Goal: Task Accomplishment & Management: Manage account settings

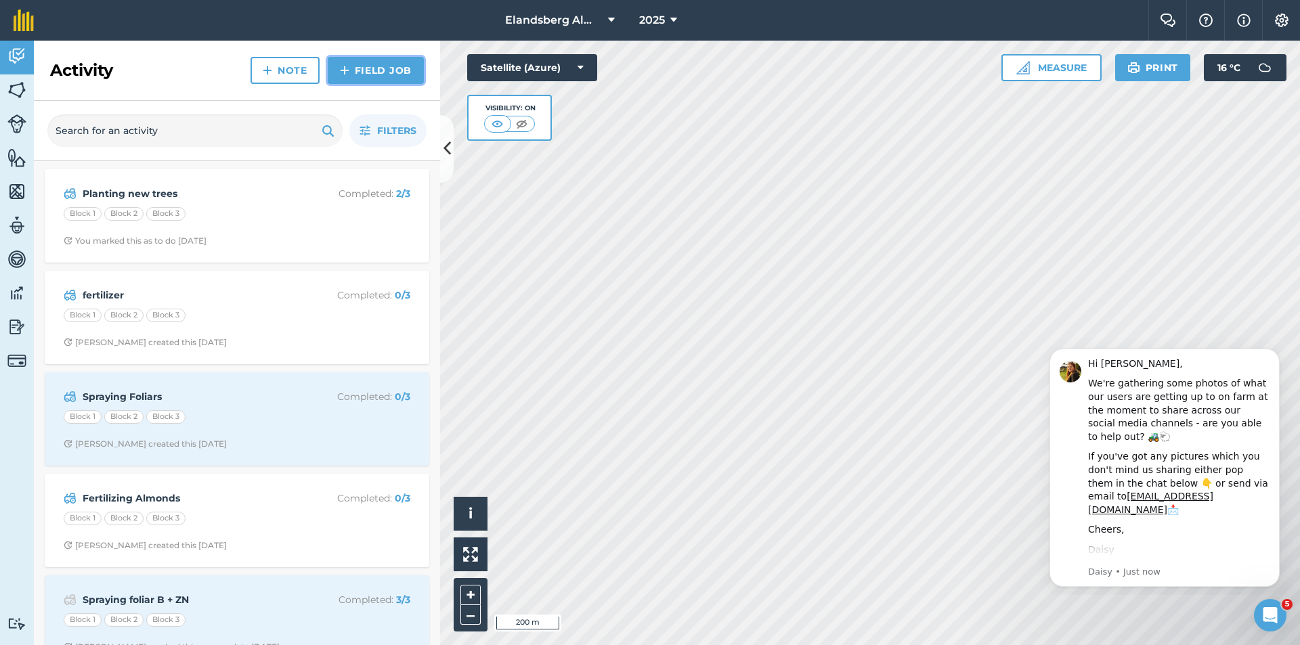
click at [351, 74] on link "Field Job" at bounding box center [376, 70] width 96 height 27
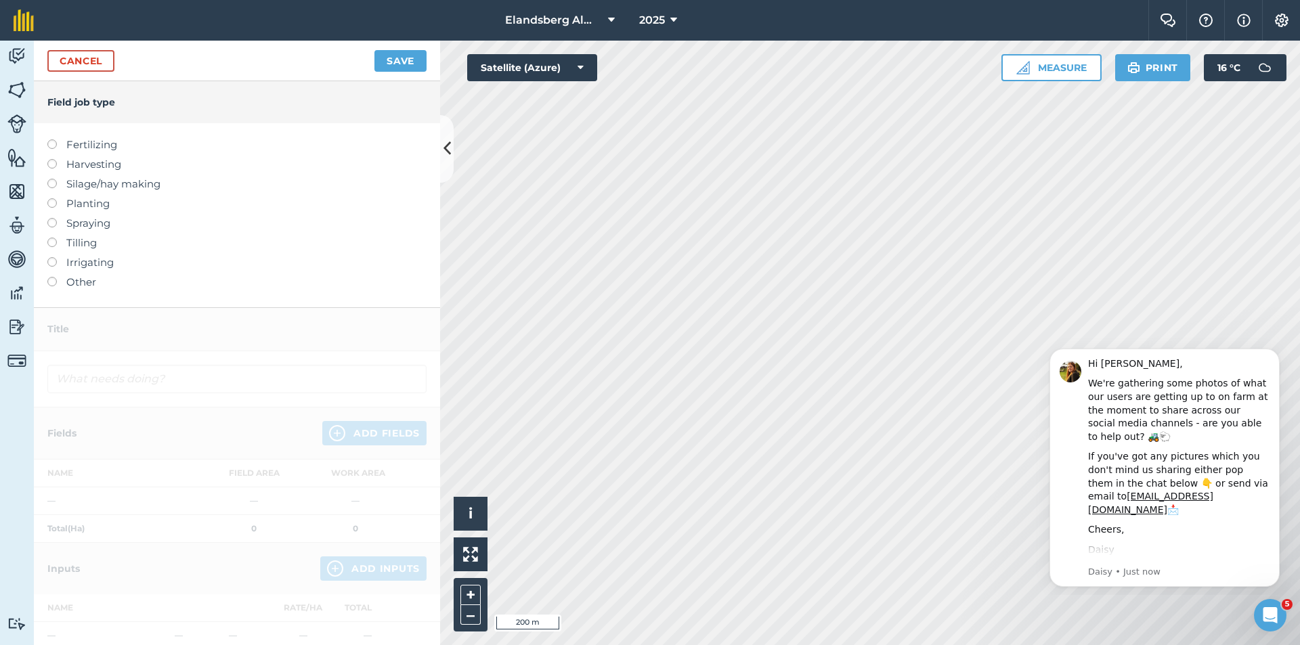
click at [83, 145] on label "Fertilizing" at bounding box center [236, 145] width 379 height 16
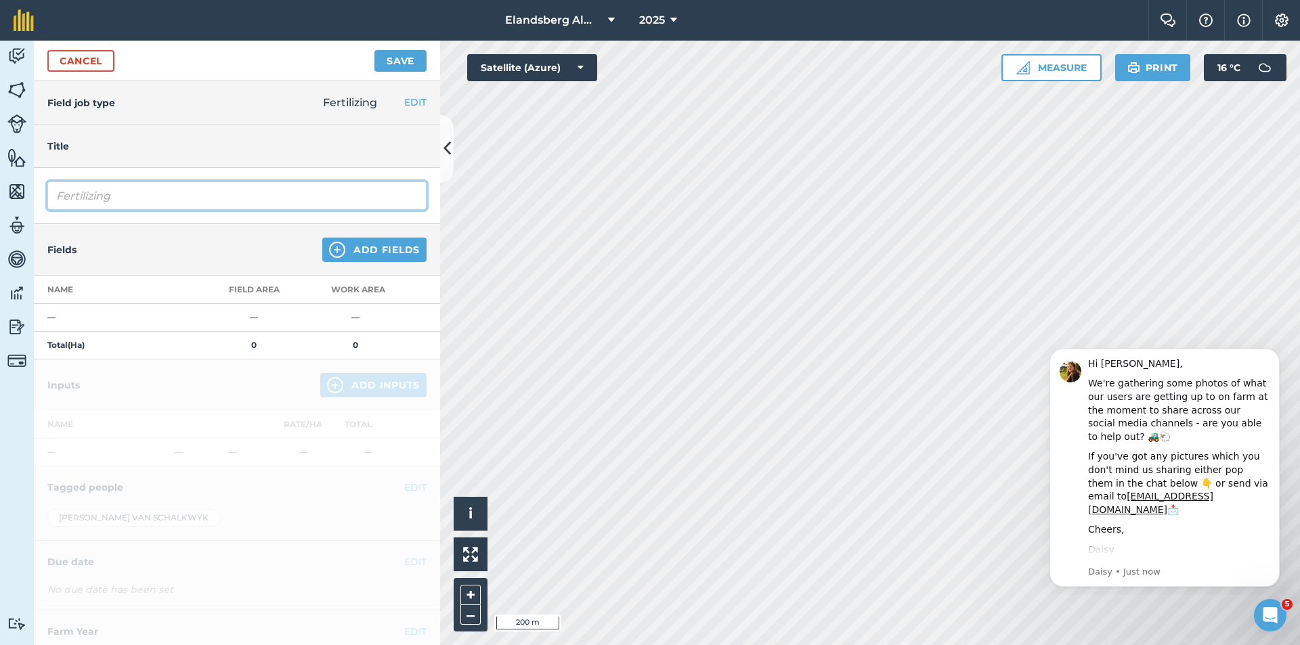
click at [182, 196] on input "Fertilizing" at bounding box center [236, 195] width 379 height 28
type input "F"
type input "eertse bemesting kalsium nitraat"
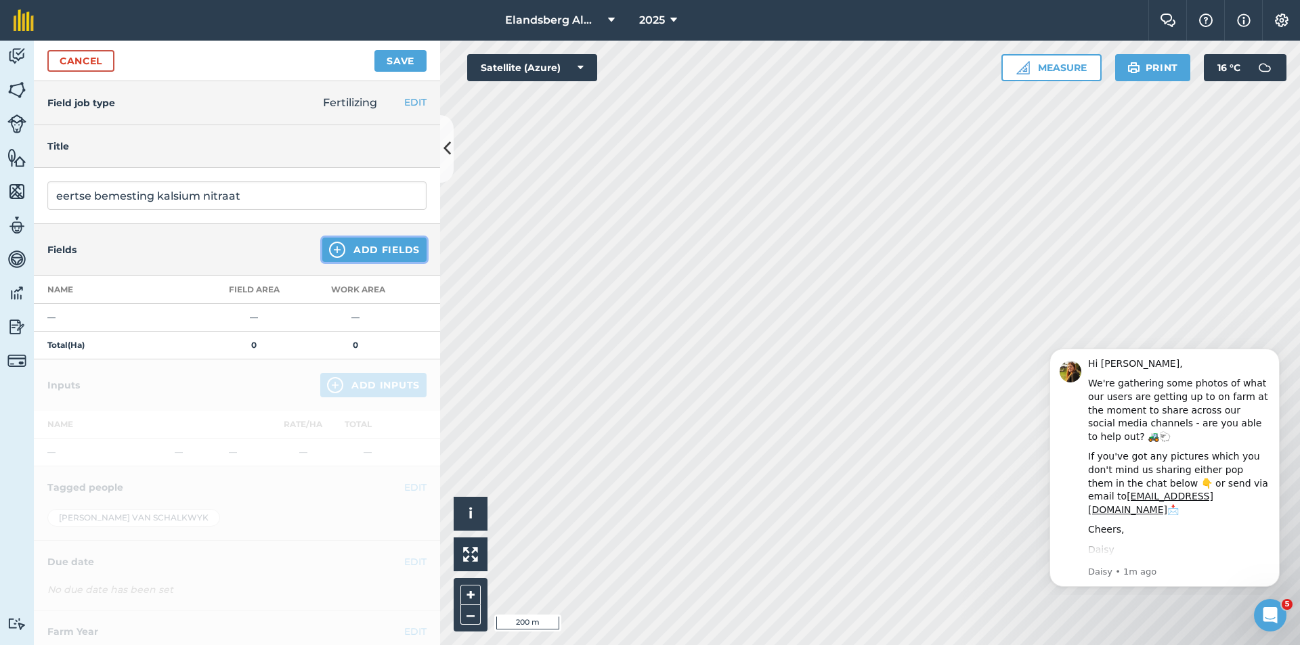
click at [345, 256] on button "Add Fields" at bounding box center [374, 250] width 104 height 24
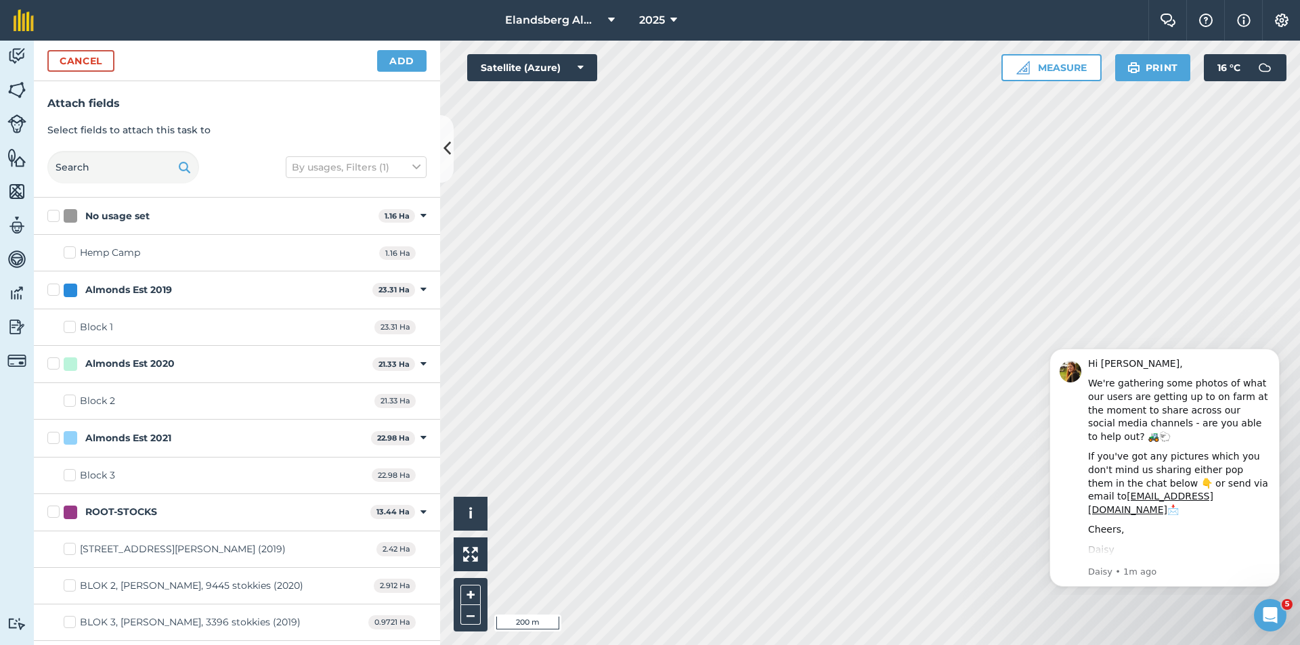
click at [200, 295] on div "Almonds Est 2019" at bounding box center [215, 290] width 303 height 14
click at [56, 292] on input "Almonds Est 2019" at bounding box center [51, 287] width 9 height 9
checkbox input "true"
click at [159, 373] on div "Almonds Est 2020 21.33 Ha Toggle showing Almonds Est 2020 fields" at bounding box center [237, 364] width 406 height 37
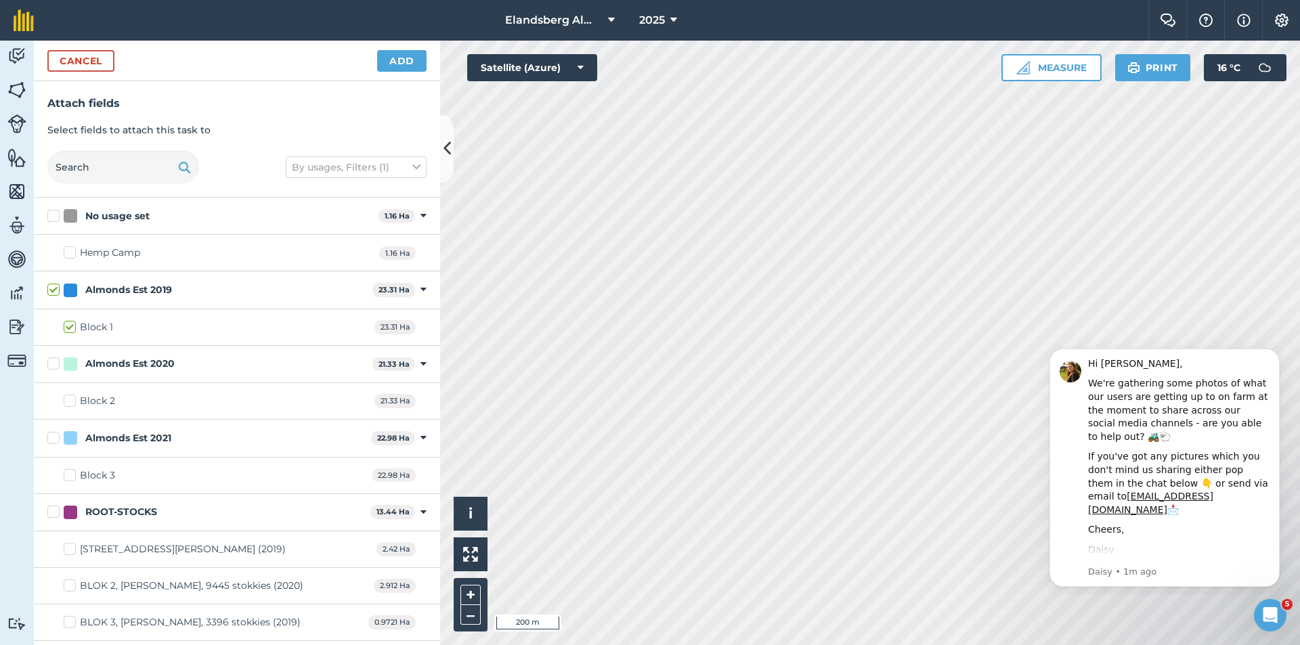
click at [139, 365] on div "Almonds Est 2020" at bounding box center [129, 364] width 89 height 14
click at [56, 365] on input "Almonds Est 2020" at bounding box center [51, 361] width 9 height 9
checkbox input "true"
click at [160, 450] on div "Almonds Est 2021 22.98 Ha Toggle showing Almonds Est 2021 fields" at bounding box center [237, 438] width 406 height 37
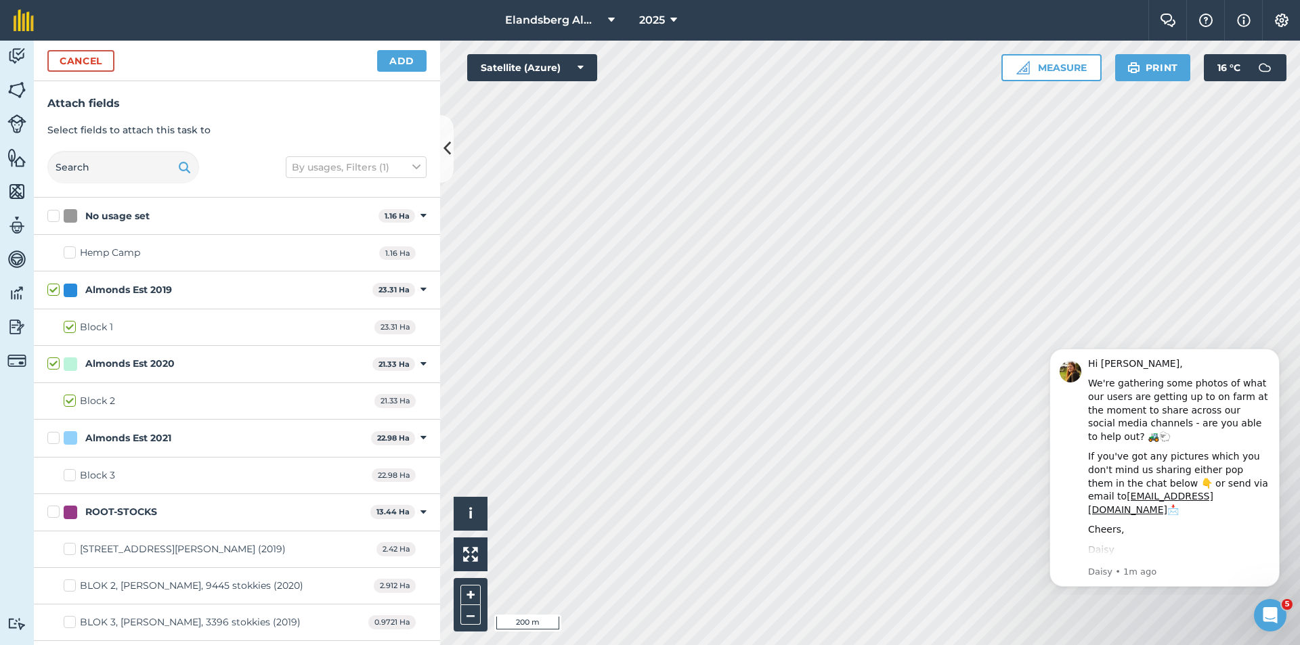
click at [203, 448] on div "Almonds Est 2021 22.98 Ha Toggle showing Almonds Est 2021 fields" at bounding box center [237, 438] width 406 height 37
click at [118, 439] on div "Almonds Est 2021" at bounding box center [128, 438] width 86 height 14
click at [56, 439] on input "Almonds Est 2021" at bounding box center [51, 435] width 9 height 9
checkbox input "true"
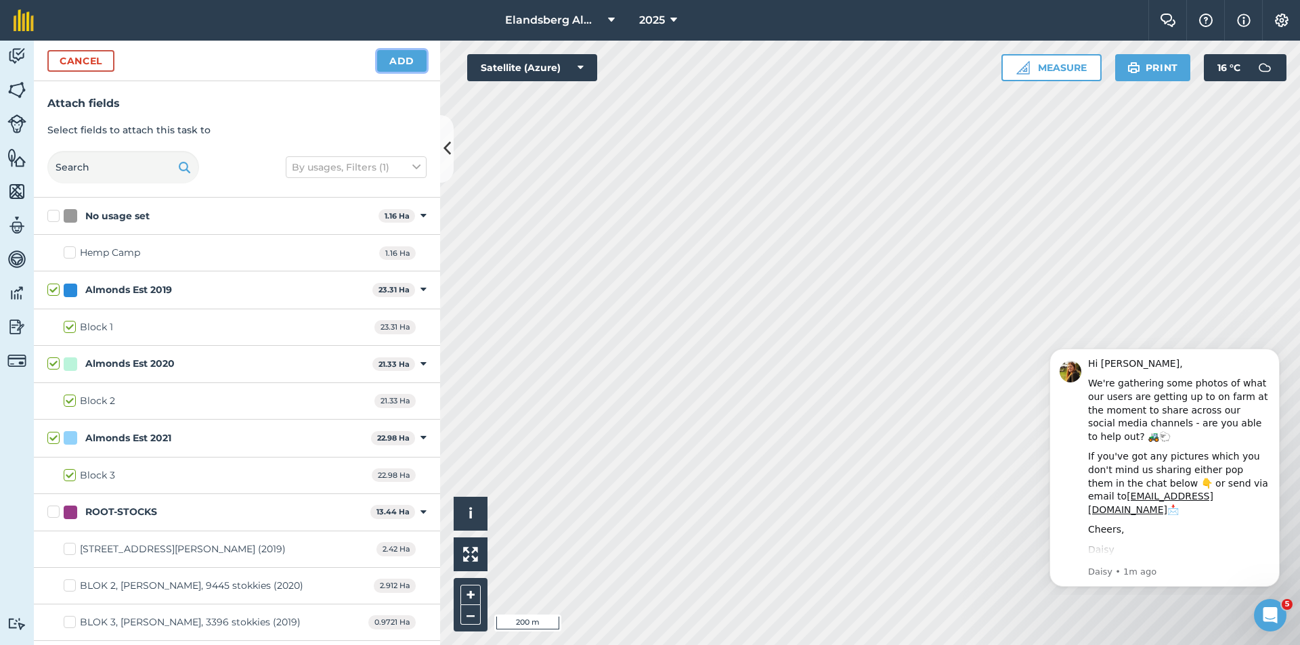
click at [407, 60] on button "Add" at bounding box center [401, 61] width 49 height 22
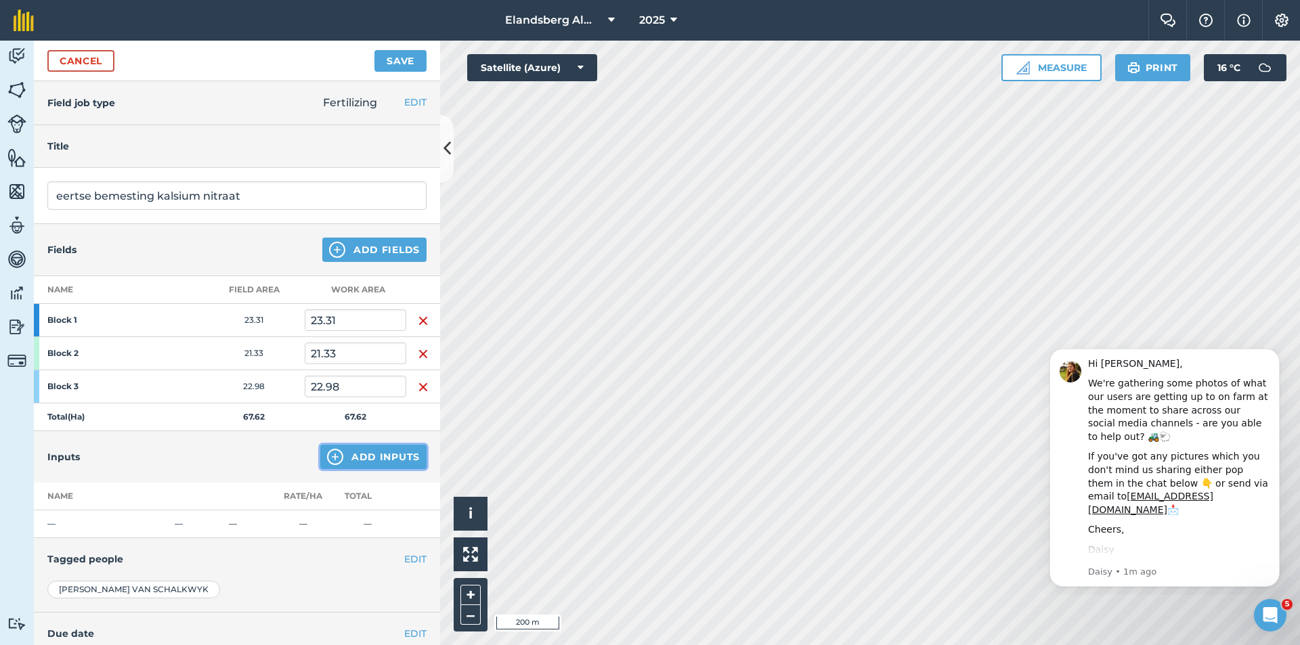
click at [349, 463] on button "Add Inputs" at bounding box center [373, 457] width 106 height 24
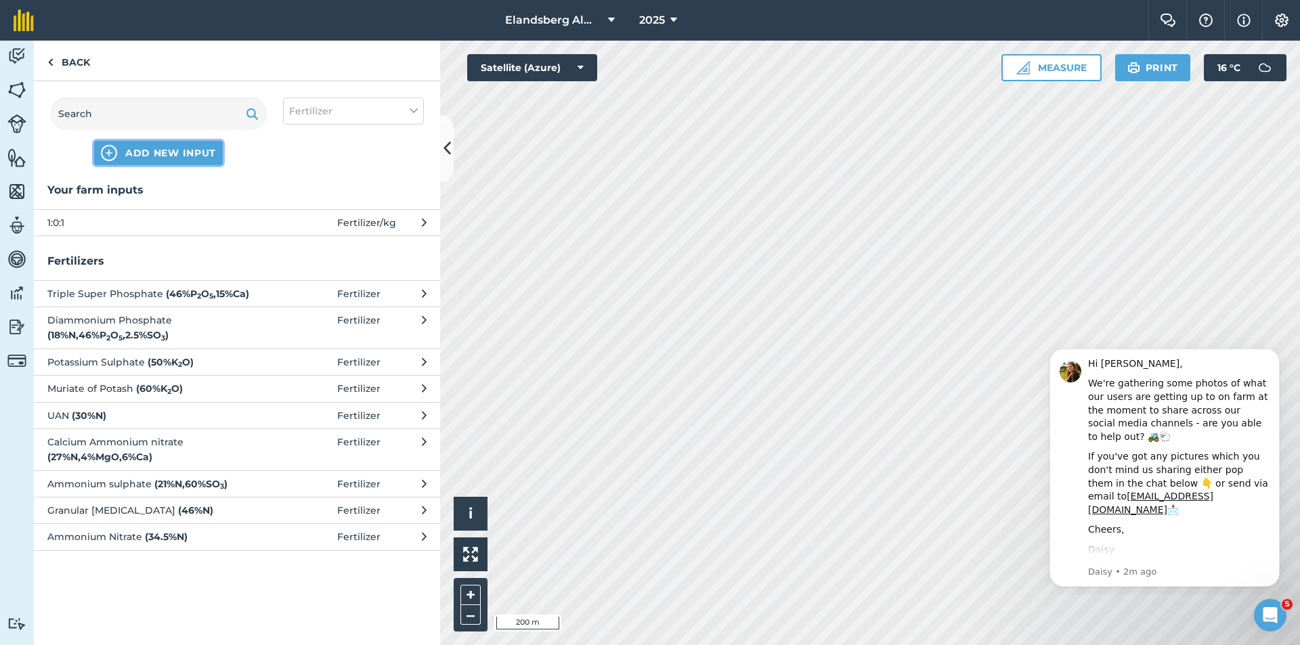
click at [189, 156] on span "ADD NEW INPUT" at bounding box center [170, 153] width 91 height 14
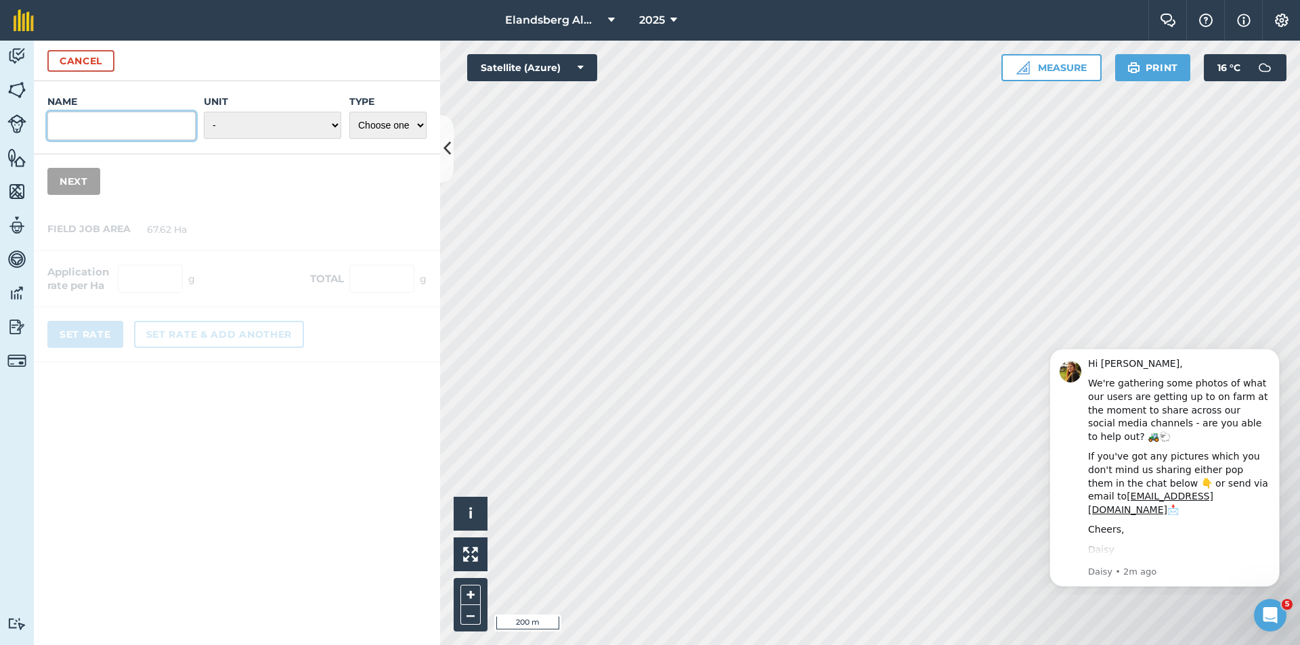
click at [131, 135] on input "Name" at bounding box center [121, 126] width 148 height 28
click at [251, 125] on select "- Grams/g Kilograms/kg Metric tonnes/t Millilitres/ml Litres/L Ounces/oz Pounds…" at bounding box center [272, 125] width 137 height 27
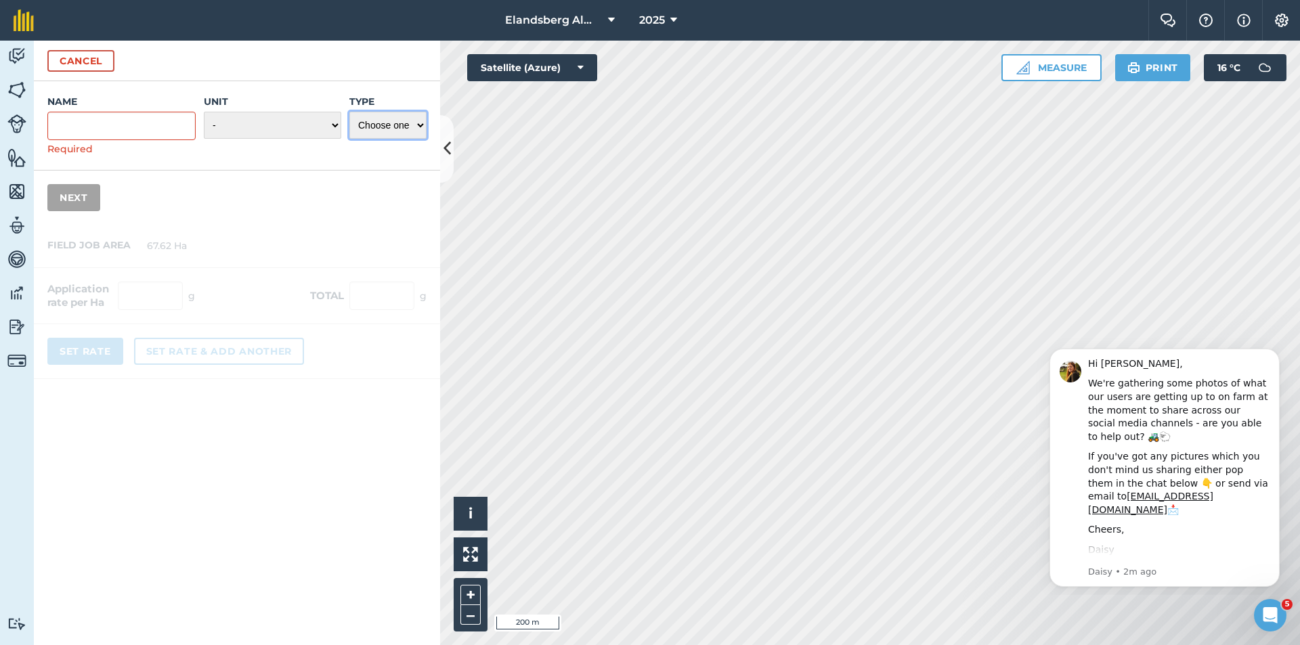
click at [362, 133] on select "Choose one Fertilizer Seed Spray Fuel Other" at bounding box center [387, 125] width 77 height 27
click at [61, 60] on button "Cancel" at bounding box center [80, 61] width 67 height 22
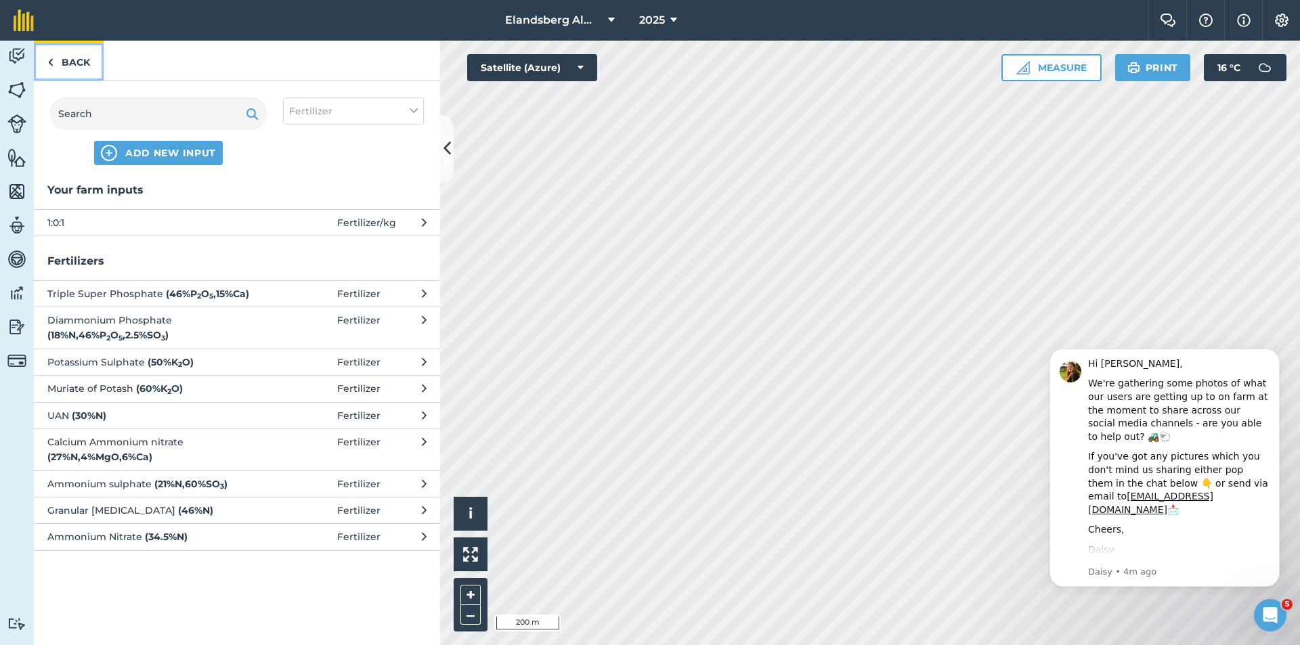
click at [66, 61] on link "Back" at bounding box center [69, 61] width 70 height 40
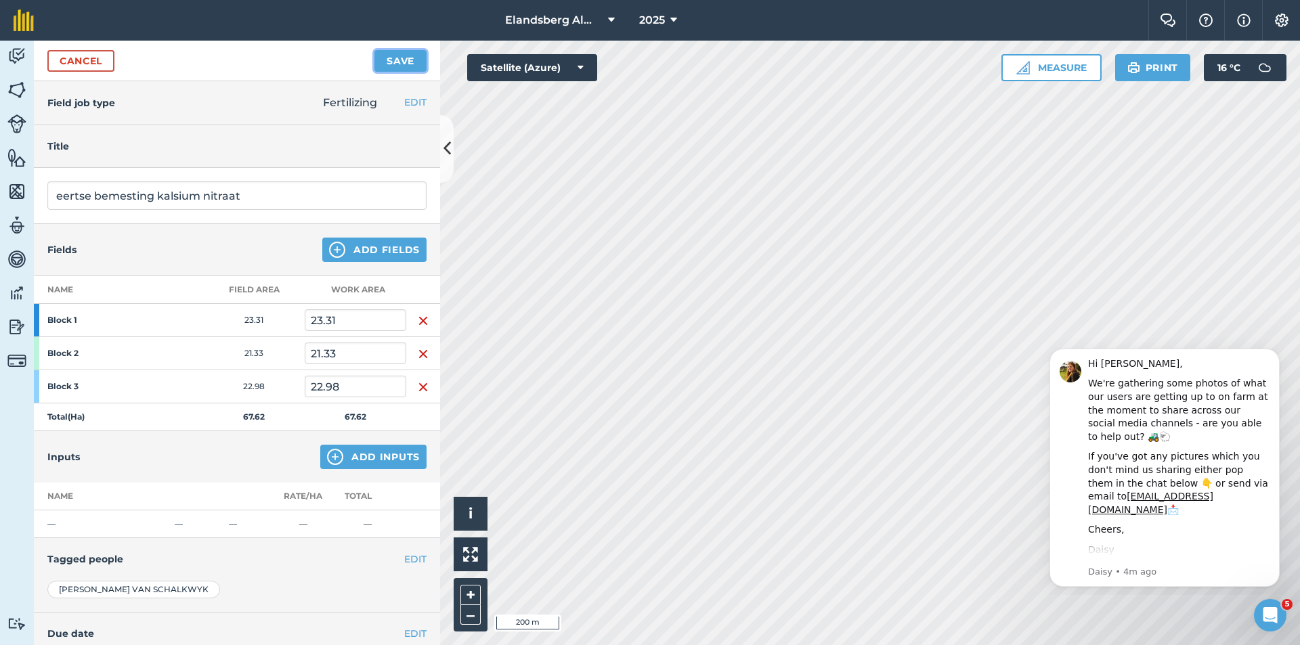
click at [385, 64] on button "Save" at bounding box center [400, 61] width 52 height 22
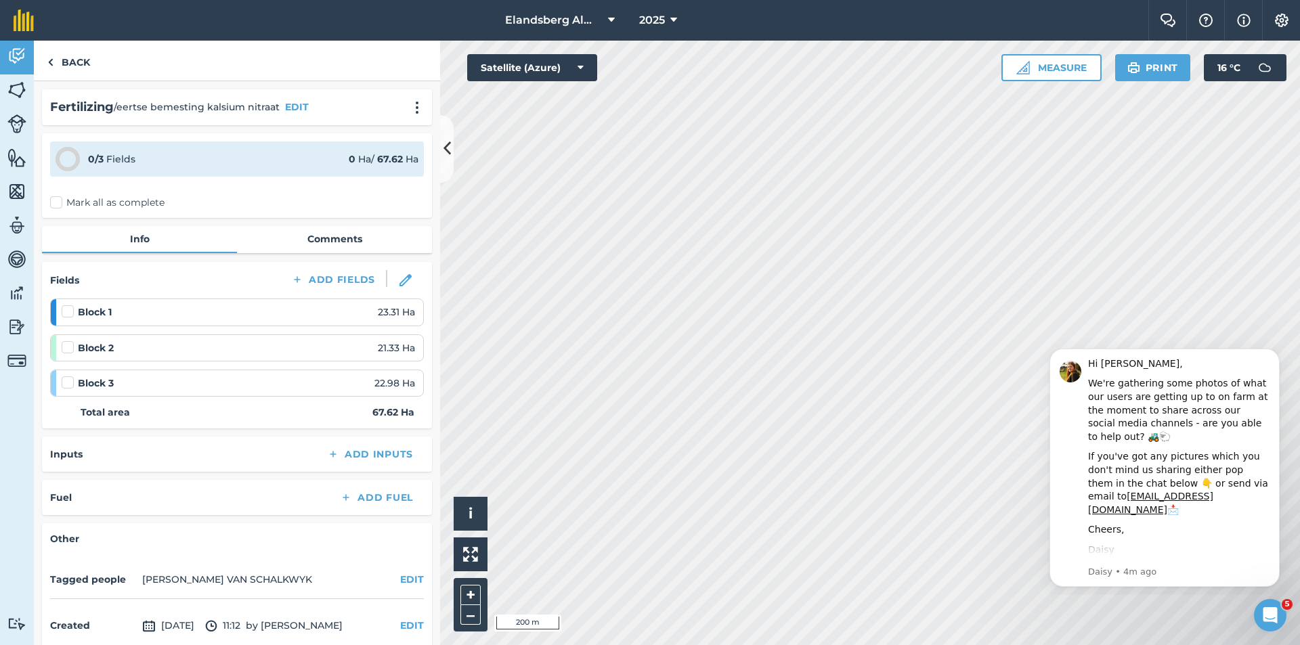
click at [68, 305] on label at bounding box center [70, 305] width 16 height 0
click at [68, 311] on input "checkbox" at bounding box center [66, 309] width 9 height 9
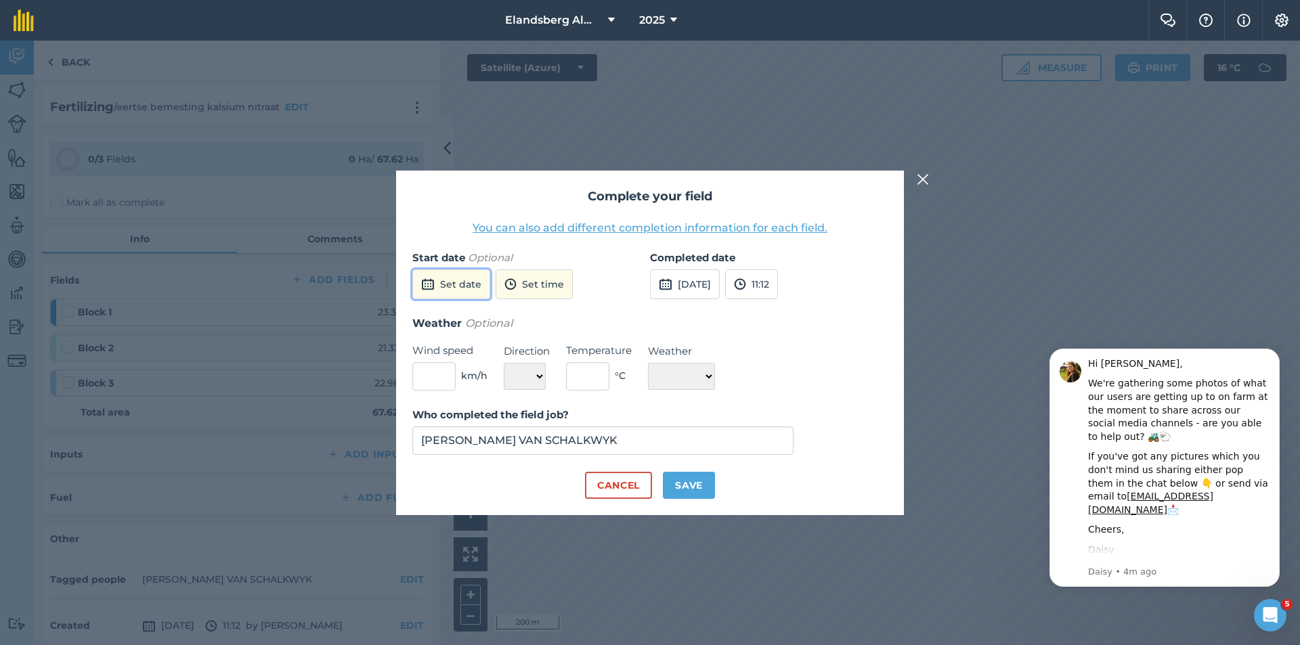
click at [456, 284] on button "Set date" at bounding box center [451, 284] width 78 height 30
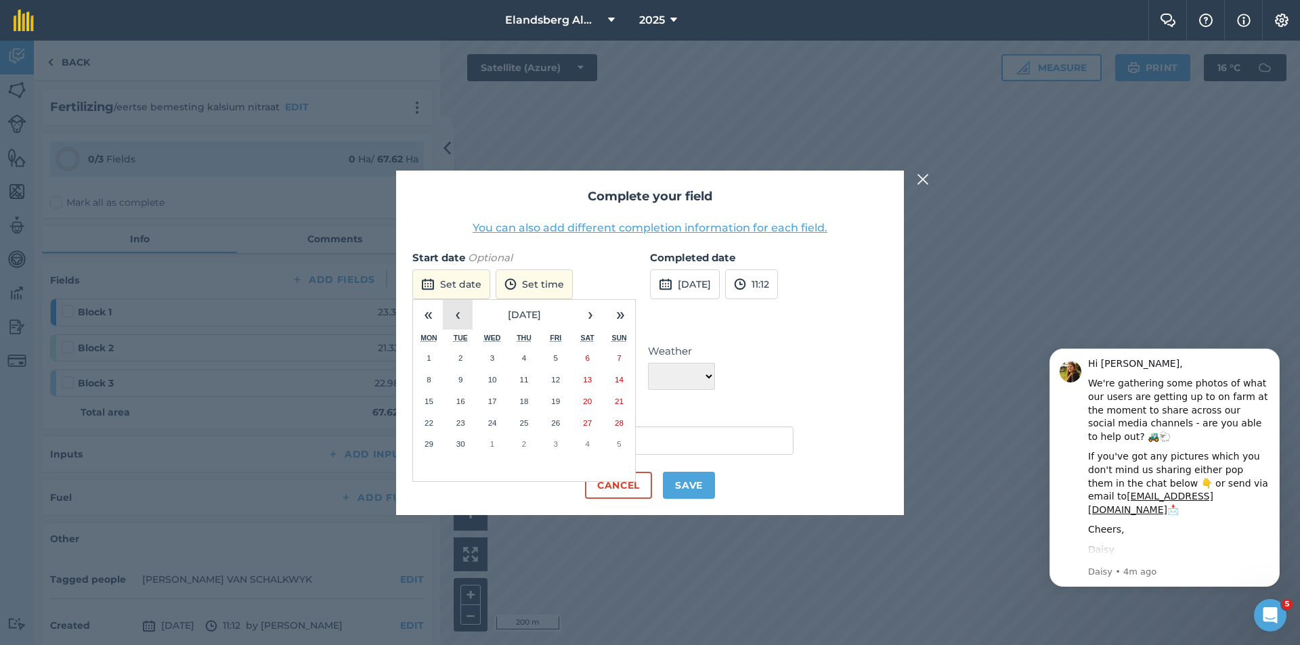
click at [456, 314] on button "‹" at bounding box center [458, 315] width 30 height 30
click at [494, 427] on button "20" at bounding box center [493, 423] width 32 height 22
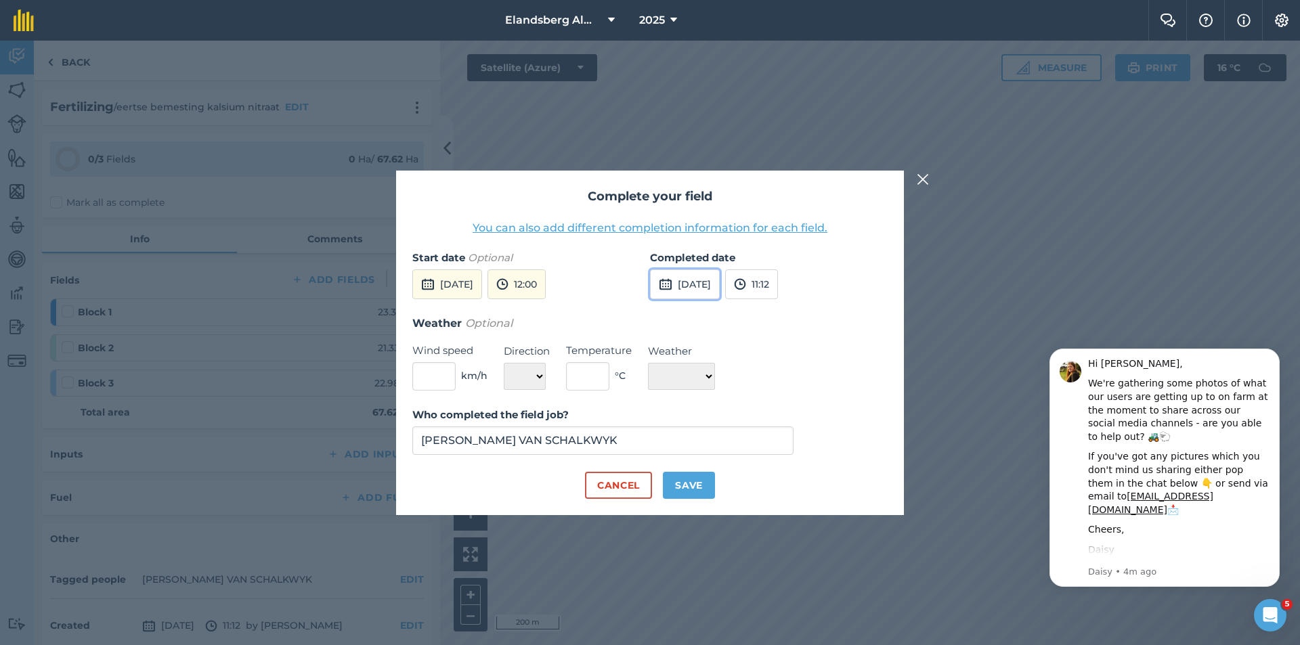
click at [715, 285] on button "[DATE]" at bounding box center [685, 284] width 70 height 30
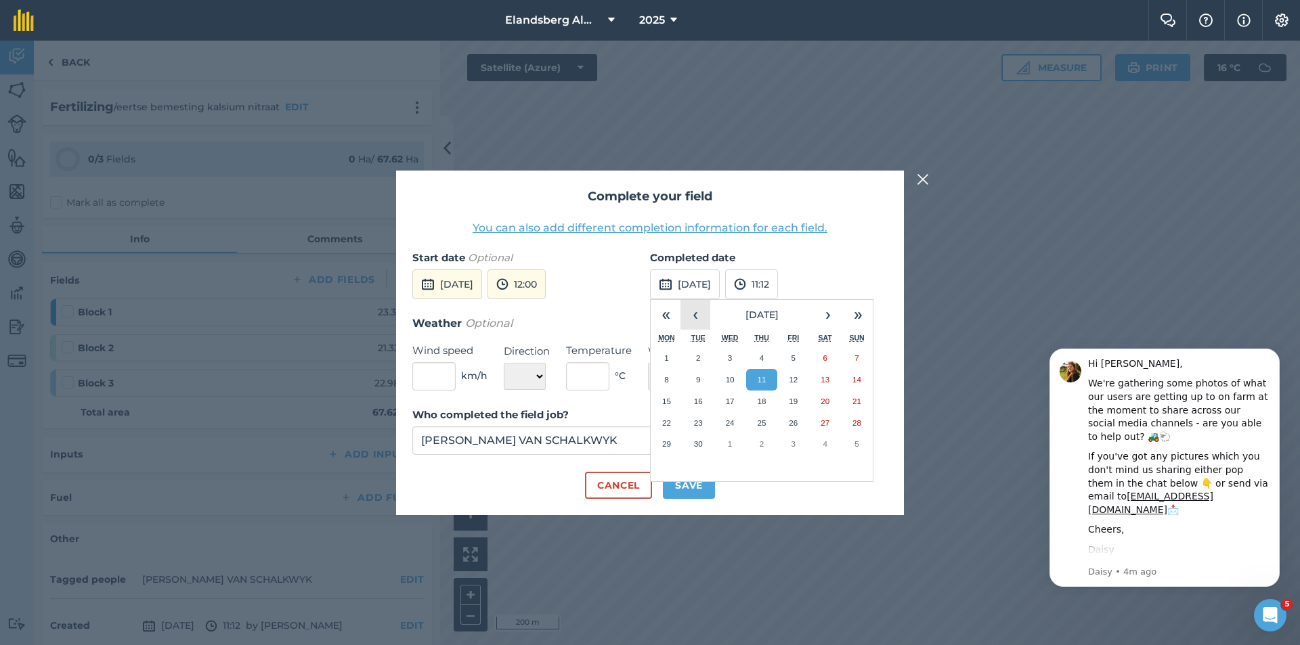
click at [695, 313] on button "‹" at bounding box center [695, 315] width 30 height 30
click at [796, 423] on abbr "22" at bounding box center [793, 422] width 9 height 9
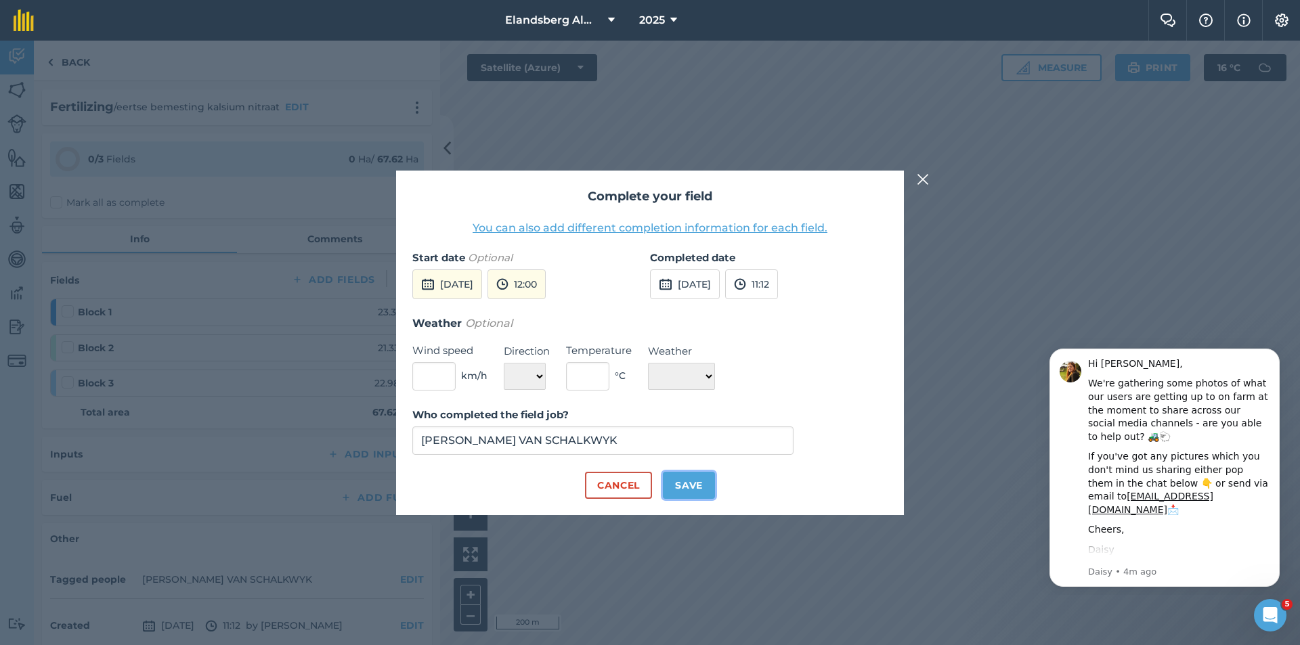
click at [675, 491] on button "Save" at bounding box center [689, 485] width 52 height 27
checkbox input "true"
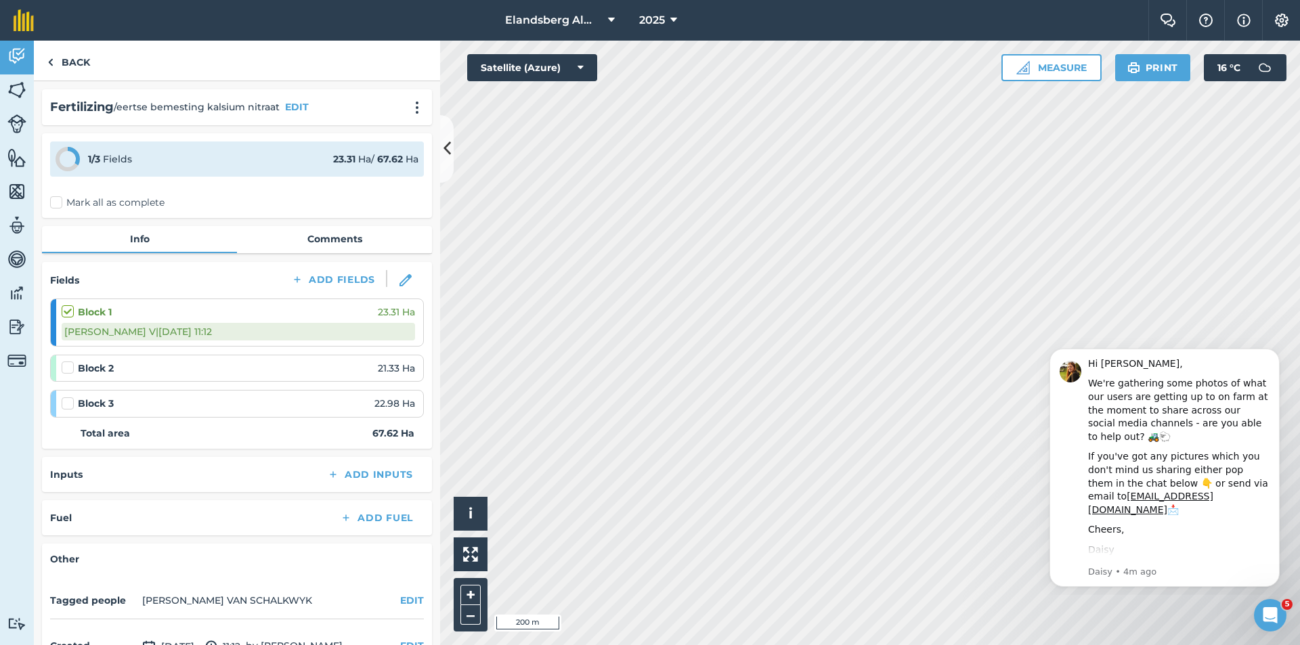
click at [52, 204] on label "Mark all as complete" at bounding box center [107, 203] width 114 height 14
click at [52, 204] on input "Mark all as complete" at bounding box center [54, 200] width 9 height 9
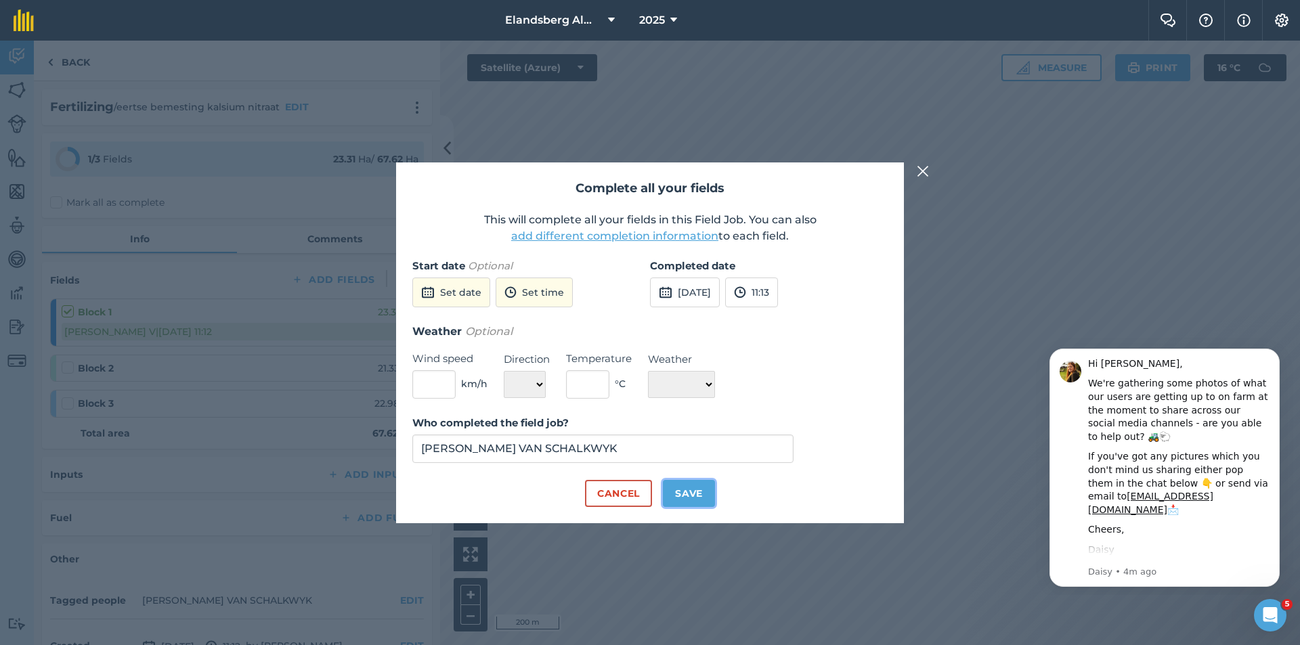
click at [674, 492] on button "Save" at bounding box center [689, 493] width 52 height 27
checkbox input "true"
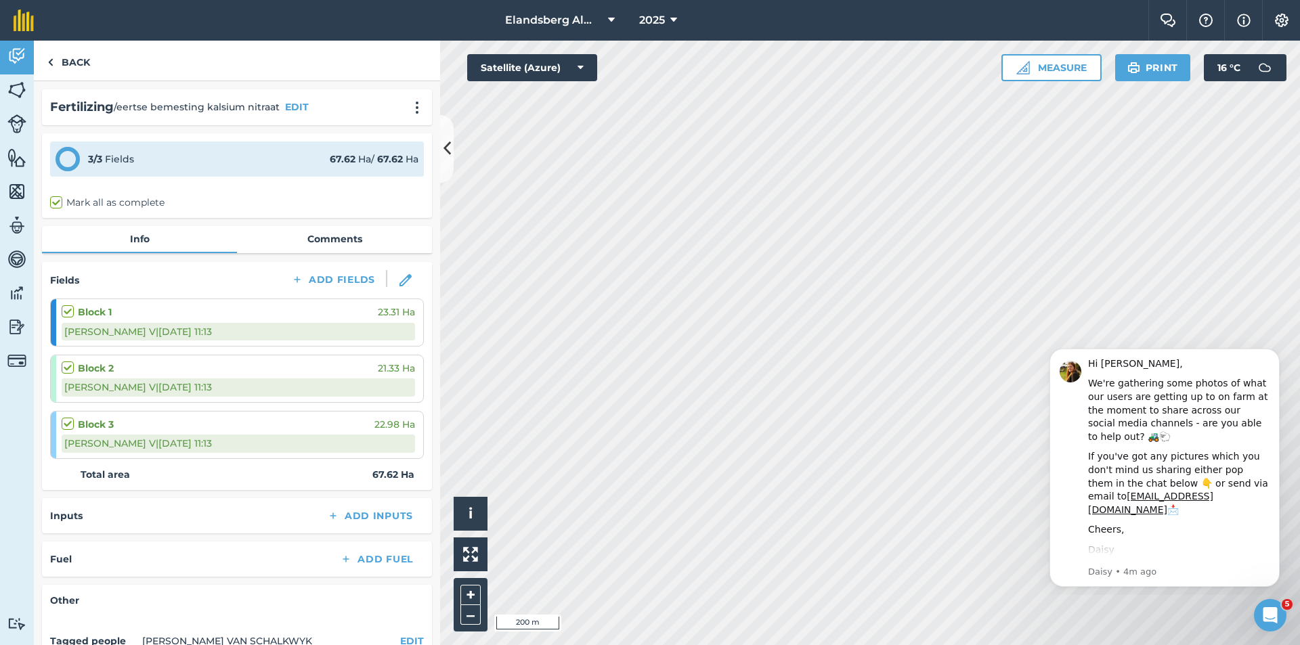
click at [70, 361] on label at bounding box center [70, 361] width 16 height 0
click at [70, 368] on input "checkbox" at bounding box center [66, 365] width 9 height 9
checkbox input "true"
checkbox input "false"
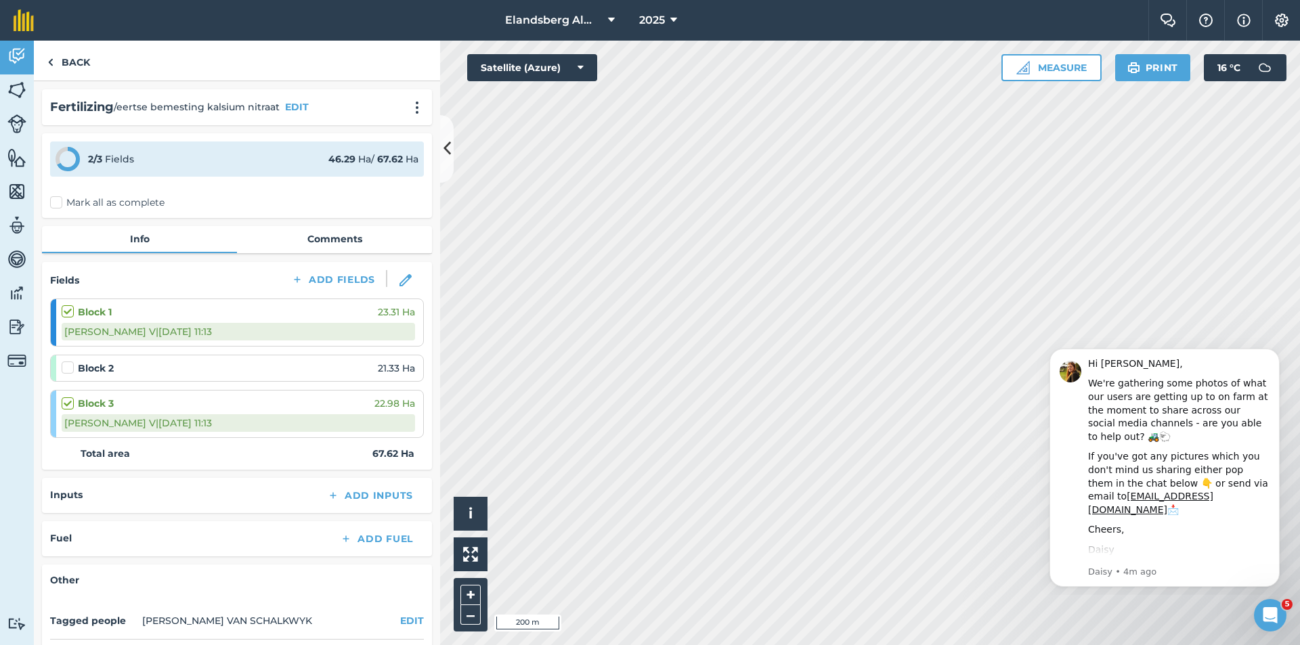
click at [127, 370] on div "Block 2 21.33 Ha" at bounding box center [238, 368] width 353 height 15
click at [67, 361] on label at bounding box center [70, 361] width 16 height 0
click at [67, 370] on input "checkbox" at bounding box center [66, 365] width 9 height 9
checkbox input "false"
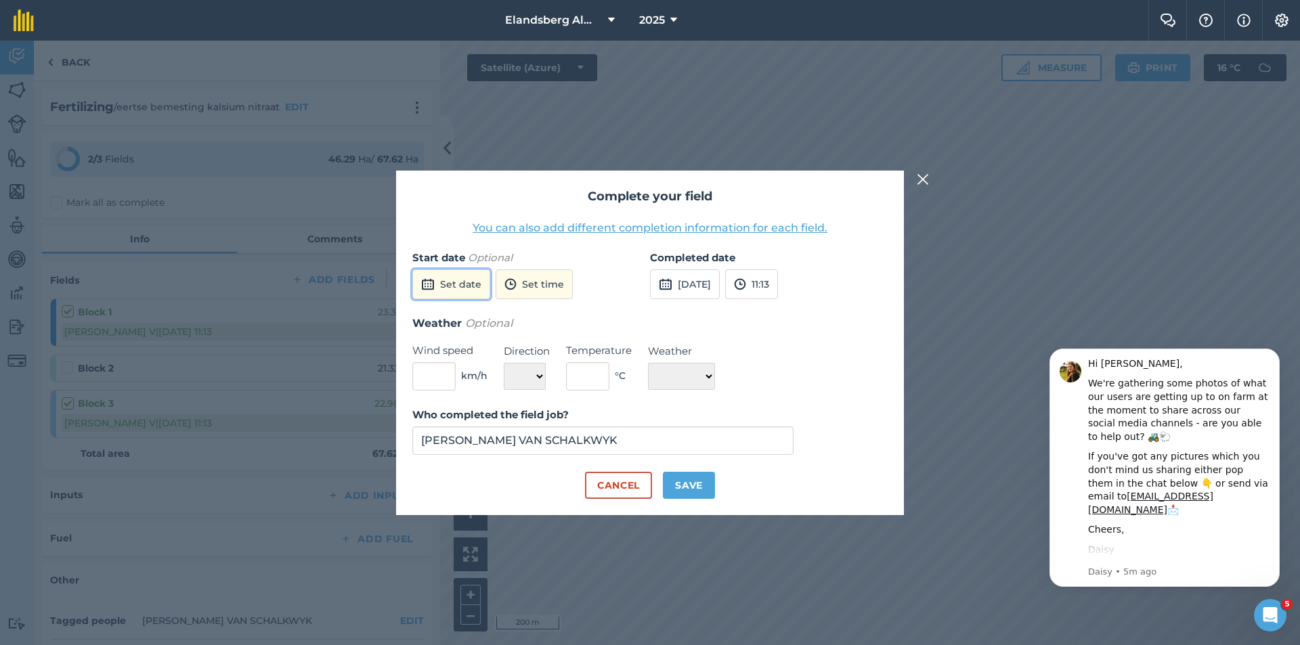
click at [467, 287] on button "Set date" at bounding box center [451, 284] width 78 height 30
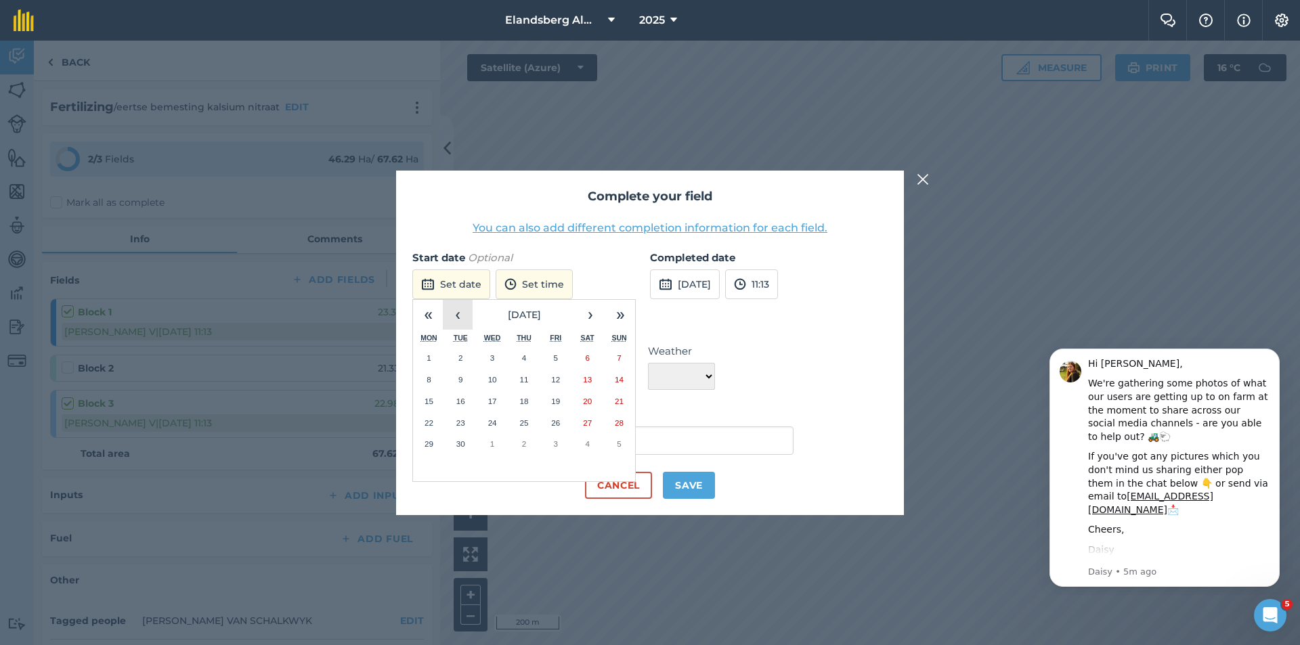
click at [450, 314] on button "‹" at bounding box center [458, 315] width 30 height 30
click at [496, 422] on abbr "20" at bounding box center [492, 422] width 9 height 9
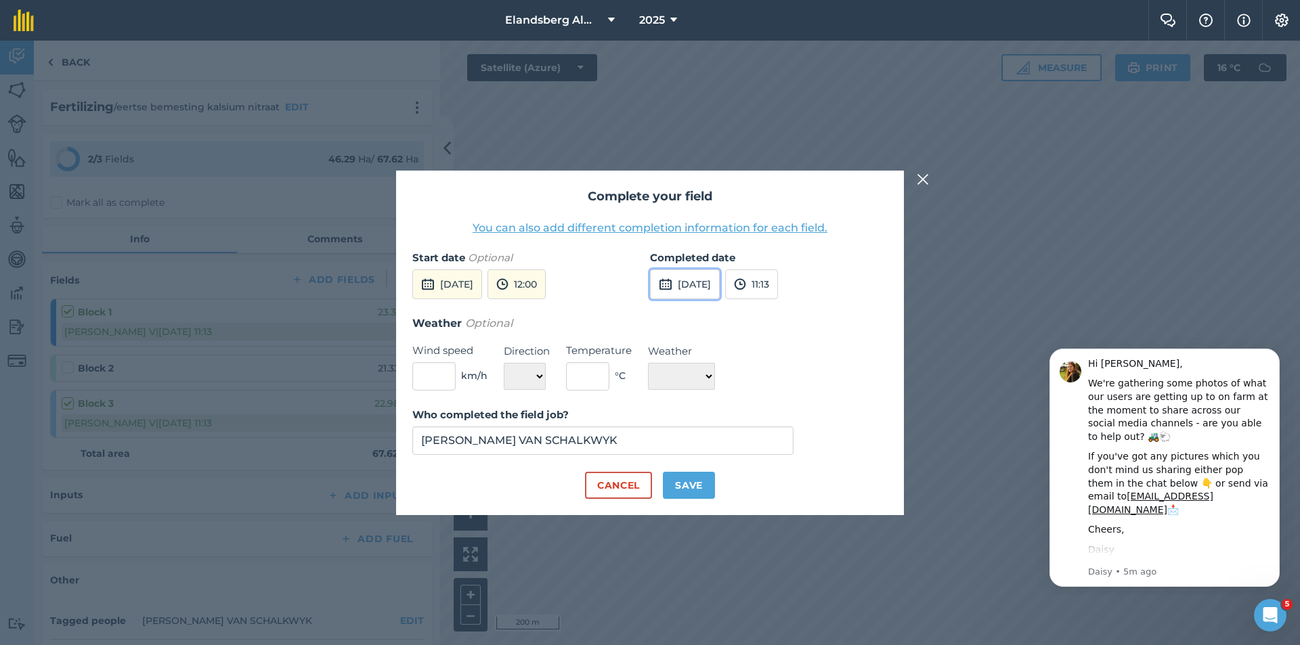
click at [685, 290] on button "[DATE]" at bounding box center [685, 284] width 70 height 30
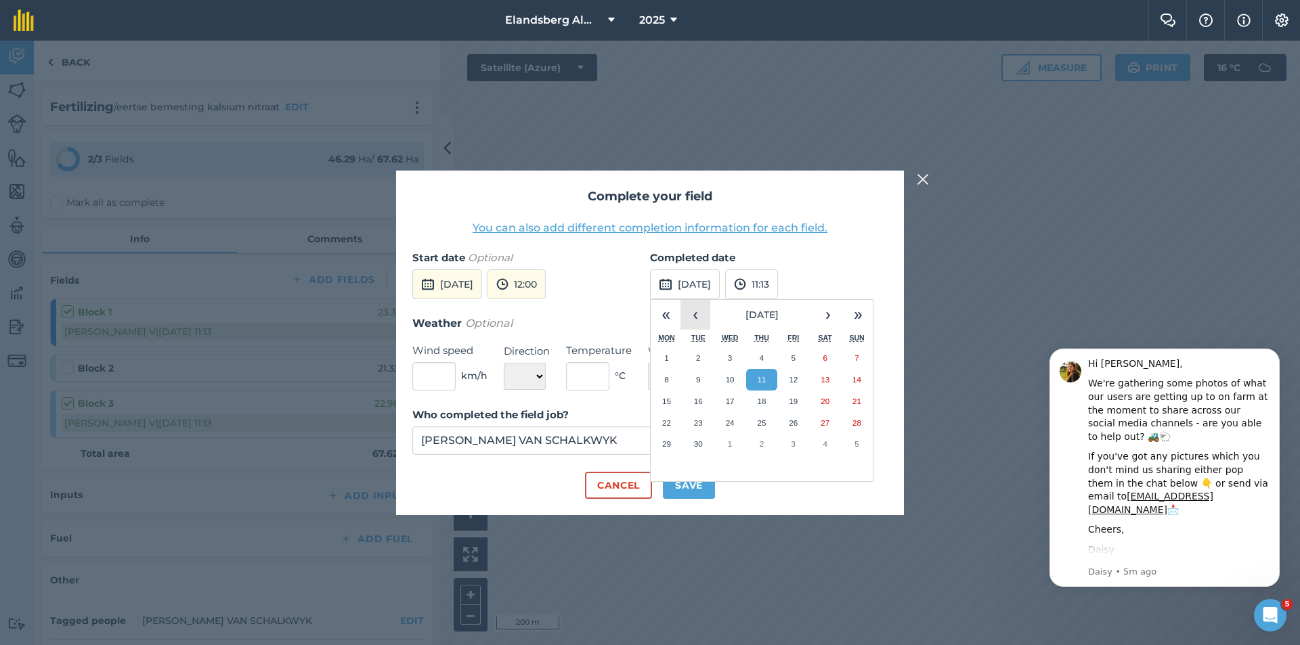
click at [697, 315] on button "‹" at bounding box center [695, 315] width 30 height 30
click at [790, 424] on abbr "22" at bounding box center [793, 422] width 9 height 9
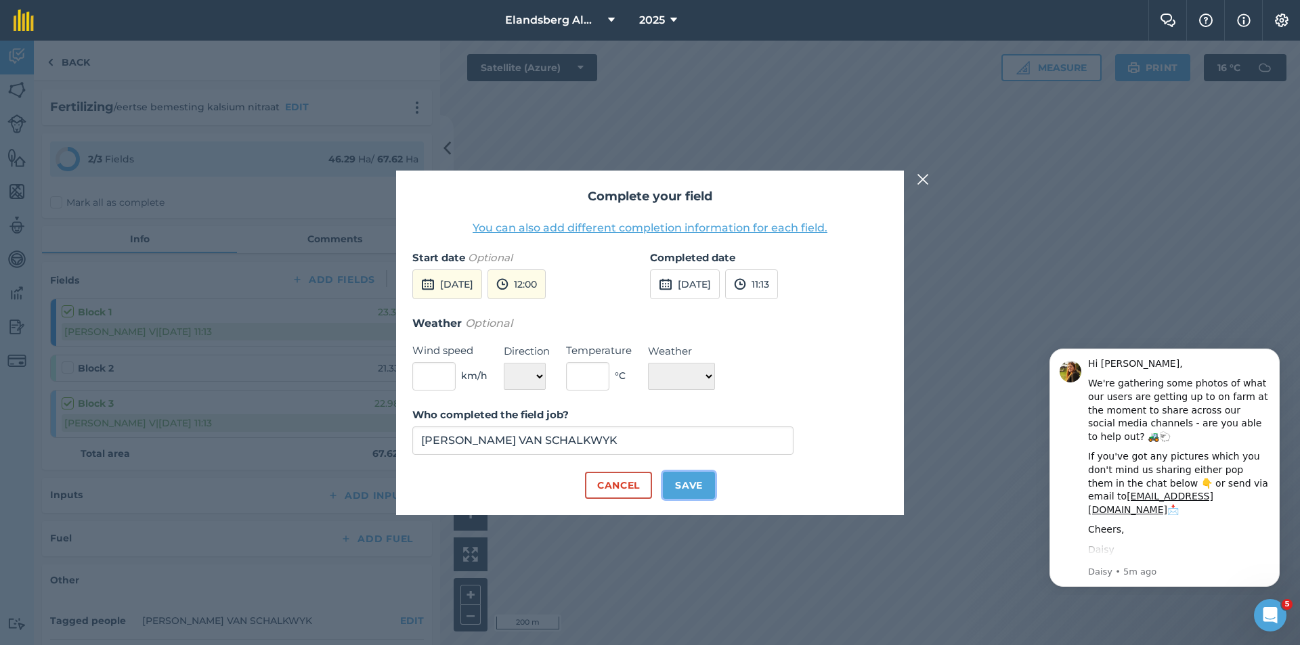
click at [677, 483] on button "Save" at bounding box center [689, 485] width 52 height 27
checkbox input "true"
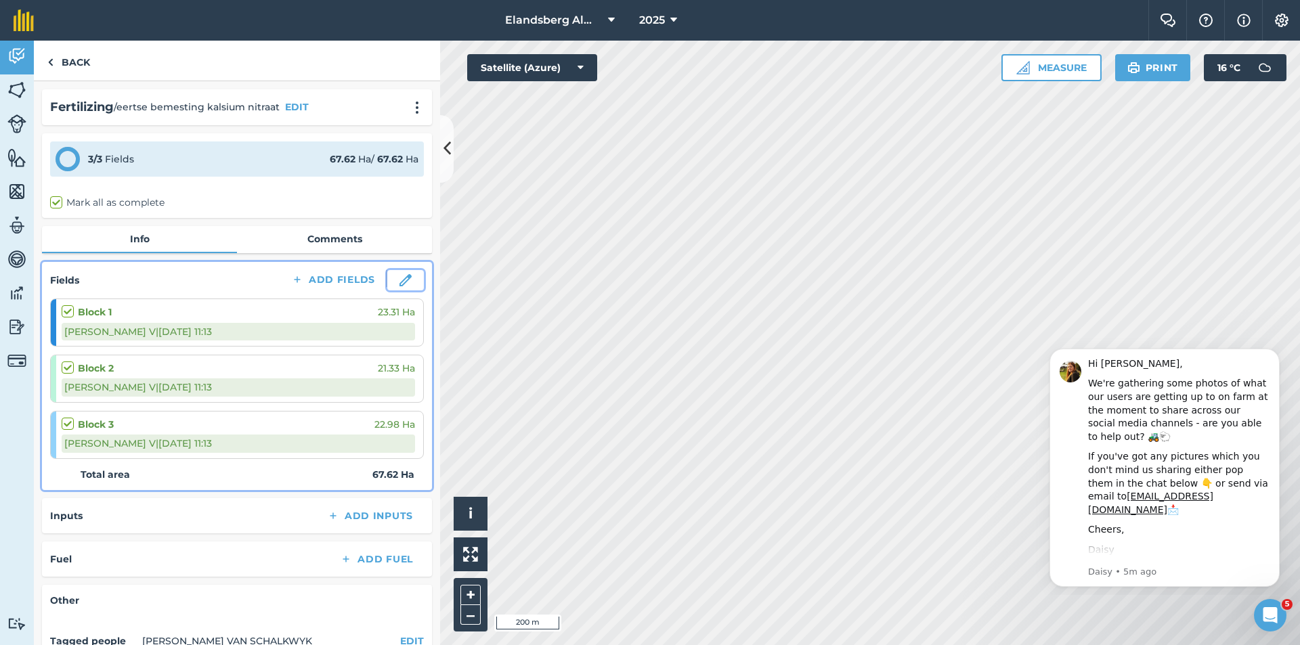
click at [402, 280] on button at bounding box center [405, 280] width 37 height 20
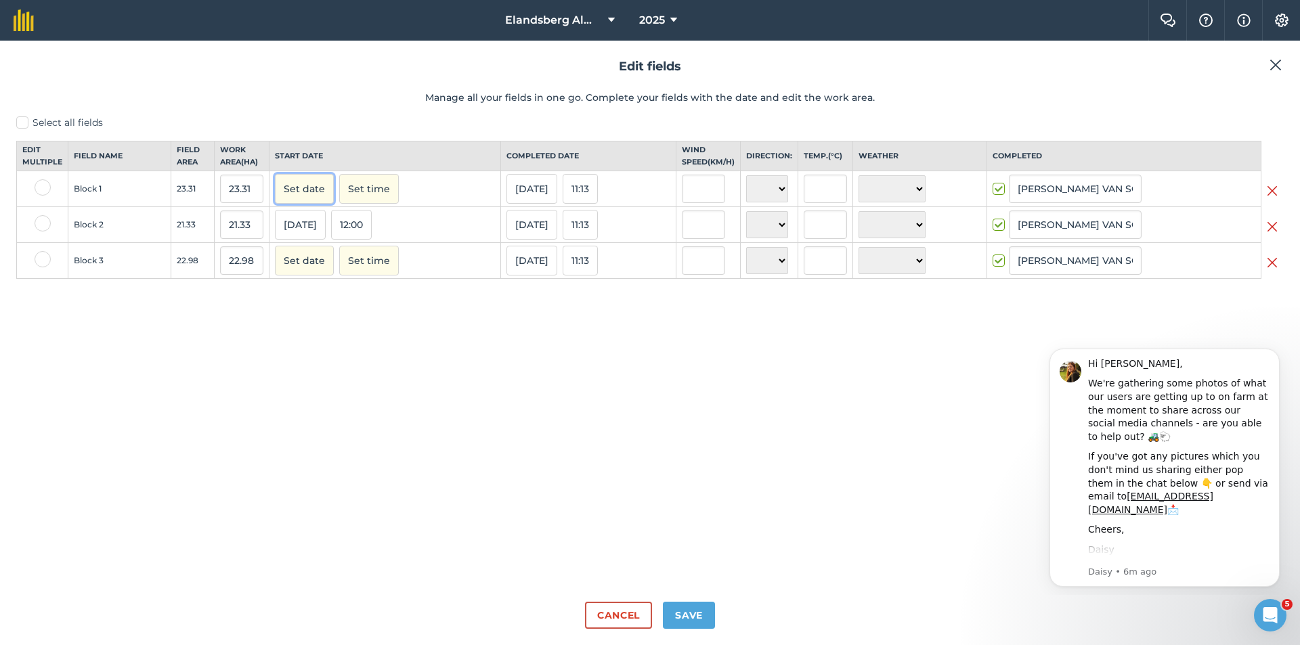
click at [303, 204] on button "Set date" at bounding box center [304, 189] width 59 height 30
click at [318, 233] on button "‹" at bounding box center [320, 219] width 30 height 30
click at [355, 323] on abbr "20" at bounding box center [354, 318] width 7 height 7
click at [525, 203] on button "[DATE]" at bounding box center [531, 189] width 51 height 30
click at [537, 232] on button "‹" at bounding box center [552, 219] width 30 height 30
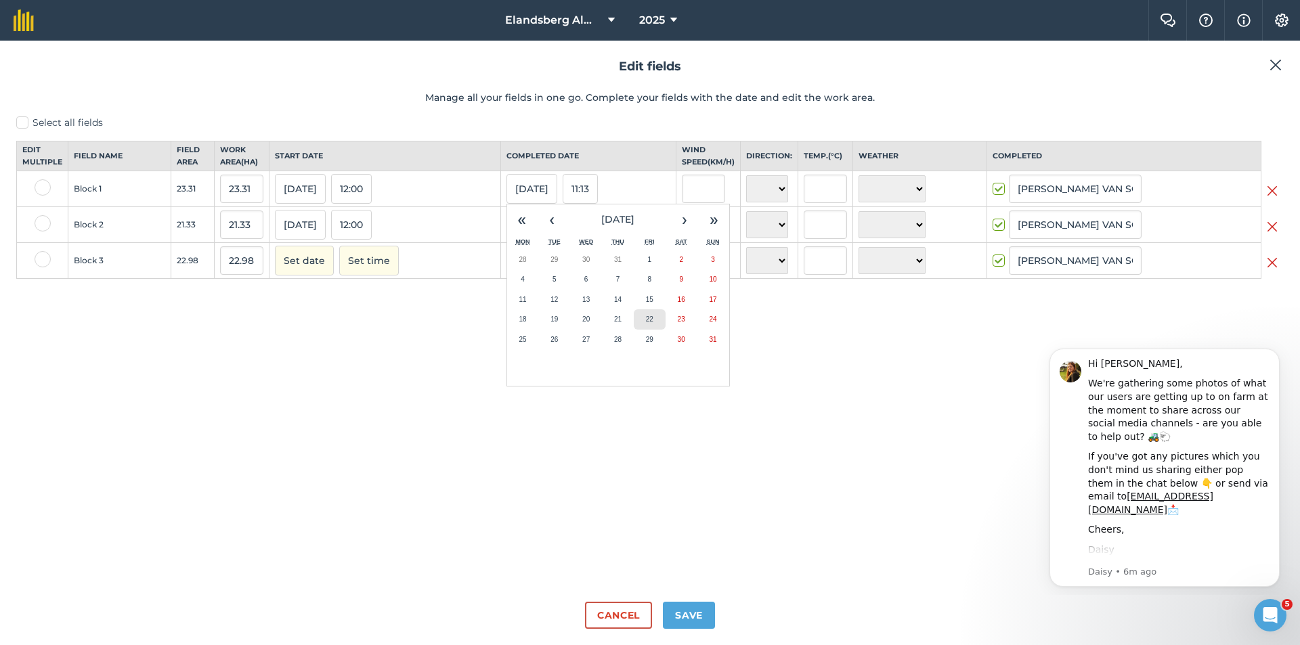
click at [634, 330] on button "22" at bounding box center [650, 319] width 32 height 20
click at [292, 274] on button "Set date" at bounding box center [304, 261] width 59 height 30
click at [318, 306] on button "‹" at bounding box center [320, 291] width 30 height 30
click at [352, 395] on abbr "20" at bounding box center [354, 390] width 7 height 7
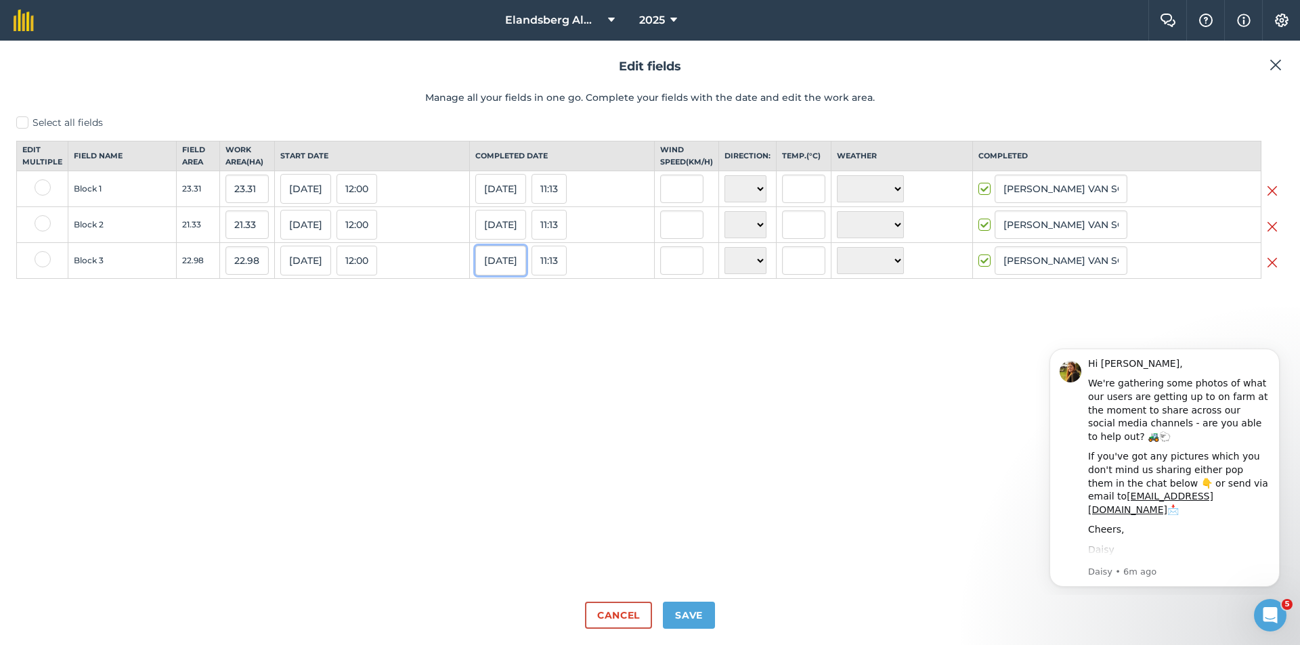
click at [489, 276] on button "[DATE]" at bounding box center [500, 261] width 51 height 30
click at [528, 305] on button "‹" at bounding box center [521, 291] width 30 height 30
click at [622, 395] on abbr "22" at bounding box center [618, 390] width 7 height 7
click at [682, 608] on button "Save" at bounding box center [689, 615] width 52 height 27
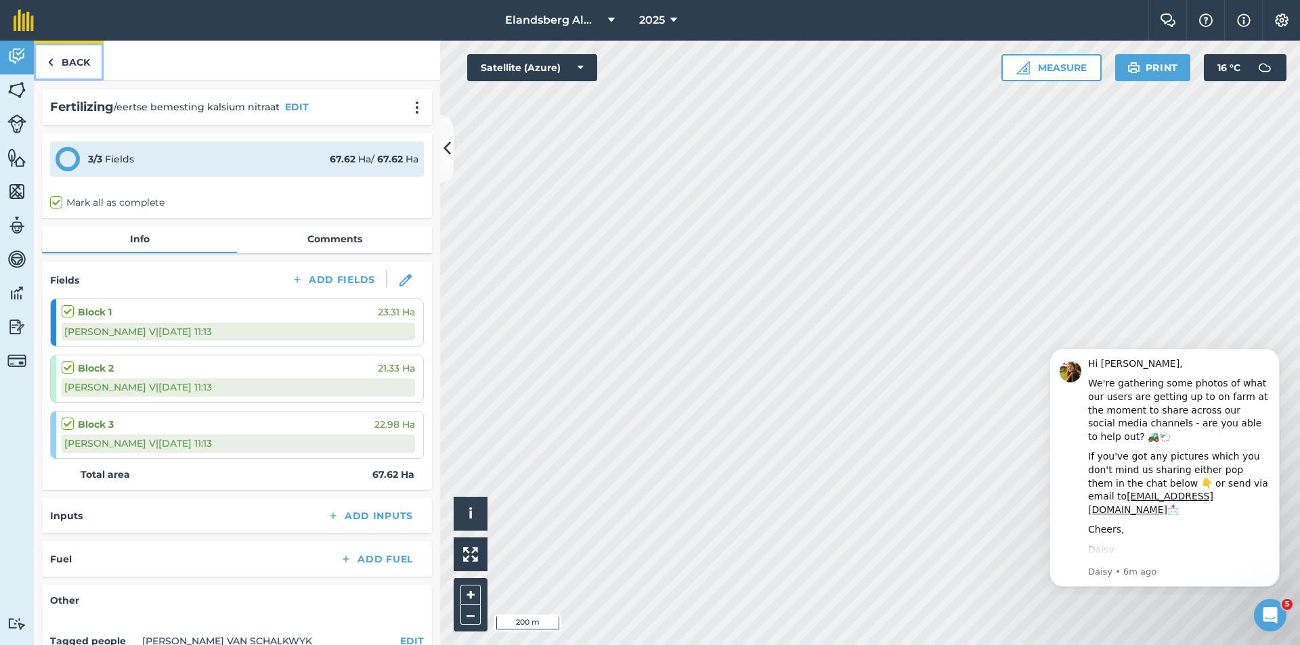
click at [72, 60] on link "Back" at bounding box center [69, 61] width 70 height 40
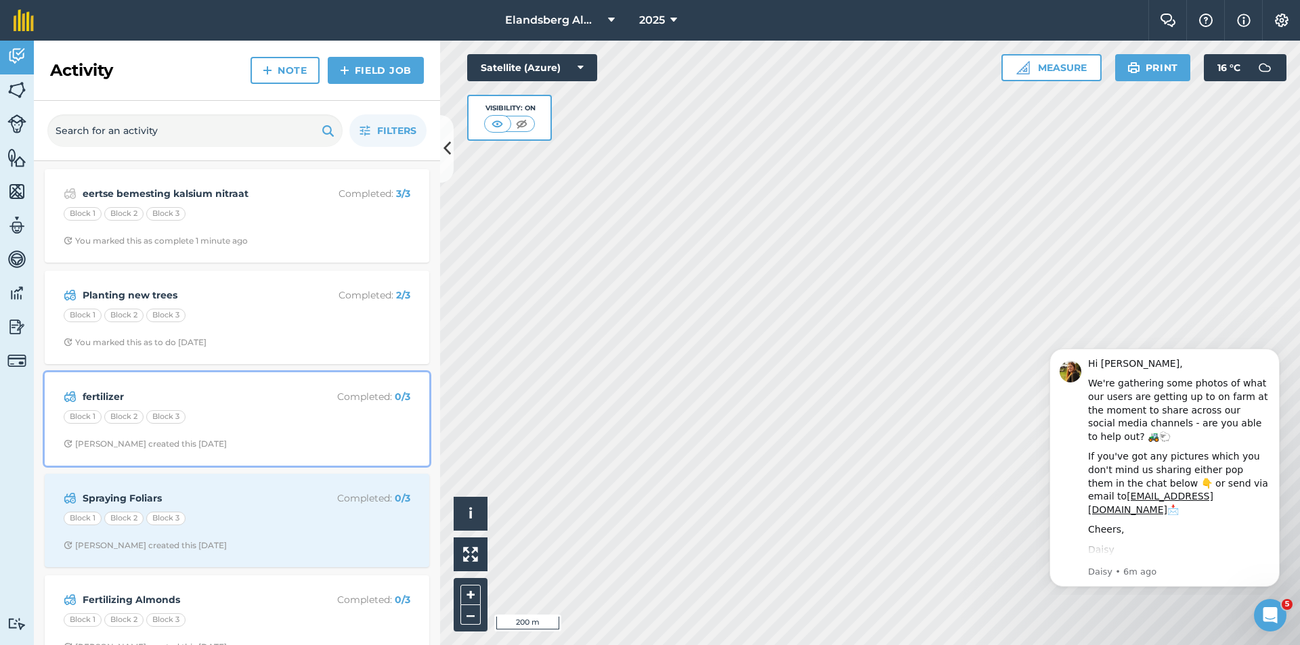
click at [295, 420] on div "Block 1 Block 2 Block 3" at bounding box center [237, 419] width 347 height 18
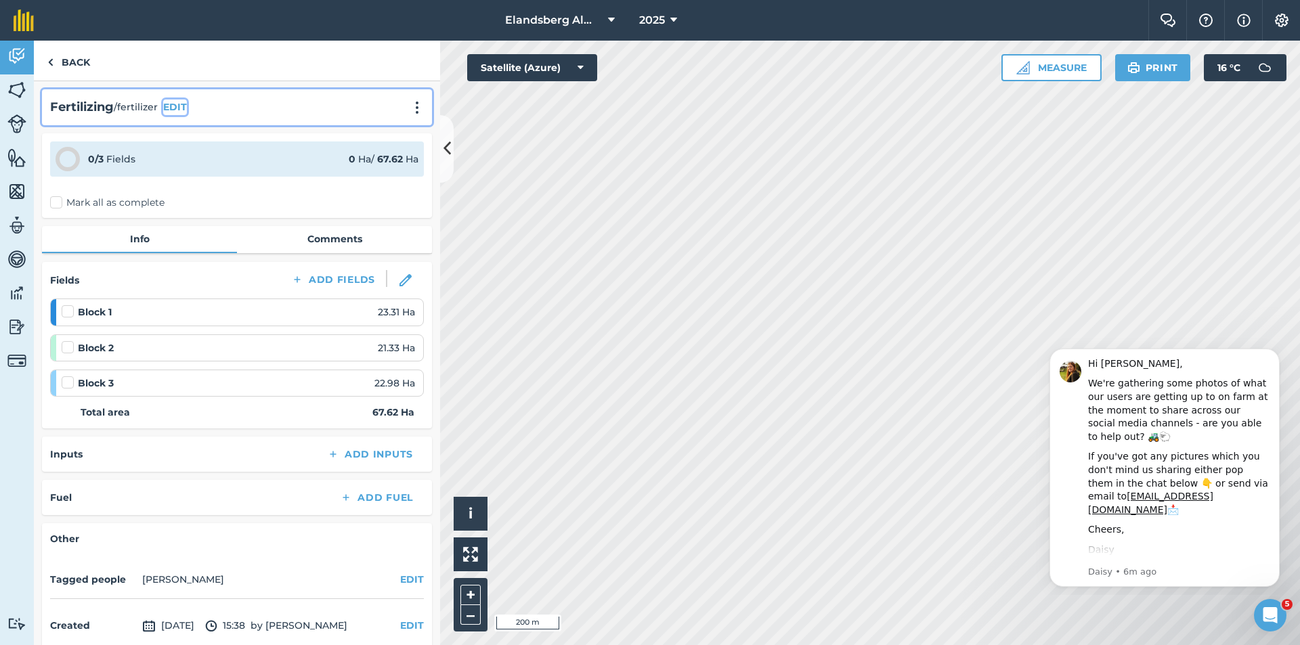
click at [185, 107] on button "EDIT" at bounding box center [175, 107] width 24 height 15
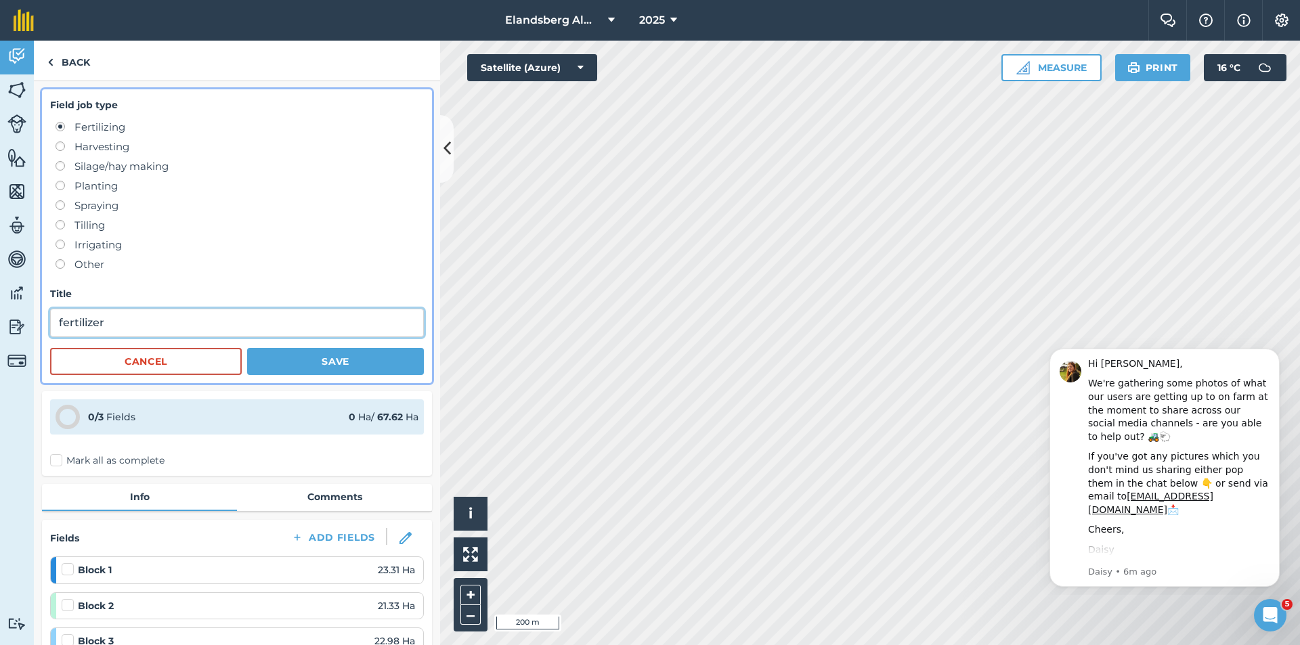
click at [121, 316] on input "fertilizer" at bounding box center [237, 323] width 374 height 28
type input "f"
type input "tweede bemesting vrugset KAN28"
click at [290, 368] on button "Save" at bounding box center [335, 361] width 177 height 27
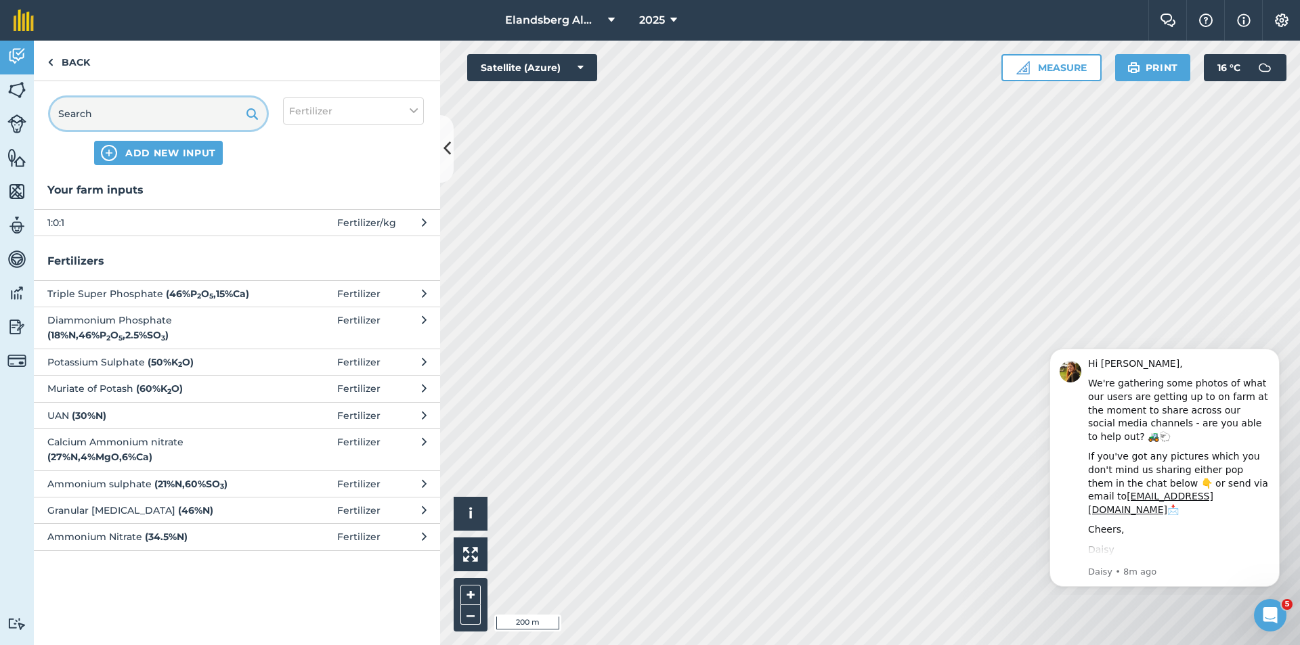
click at [81, 119] on input "text" at bounding box center [158, 113] width 217 height 32
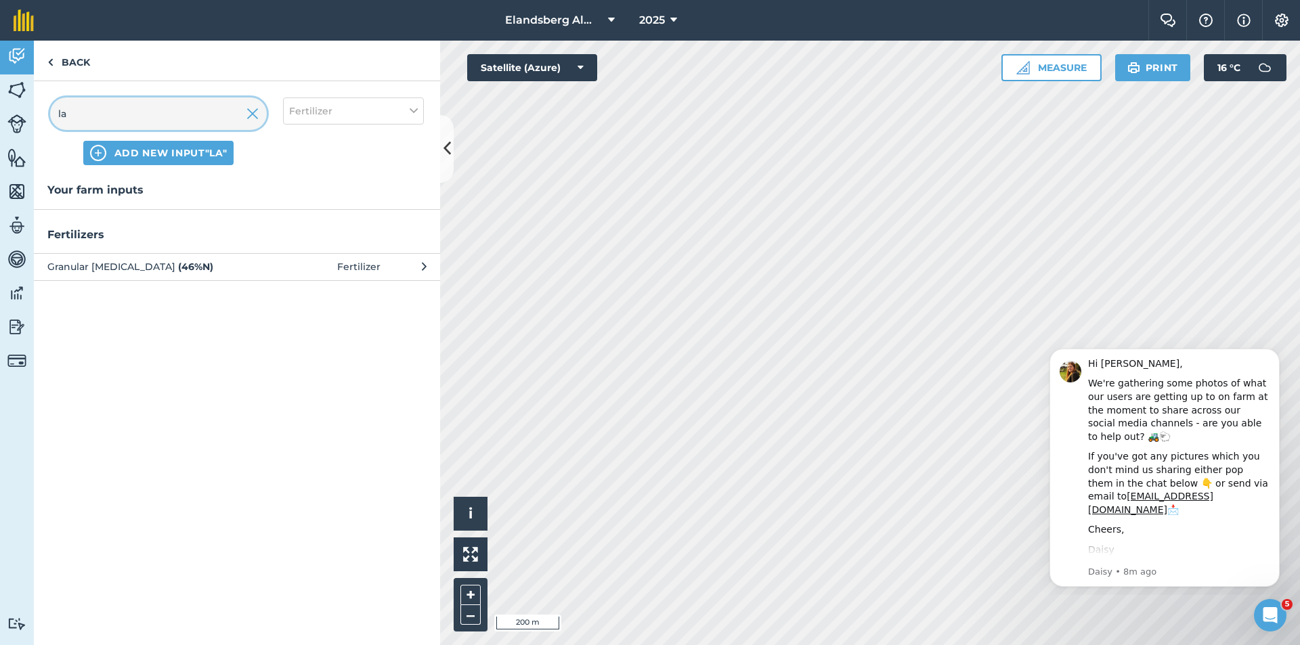
type input "l"
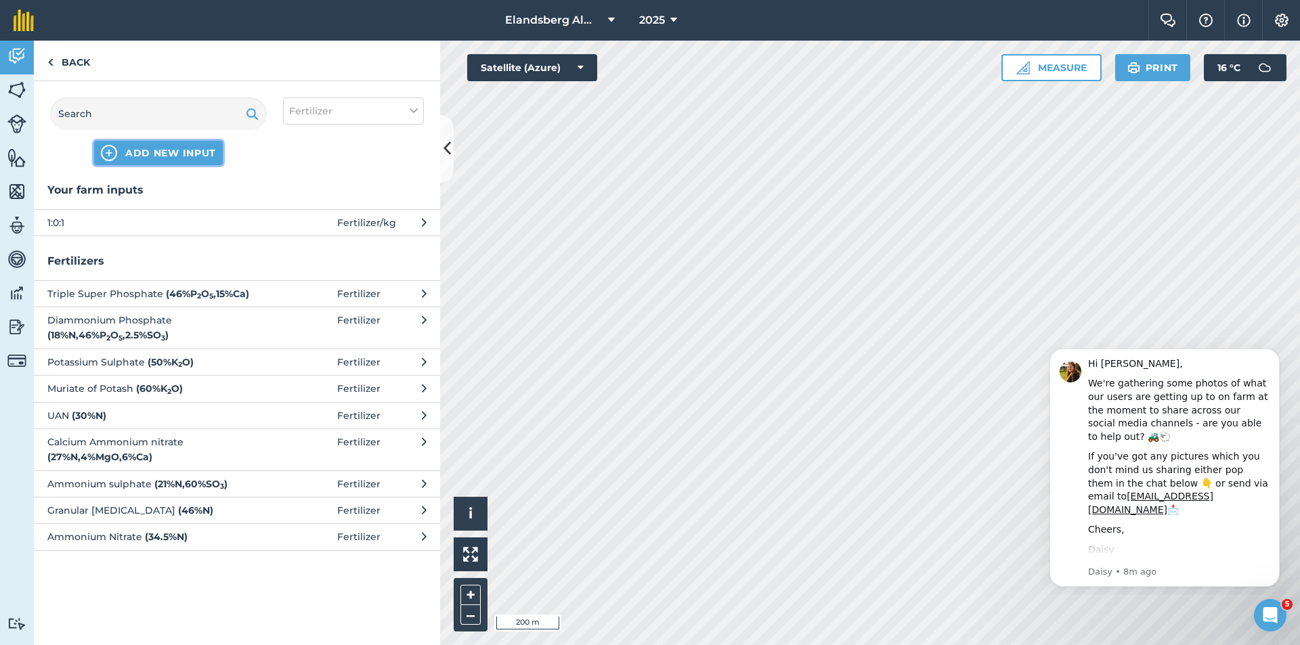
click at [157, 157] on span "ADD NEW INPUT" at bounding box center [170, 153] width 91 height 14
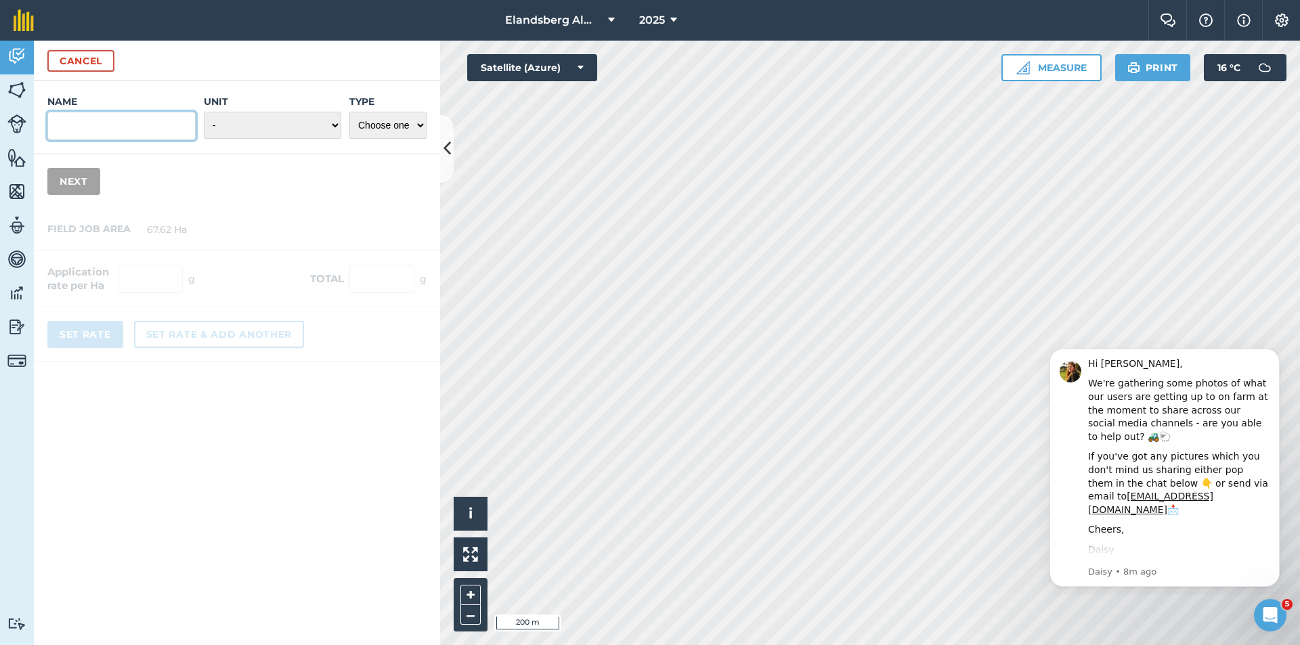
click at [136, 129] on input "Name" at bounding box center [121, 126] width 148 height 28
type input "KAN28"
click at [232, 123] on select "- Grams/g Kilograms/kg Metric tonnes/t Millilitres/ml Litres/L Ounces/oz Pounds…" at bounding box center [272, 125] width 137 height 27
select select "KILOGRAMS"
click at [204, 112] on select "- Grams/g Kilograms/kg Metric tonnes/t Millilitres/ml Litres/L Ounces/oz Pounds…" at bounding box center [272, 125] width 137 height 27
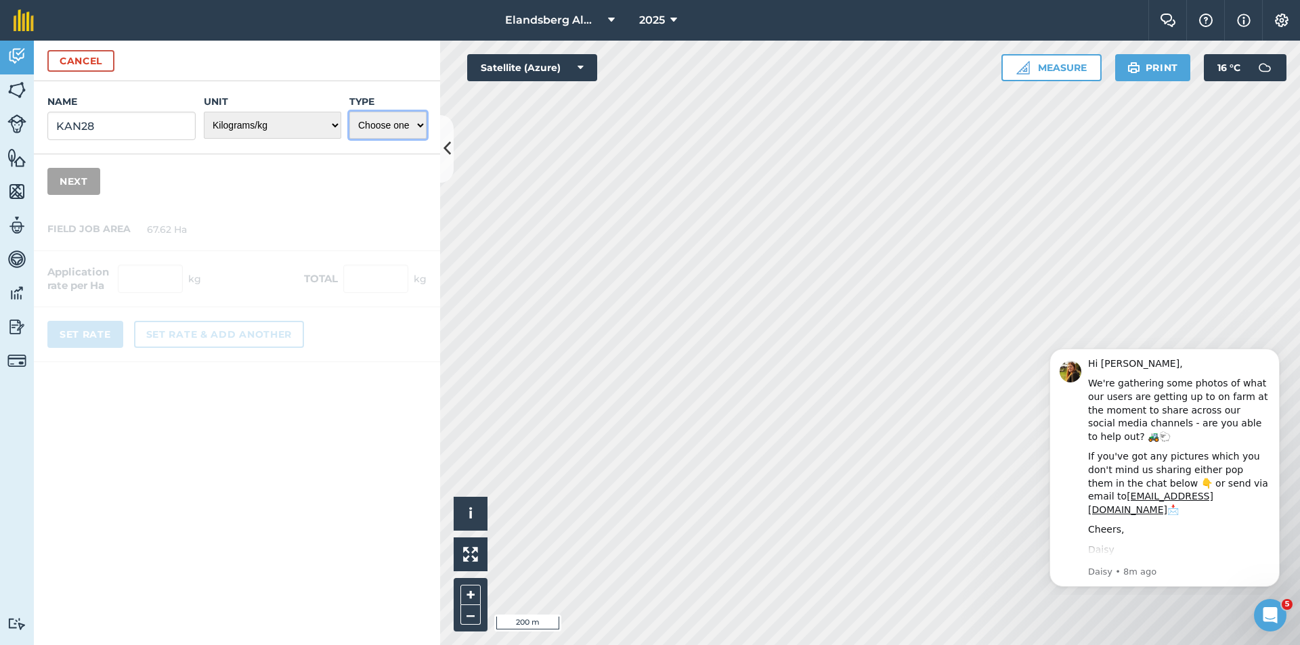
click at [389, 123] on select "Choose one Fertilizer Seed Spray Fuel Other" at bounding box center [387, 125] width 77 height 27
select select "FERTILIZER"
click at [349, 112] on select "Choose one Fertilizer Seed Spray Fuel Other" at bounding box center [387, 125] width 77 height 27
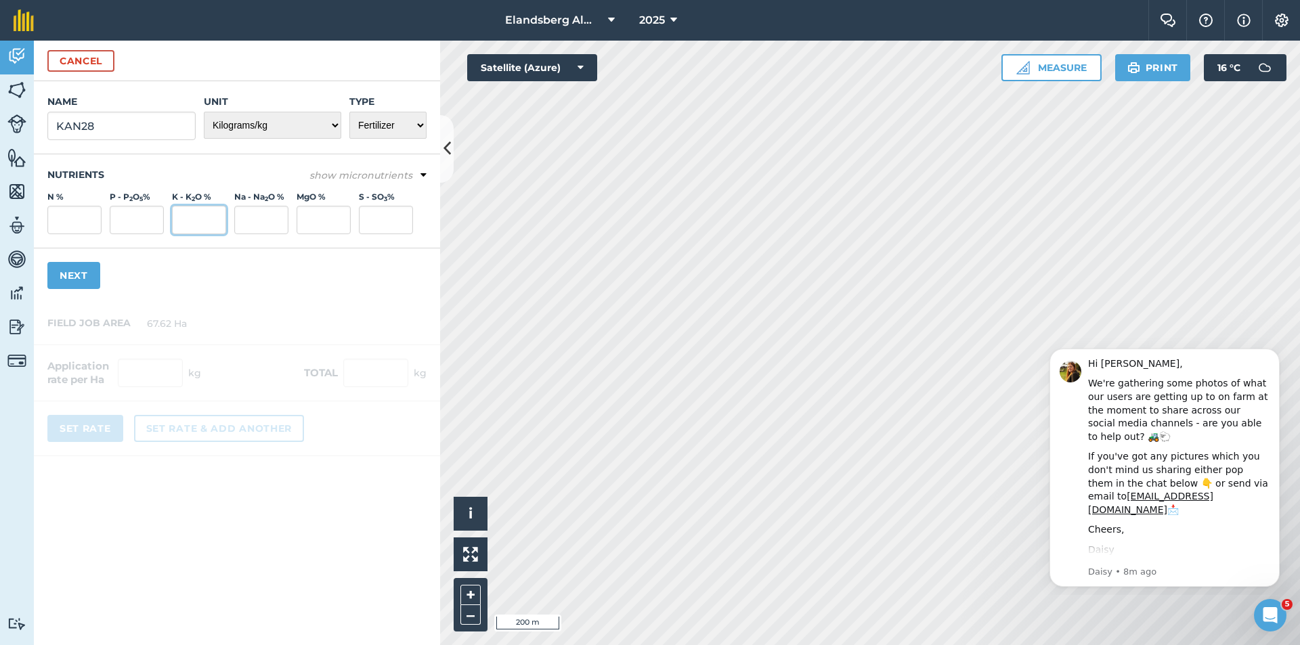
click at [183, 220] on input "K - K 2 O %" at bounding box center [199, 220] width 54 height 28
click at [40, 232] on div "show micronutrients Nutrients N % P - P 2 O 5 % K - K 2 O % Na - Na 2 O % MgO %…" at bounding box center [237, 201] width 406 height 94
click at [62, 225] on input "N %" at bounding box center [74, 220] width 54 height 28
type input "28"
click at [85, 278] on button "Next" at bounding box center [73, 275] width 53 height 27
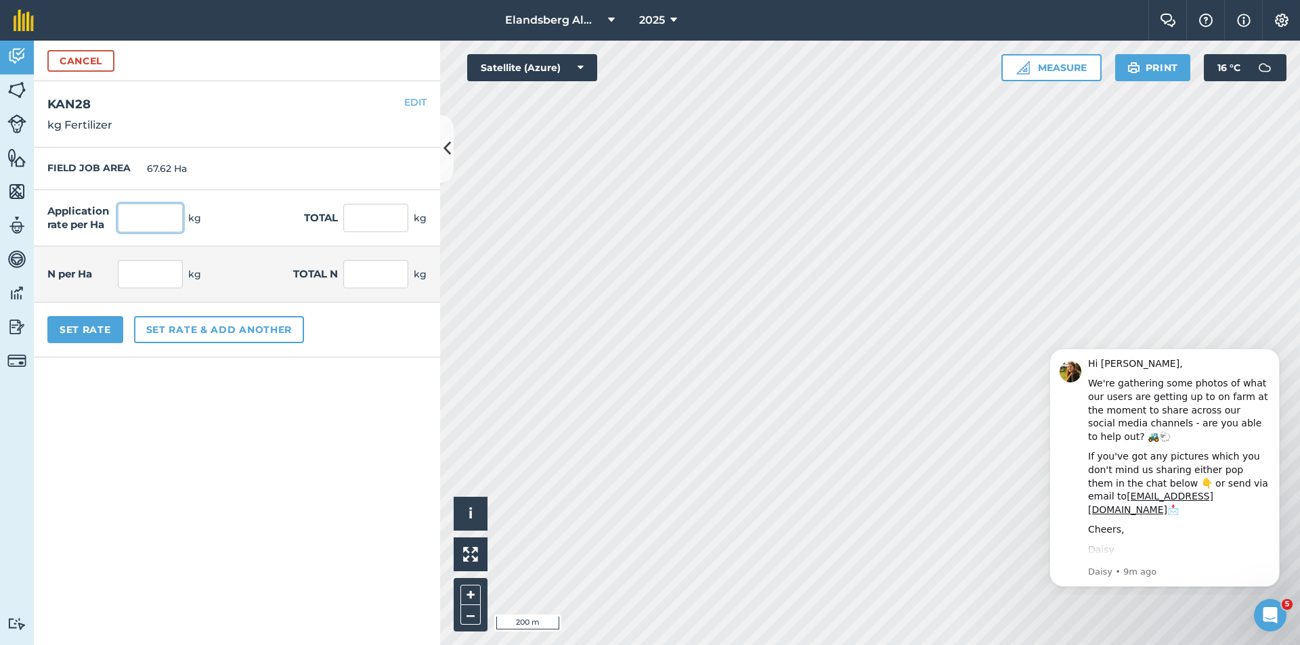
click at [146, 218] on input "text" at bounding box center [150, 218] width 65 height 28
type input "100"
type input "6,762"
type input "28"
type input "1,893.36"
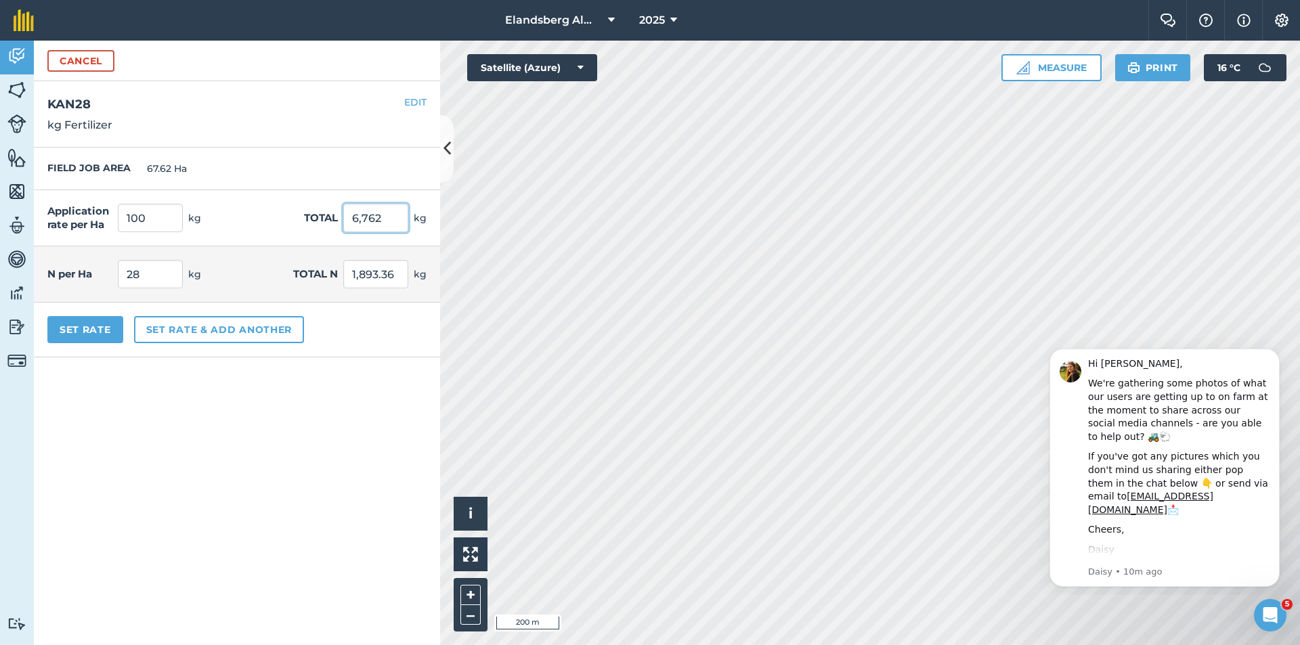
click at [374, 222] on input "6,762" at bounding box center [375, 218] width 65 height 28
click at [90, 326] on button "Set Rate" at bounding box center [85, 329] width 76 height 27
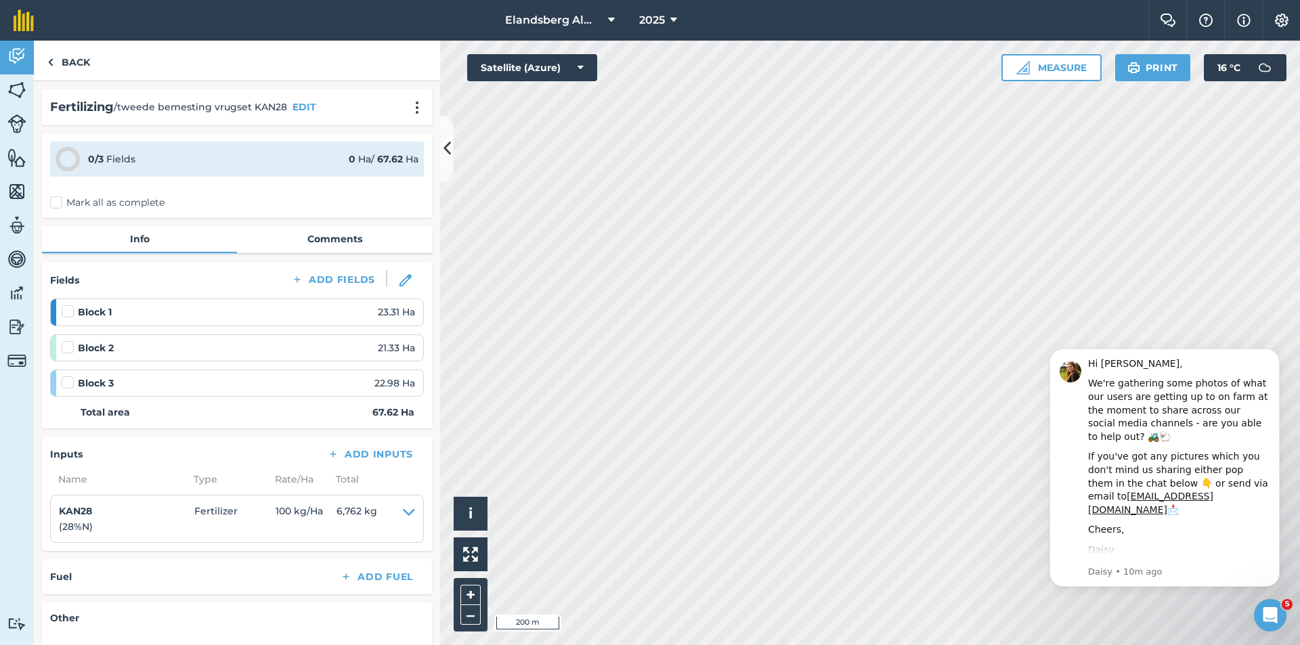
click at [129, 312] on div "Block 1 23.31 Ha" at bounding box center [238, 312] width 353 height 15
click at [65, 305] on label at bounding box center [70, 305] width 16 height 0
click at [65, 309] on input "checkbox" at bounding box center [66, 309] width 9 height 9
checkbox input "false"
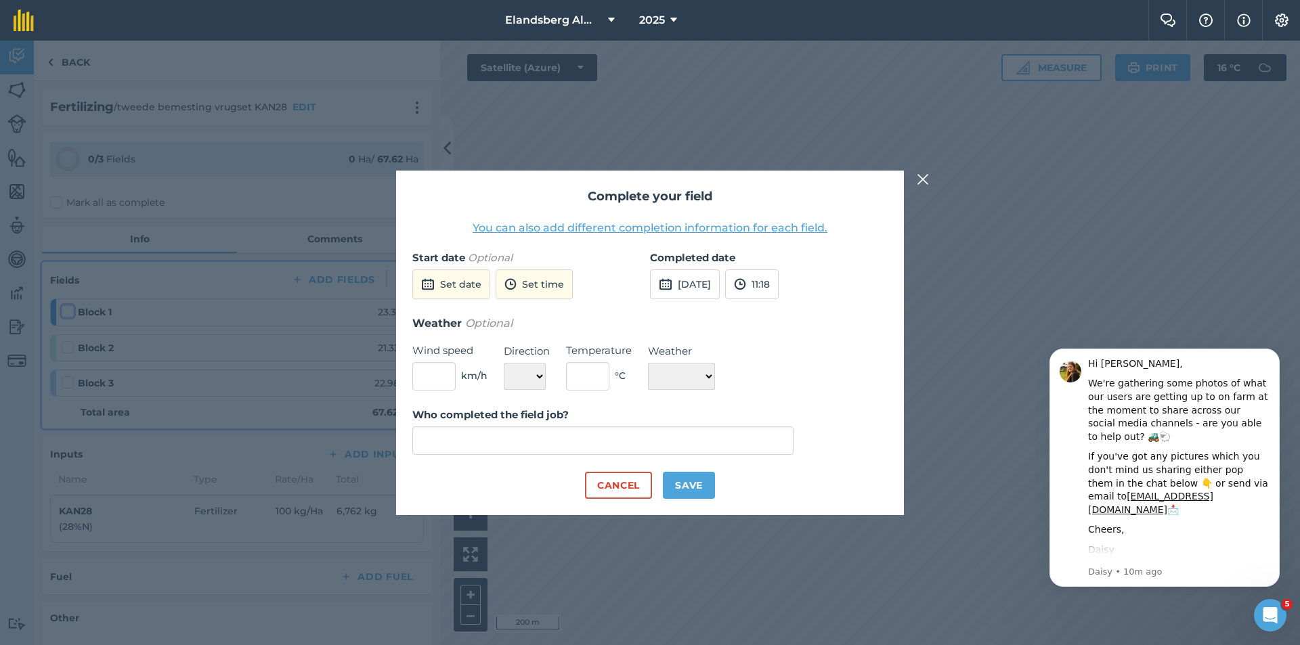
type input "[PERSON_NAME] VAN SCHALKWYK"
click at [471, 286] on button "Set date" at bounding box center [451, 284] width 78 height 30
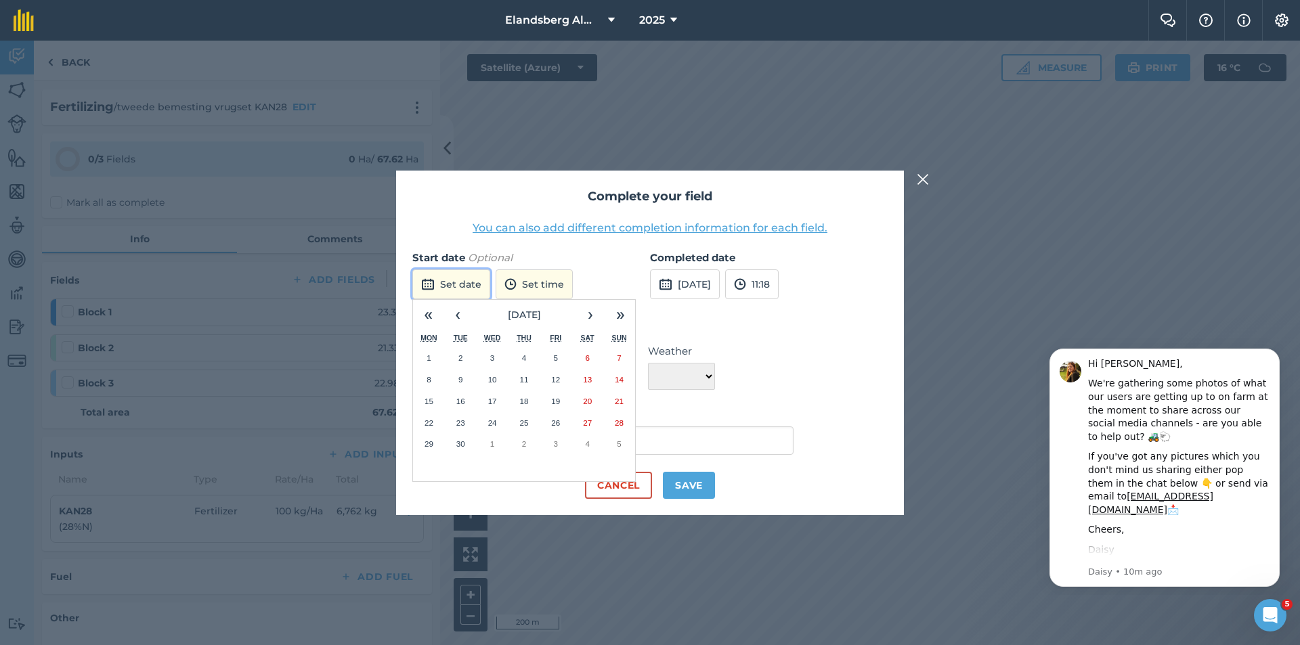
click at [459, 276] on button "Set date" at bounding box center [451, 284] width 78 height 30
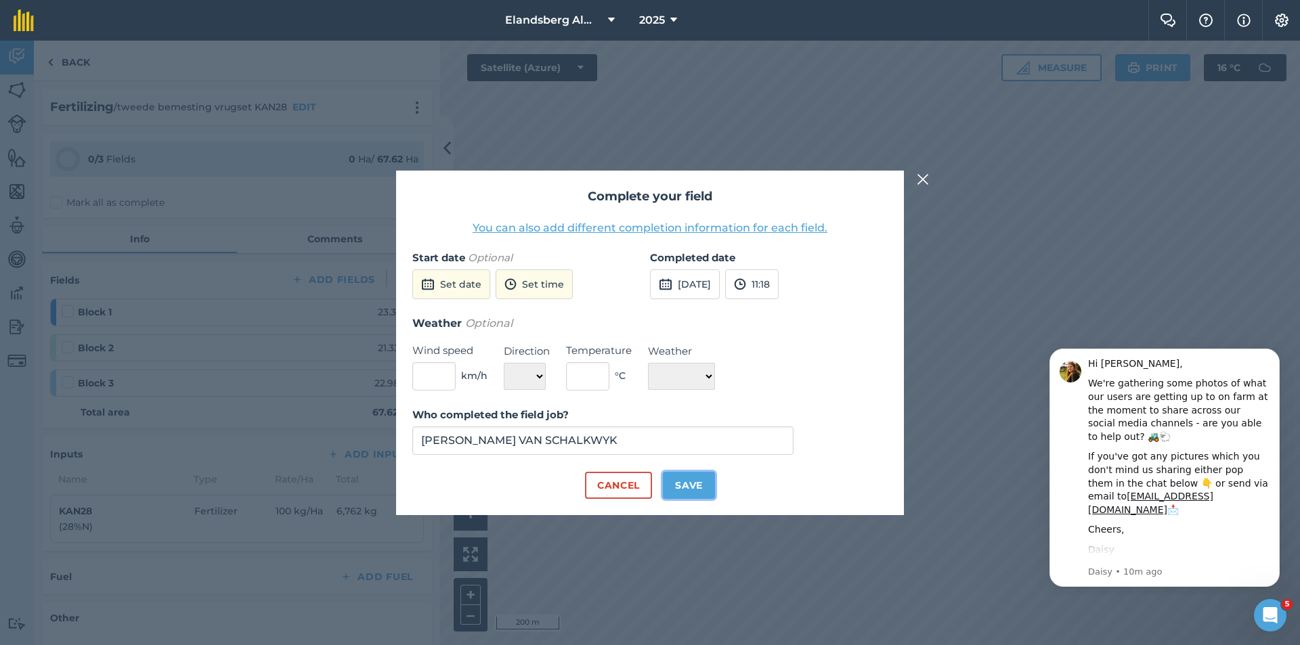
click at [689, 491] on button "Save" at bounding box center [689, 485] width 52 height 27
checkbox input "true"
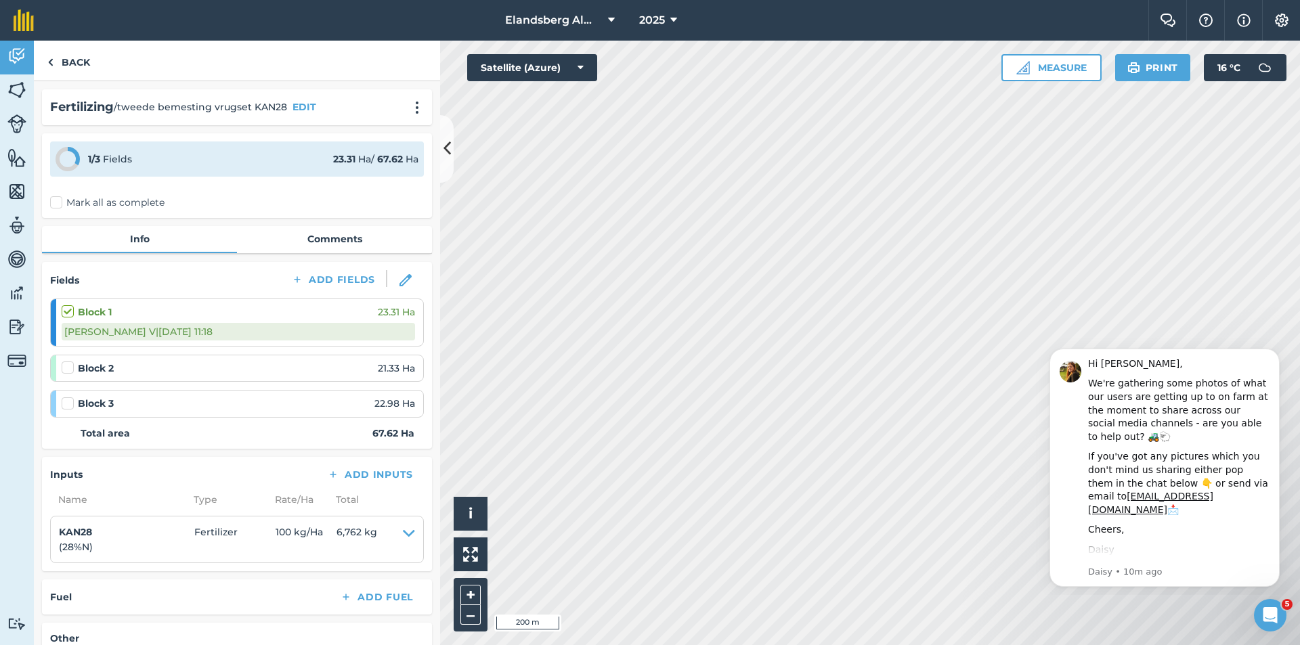
click at [167, 369] on div "Block 2 21.33 Ha" at bounding box center [238, 368] width 353 height 15
click at [87, 371] on strong "Block 2" at bounding box center [96, 368] width 36 height 15
click at [66, 361] on label at bounding box center [70, 361] width 16 height 0
click at [66, 368] on input "checkbox" at bounding box center [66, 365] width 9 height 9
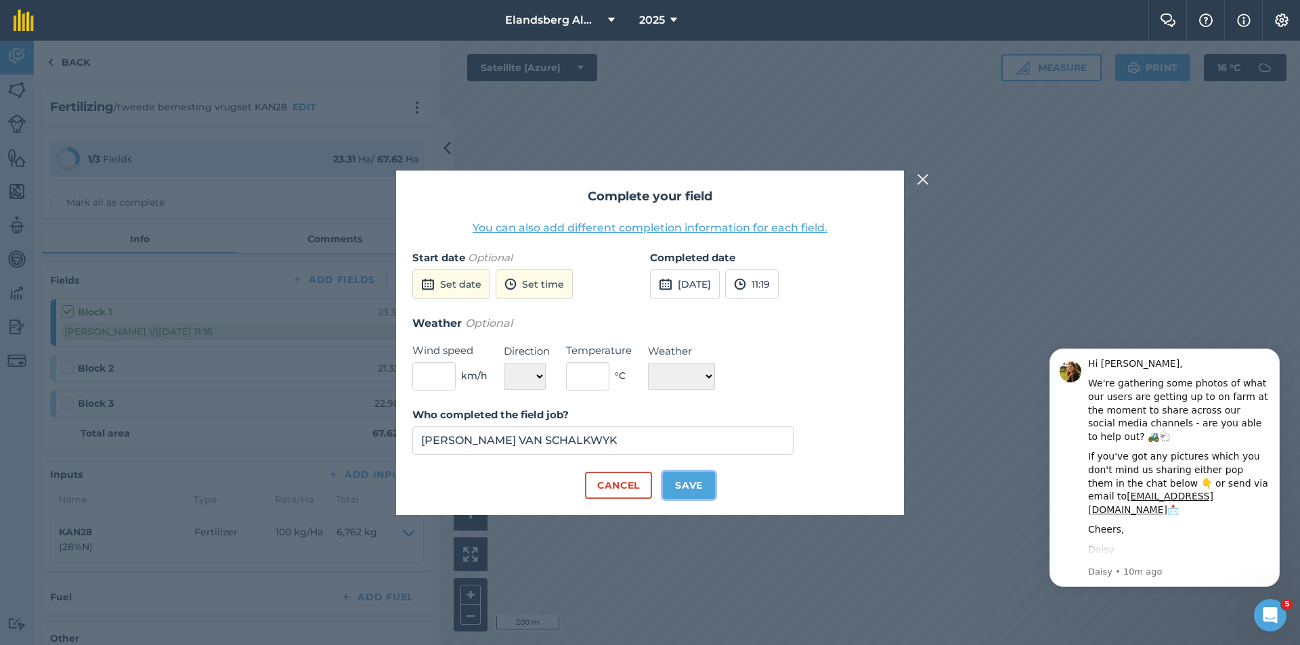
click at [689, 487] on button "Save" at bounding box center [689, 485] width 52 height 27
checkbox input "true"
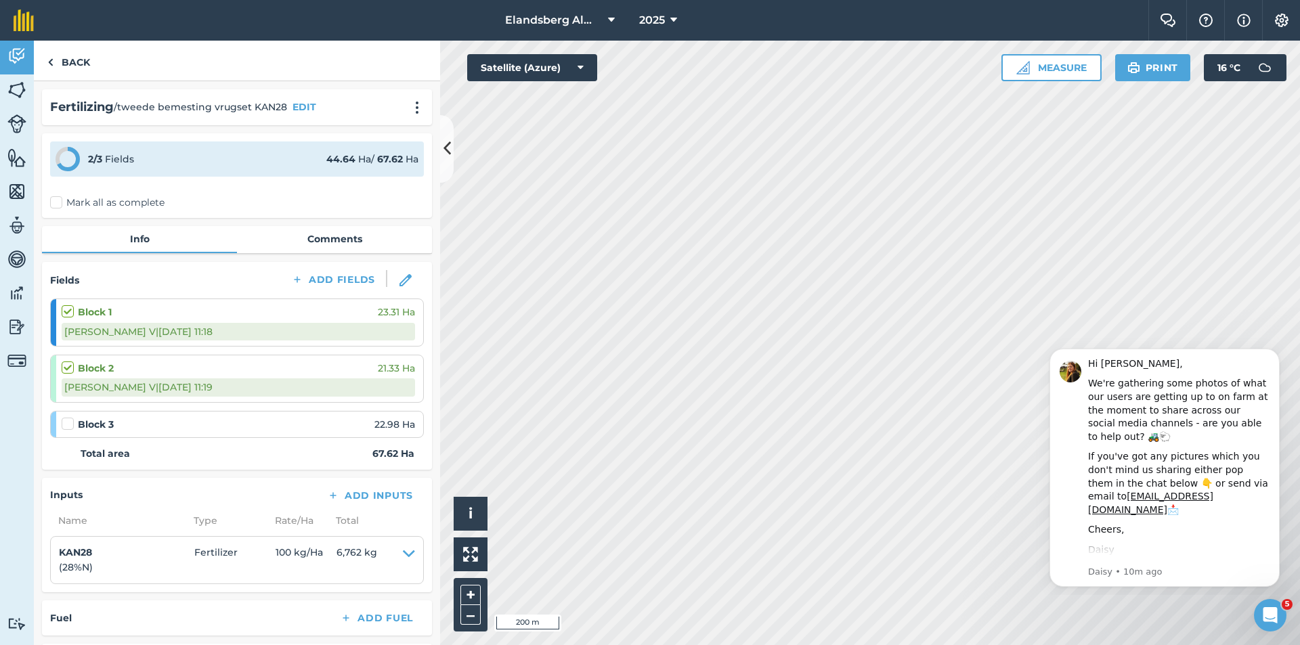
click at [64, 417] on label at bounding box center [70, 417] width 16 height 0
click at [64, 424] on input "checkbox" at bounding box center [66, 421] width 9 height 9
checkbox input "false"
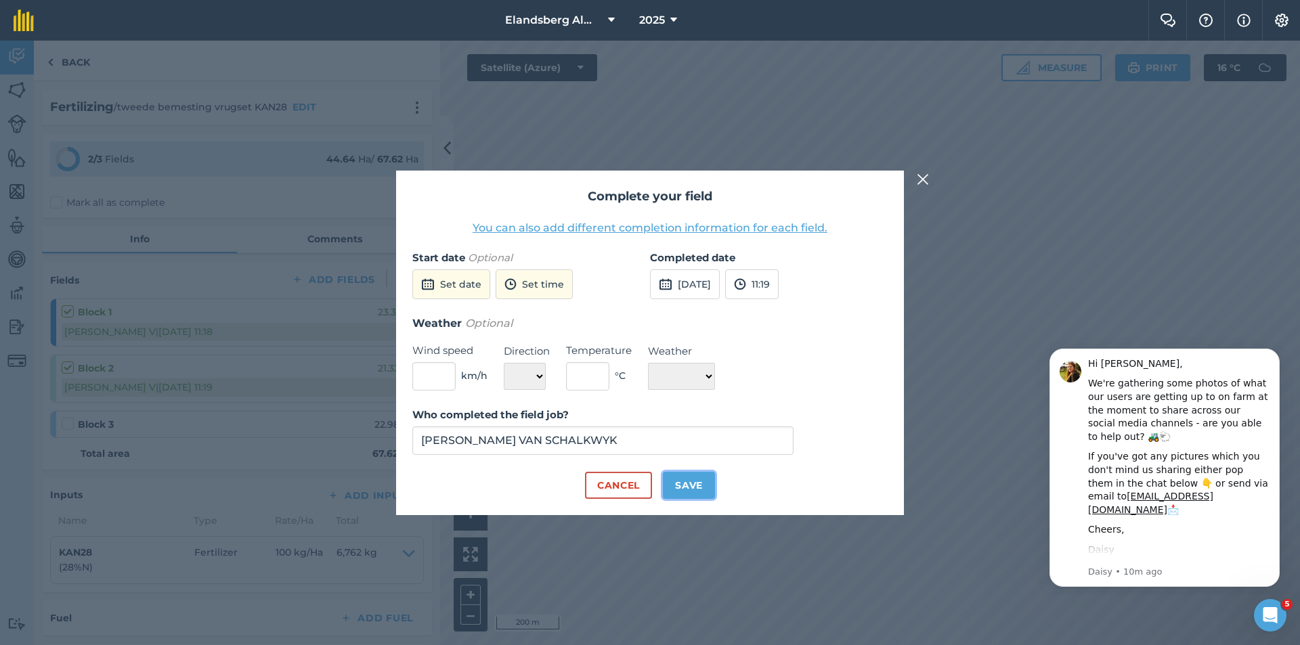
click at [697, 487] on button "Save" at bounding box center [689, 485] width 52 height 27
checkbox input "true"
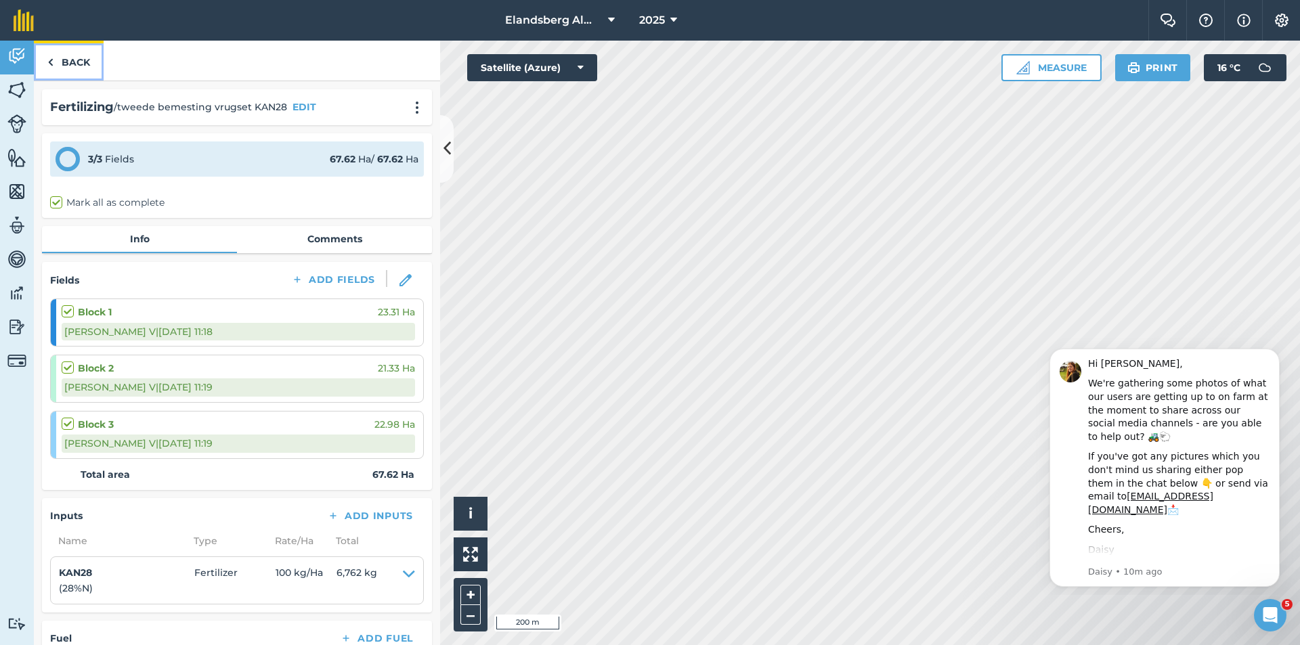
click at [70, 52] on link "Back" at bounding box center [69, 61] width 70 height 40
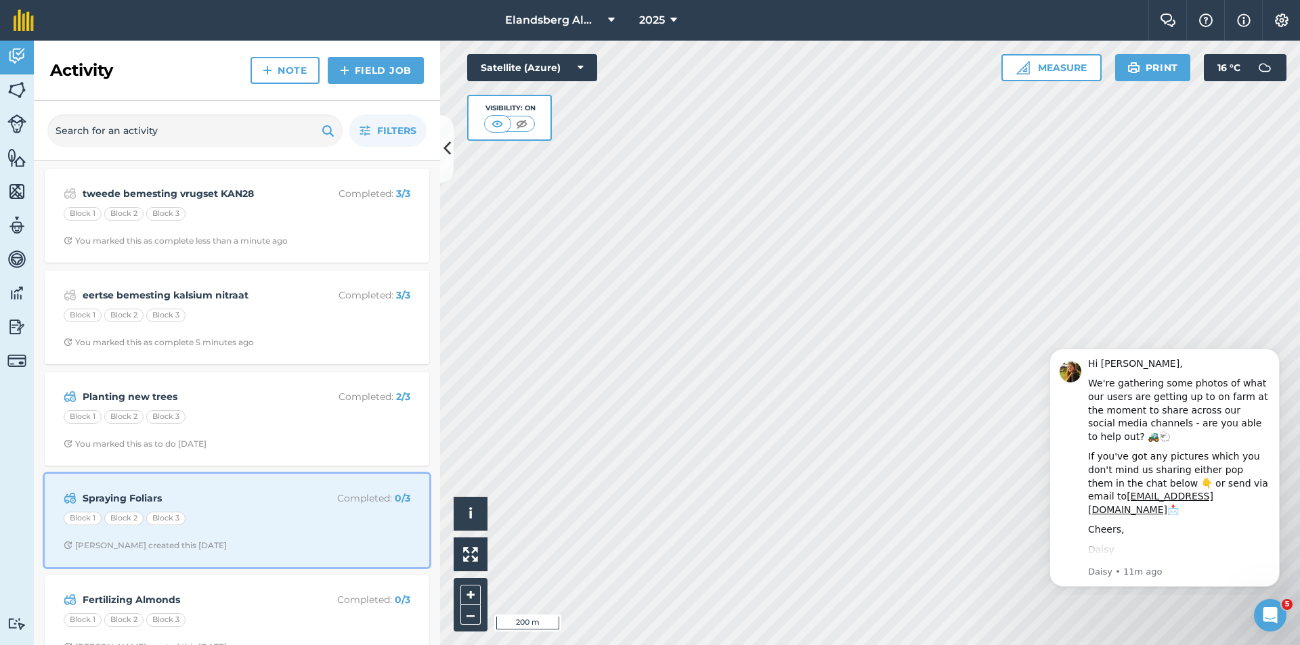
click at [244, 521] on div "Block 1 Block 2 Block 3" at bounding box center [237, 521] width 347 height 18
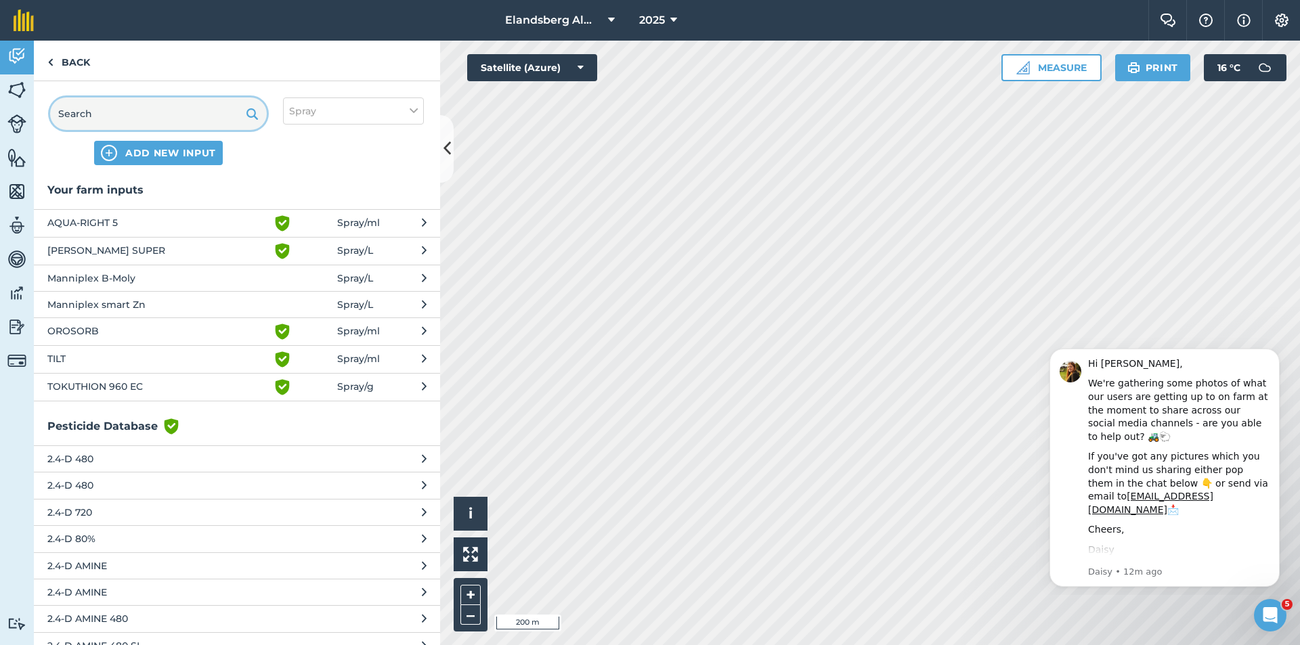
click at [67, 112] on input "text" at bounding box center [158, 113] width 217 height 32
click at [211, 114] on input "text" at bounding box center [158, 113] width 217 height 32
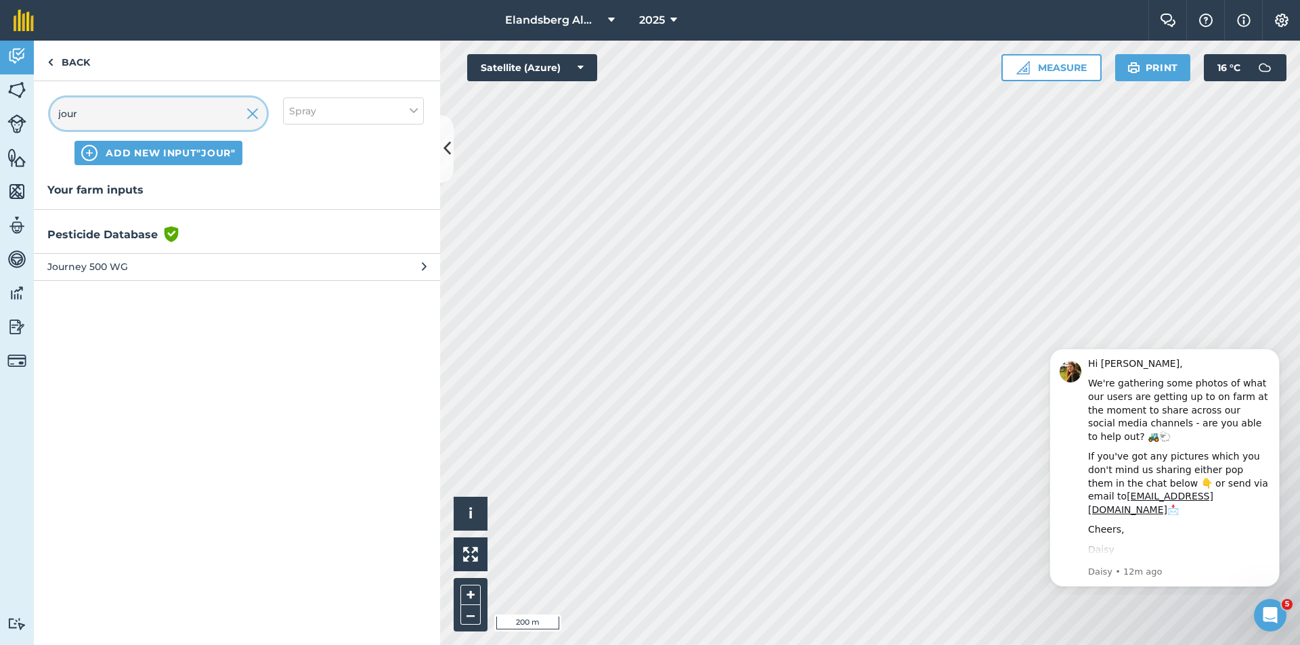
type input "jour"
click at [144, 269] on span "Journey 500 WG" at bounding box center [157, 266] width 221 height 15
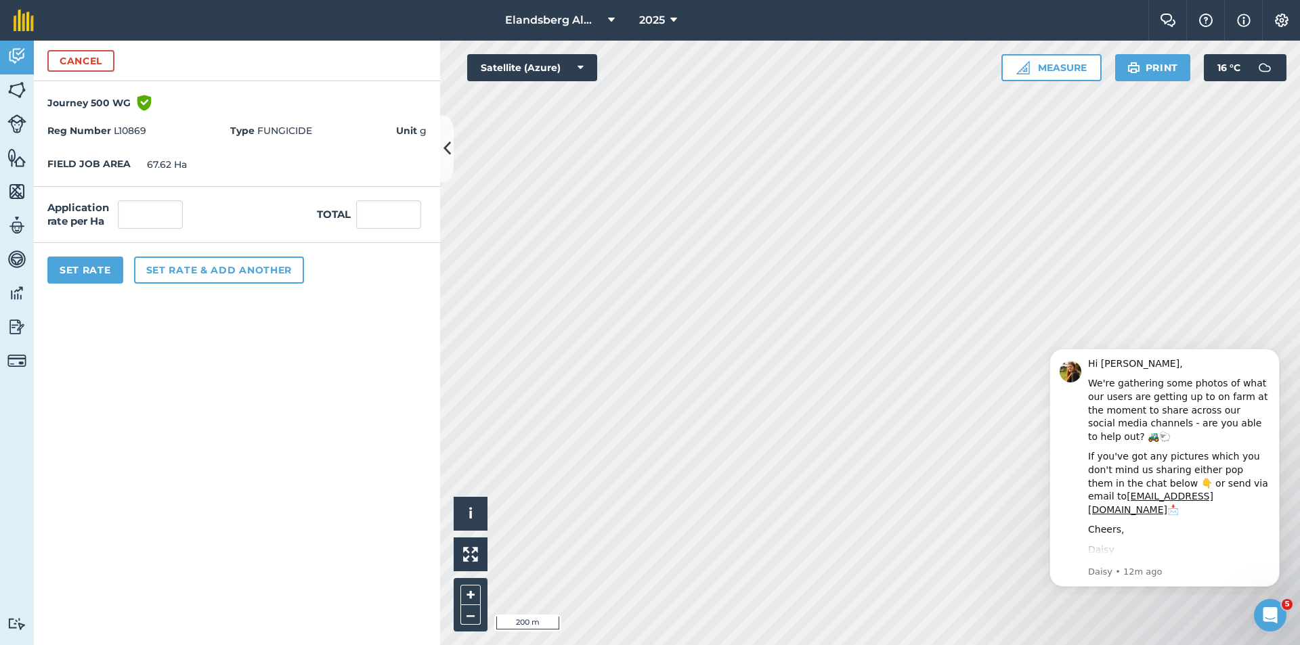
click at [407, 133] on strong "Unit" at bounding box center [406, 131] width 21 height 12
click at [158, 216] on input "text" at bounding box center [150, 214] width 65 height 28
click at [392, 217] on input "text" at bounding box center [388, 214] width 65 height 28
type input "30000"
type input "443.656"
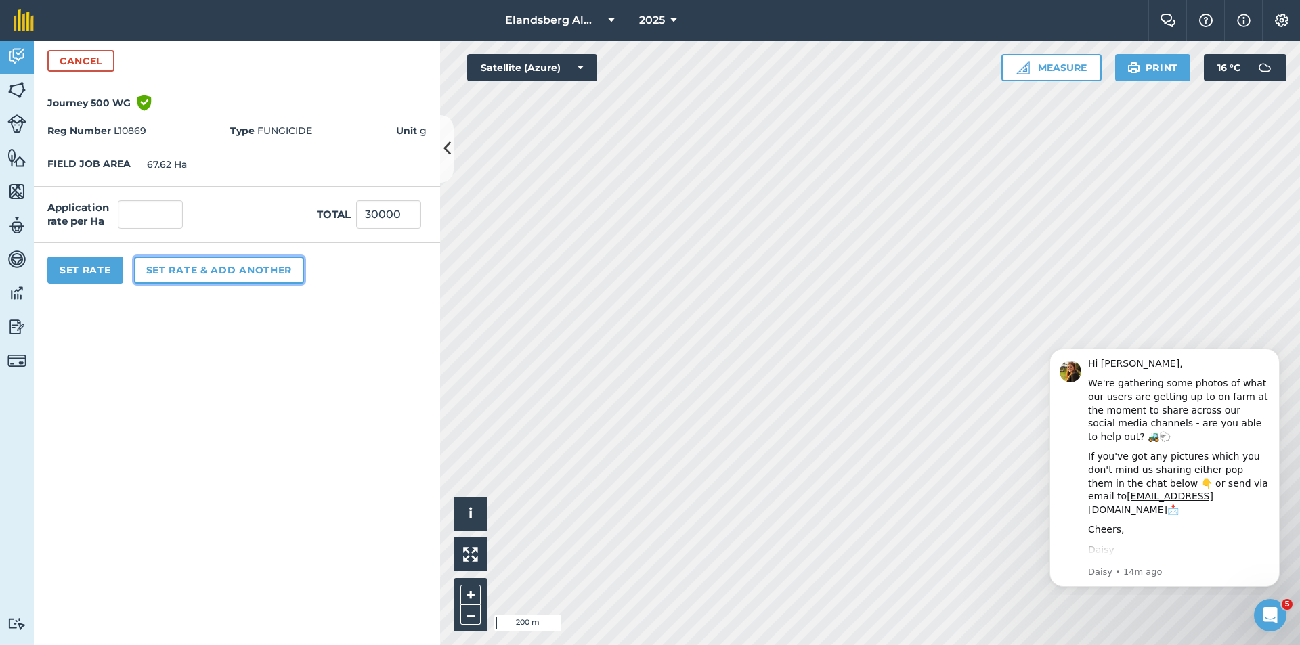
type input "30,000"
click at [196, 269] on button "Set rate & add another" at bounding box center [219, 270] width 170 height 27
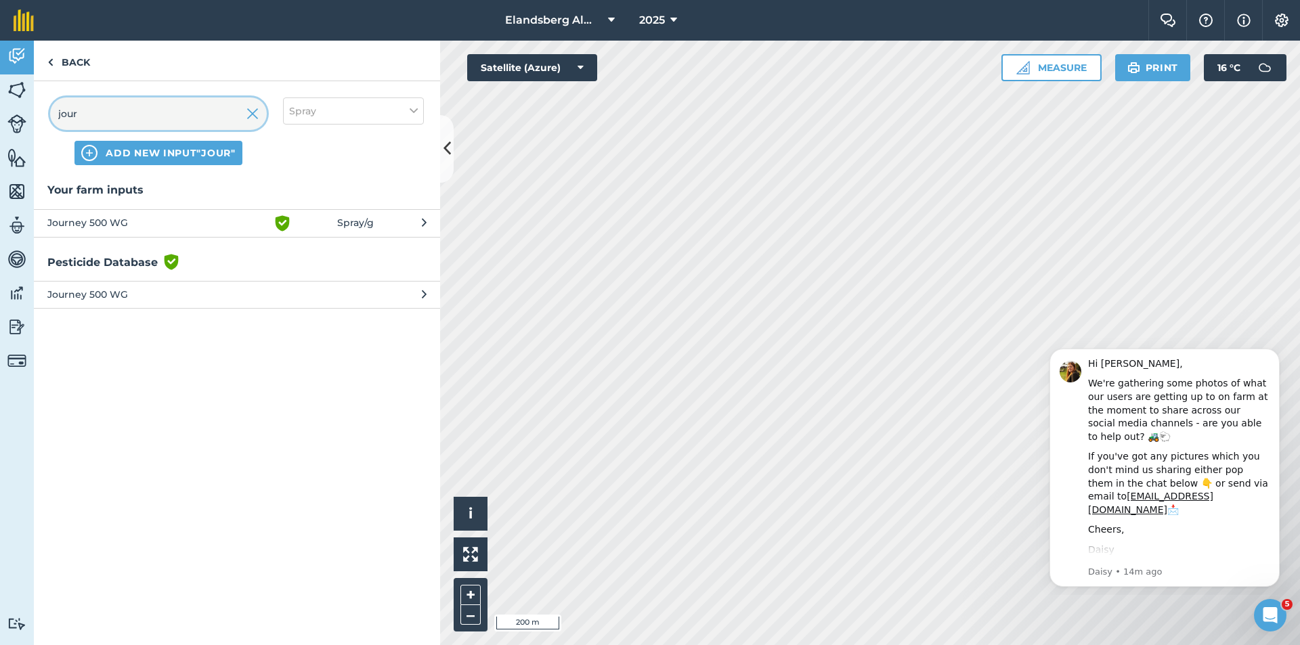
click at [72, 116] on input "jour" at bounding box center [158, 113] width 217 height 32
type input "r"
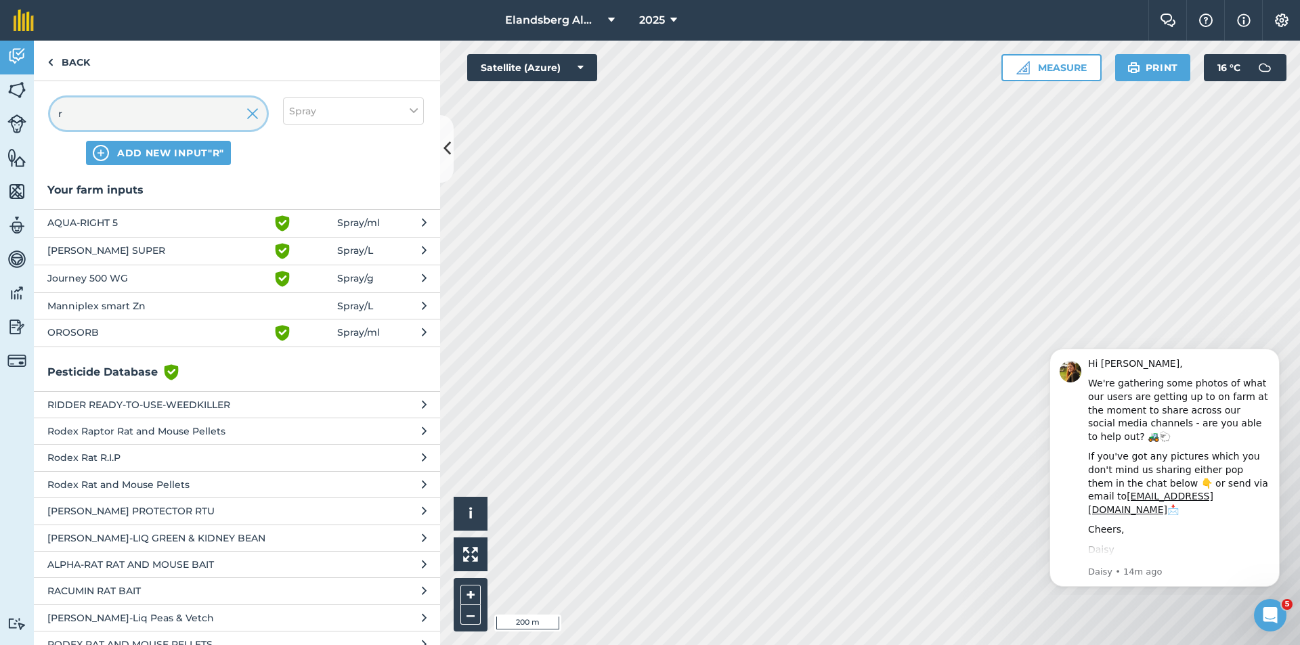
click at [69, 110] on input "r" at bounding box center [158, 113] width 217 height 32
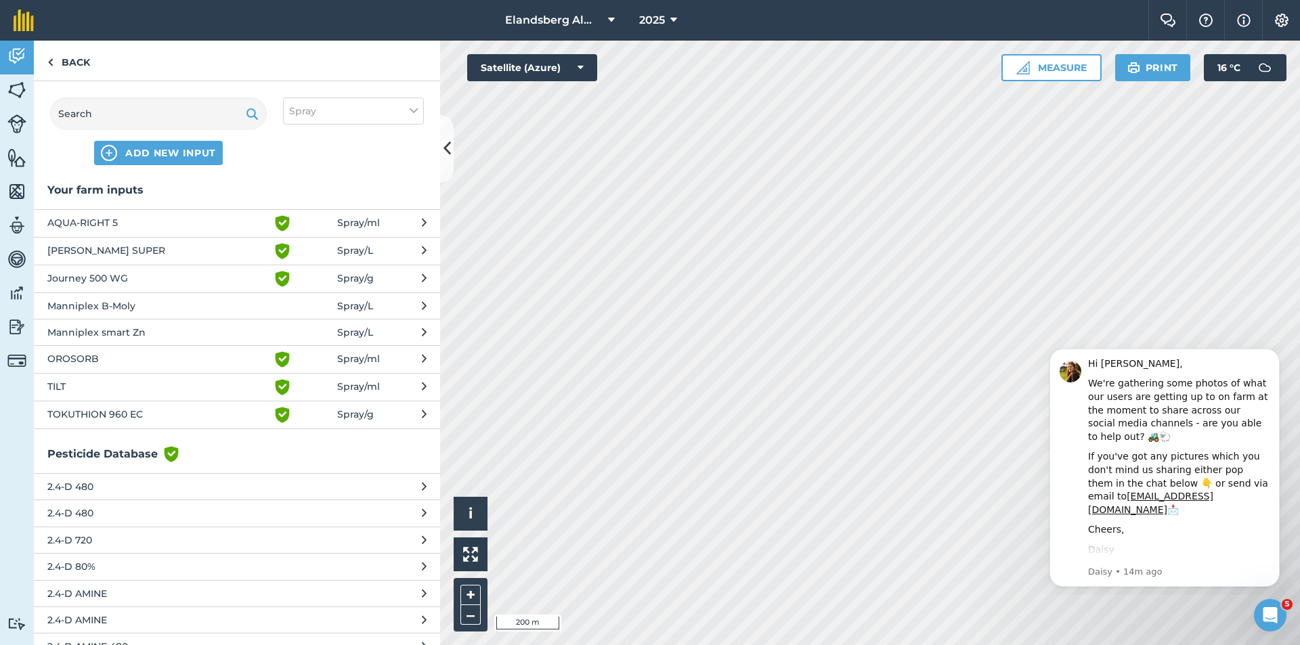
click at [79, 302] on span "Manniplex B-Moly" at bounding box center [157, 306] width 221 height 15
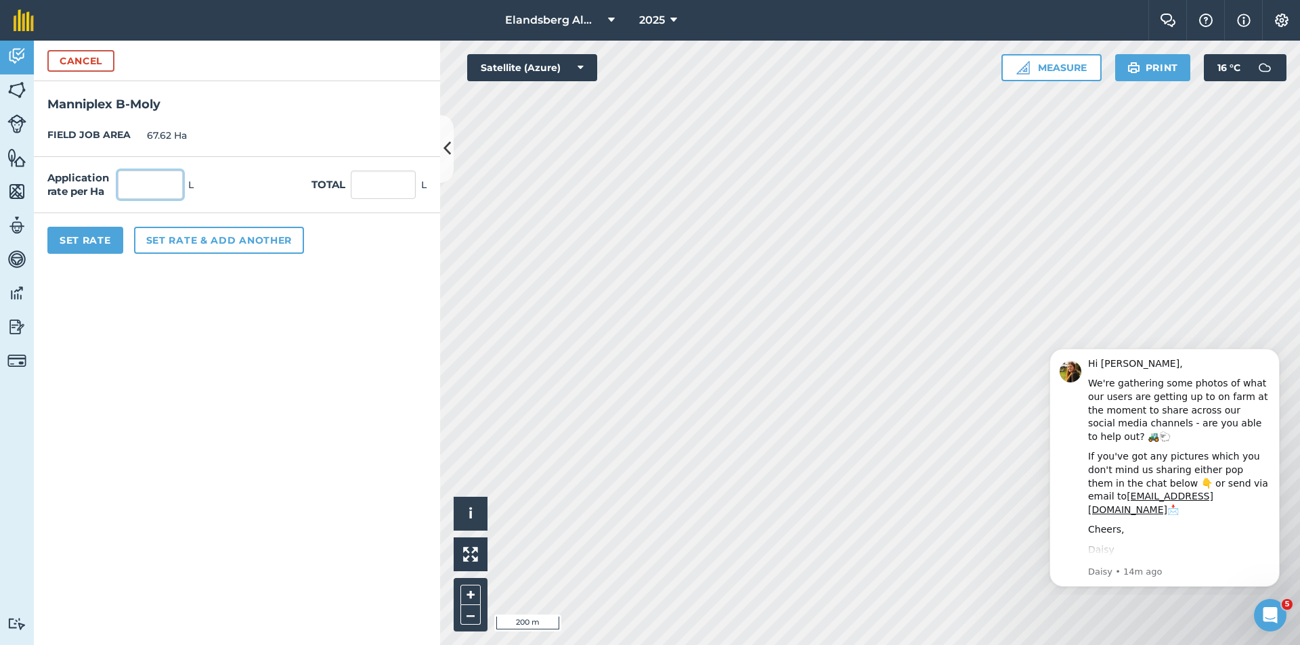
click at [167, 186] on input "text" at bounding box center [150, 185] width 65 height 28
click at [378, 188] on input "text" at bounding box center [383, 185] width 65 height 28
type input "90"
type input "1.331"
click at [177, 245] on button "Set rate & add another" at bounding box center [219, 240] width 170 height 27
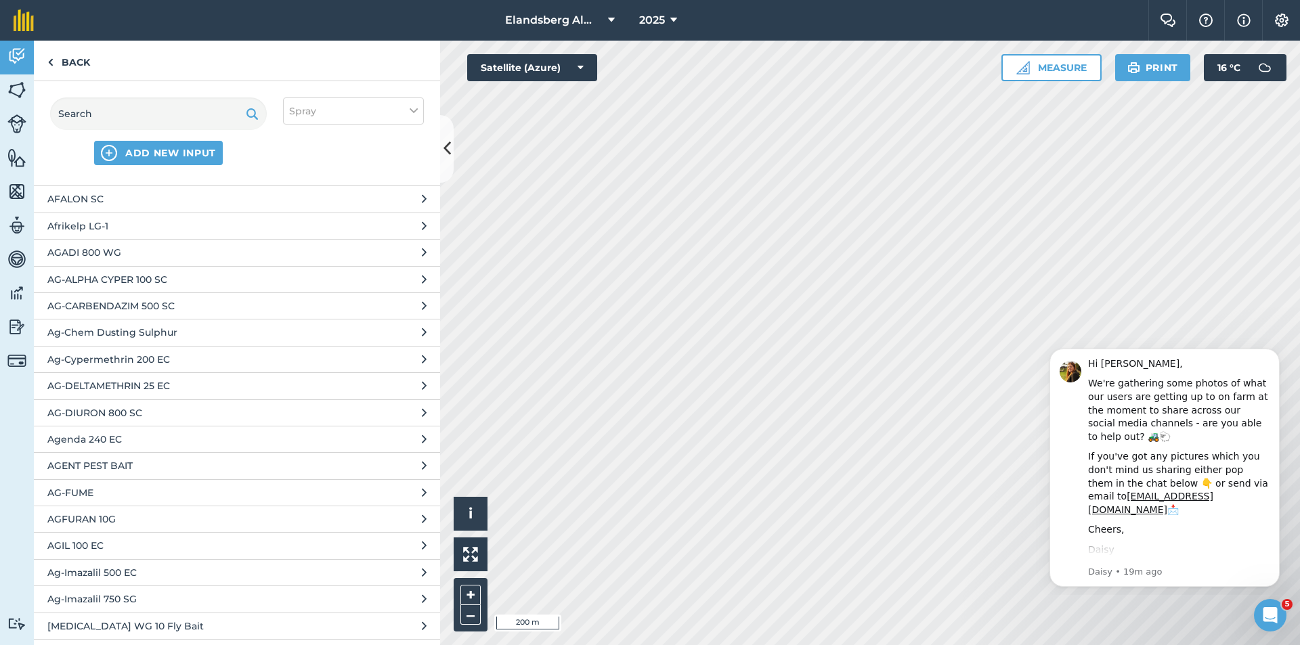
scroll to position [3047, 0]
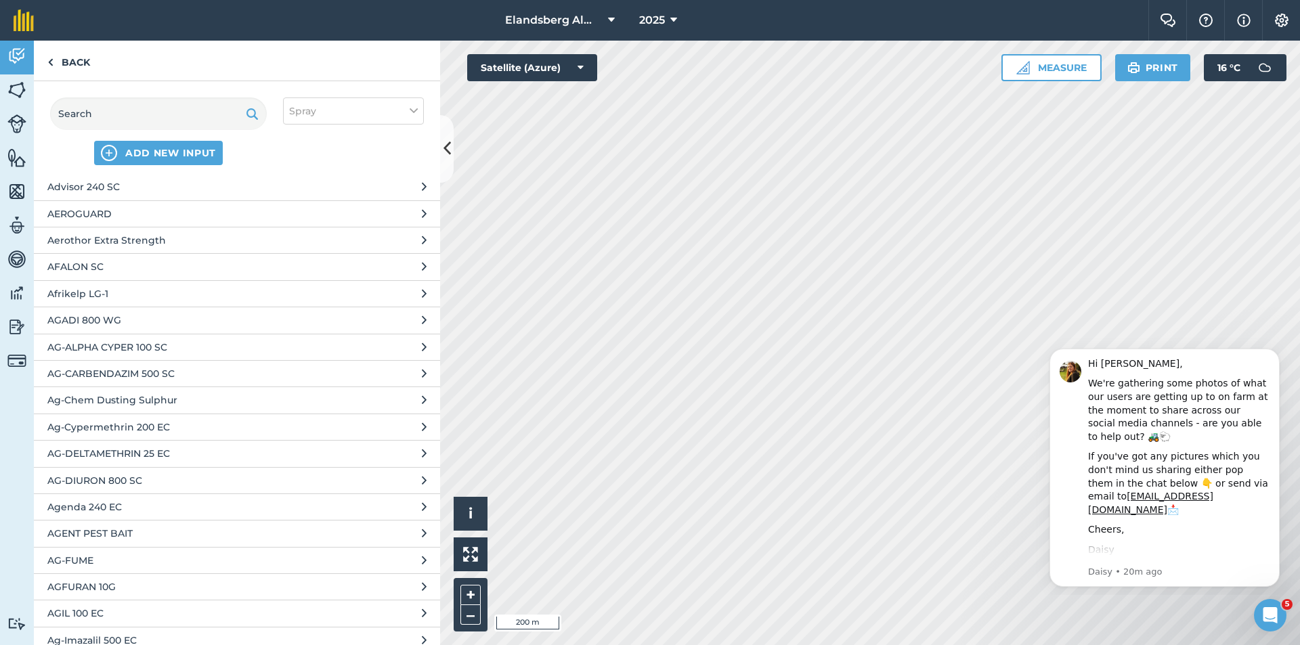
click at [64, 298] on span "Afrikelp LG-1" at bounding box center [157, 293] width 221 height 15
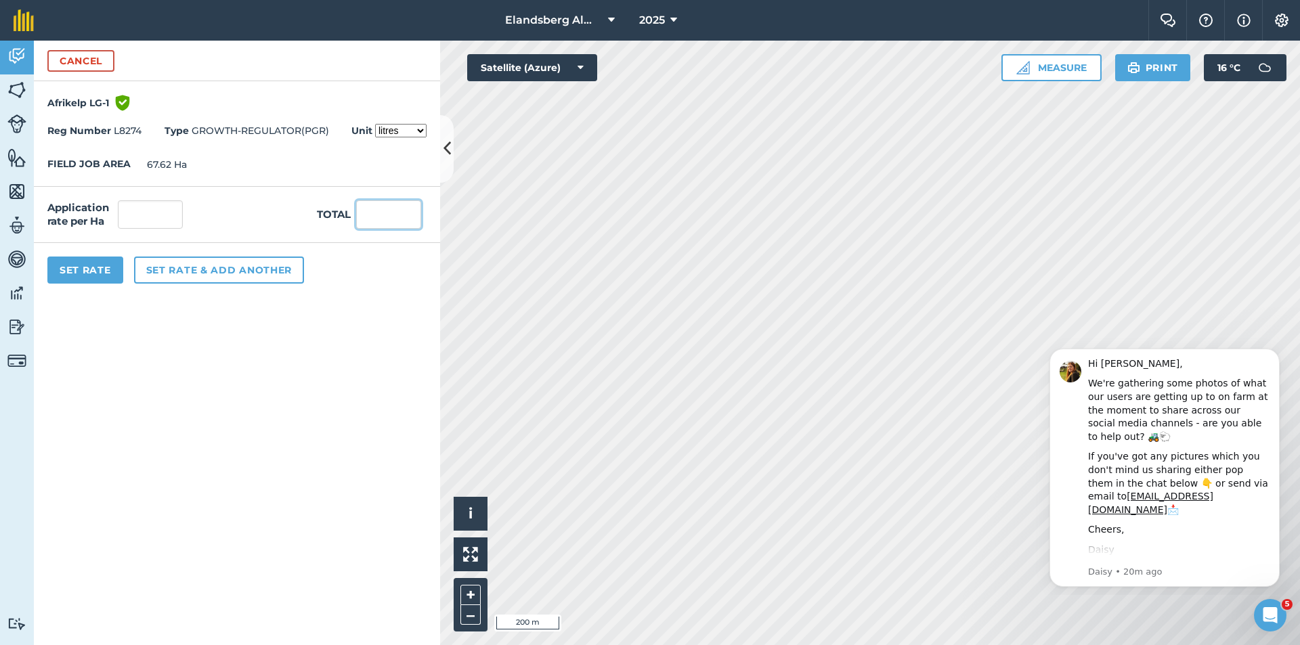
click at [378, 217] on input "text" at bounding box center [388, 214] width 65 height 28
type input "125"
type input "1.849"
click at [181, 276] on button "Set rate & add another" at bounding box center [219, 270] width 170 height 27
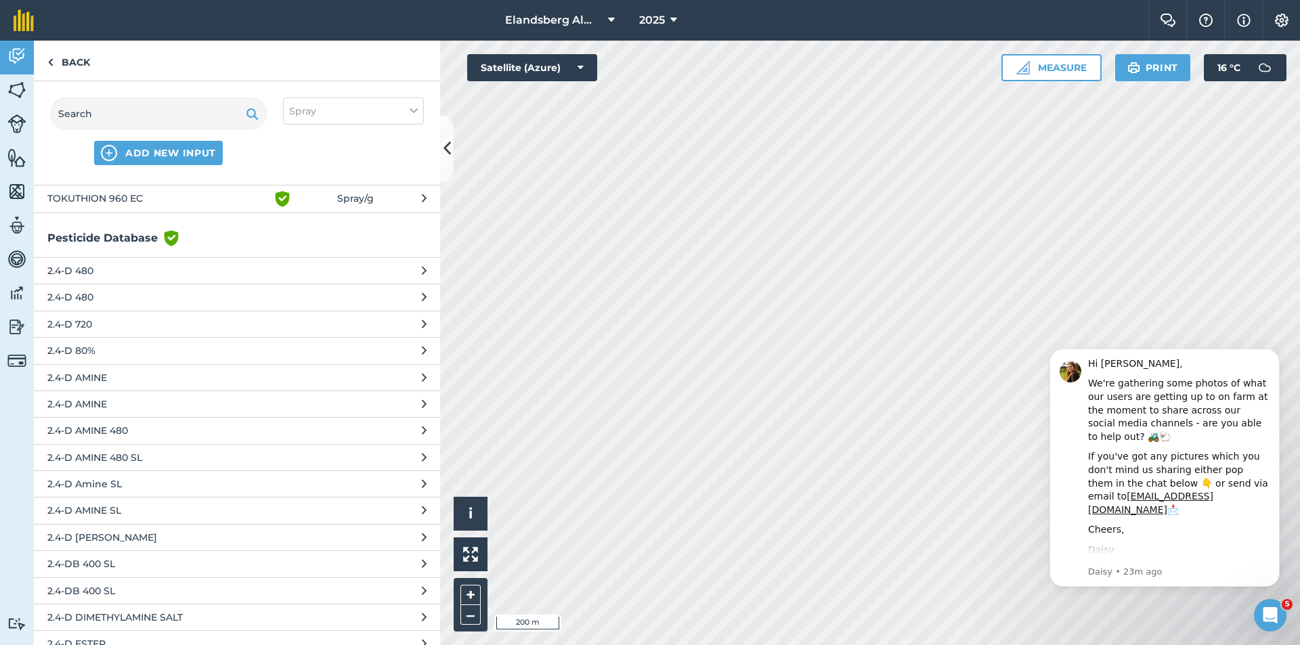
scroll to position [0, 0]
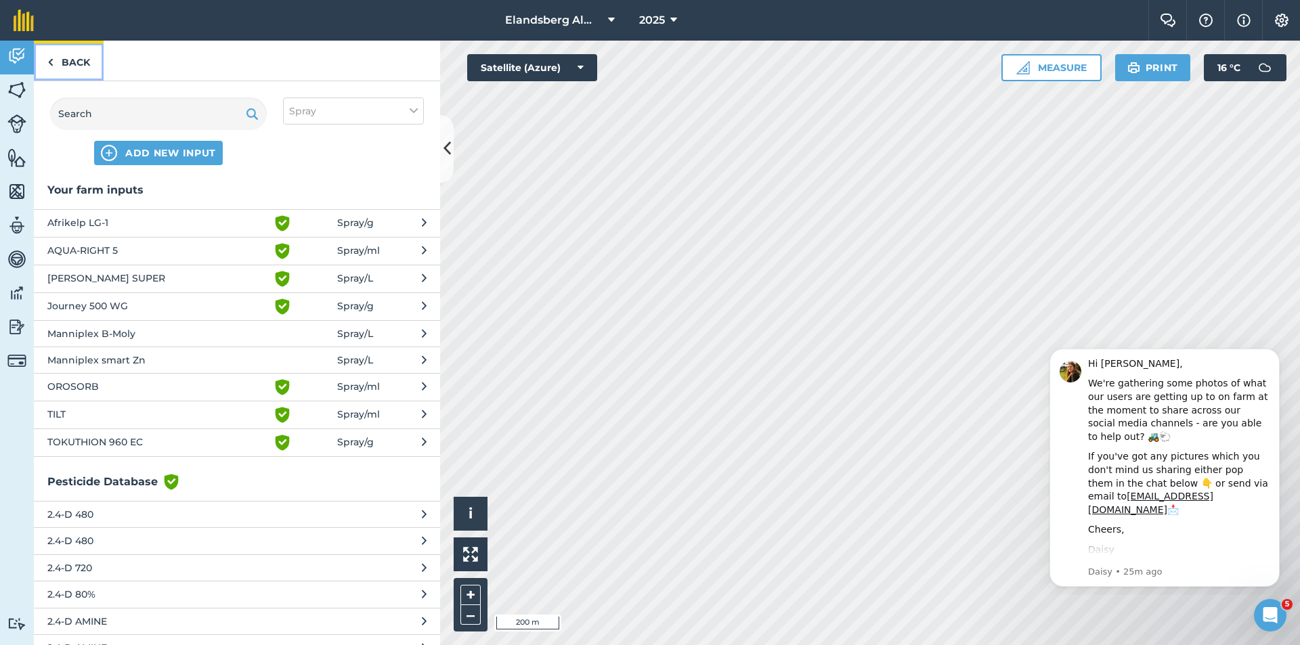
click at [72, 63] on link "Back" at bounding box center [69, 61] width 70 height 40
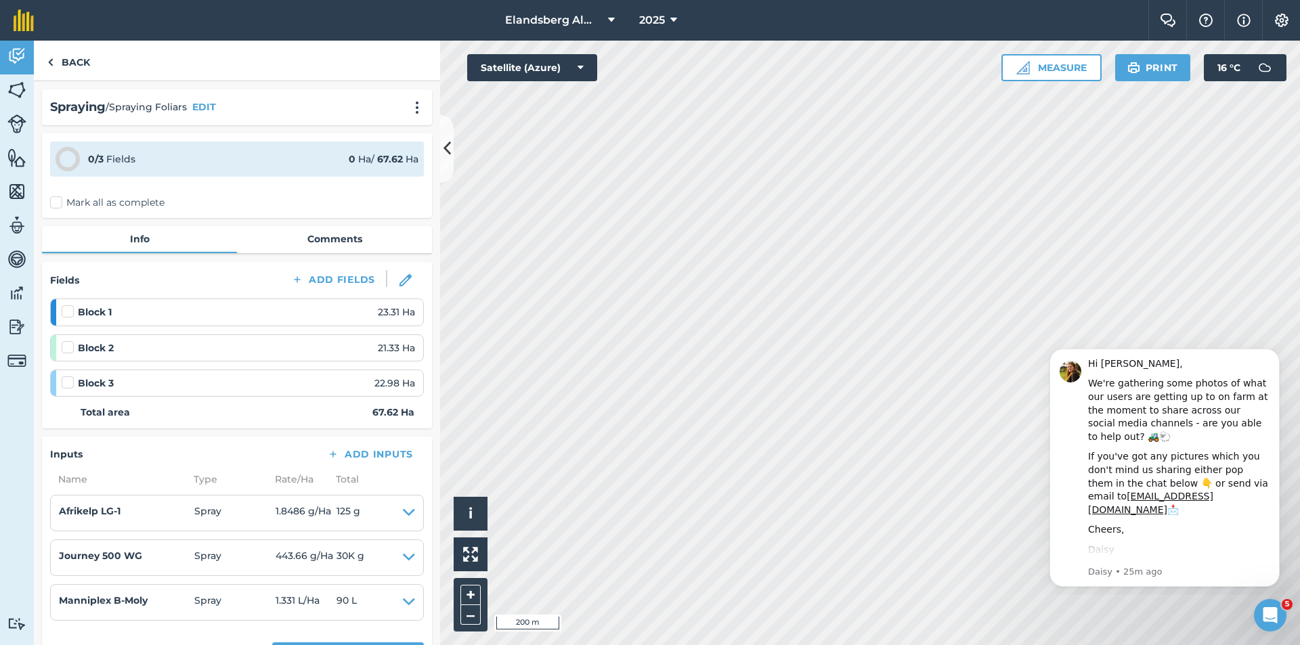
click at [68, 305] on label at bounding box center [70, 305] width 16 height 0
click at [68, 310] on input "checkbox" at bounding box center [66, 309] width 9 height 9
checkbox input "false"
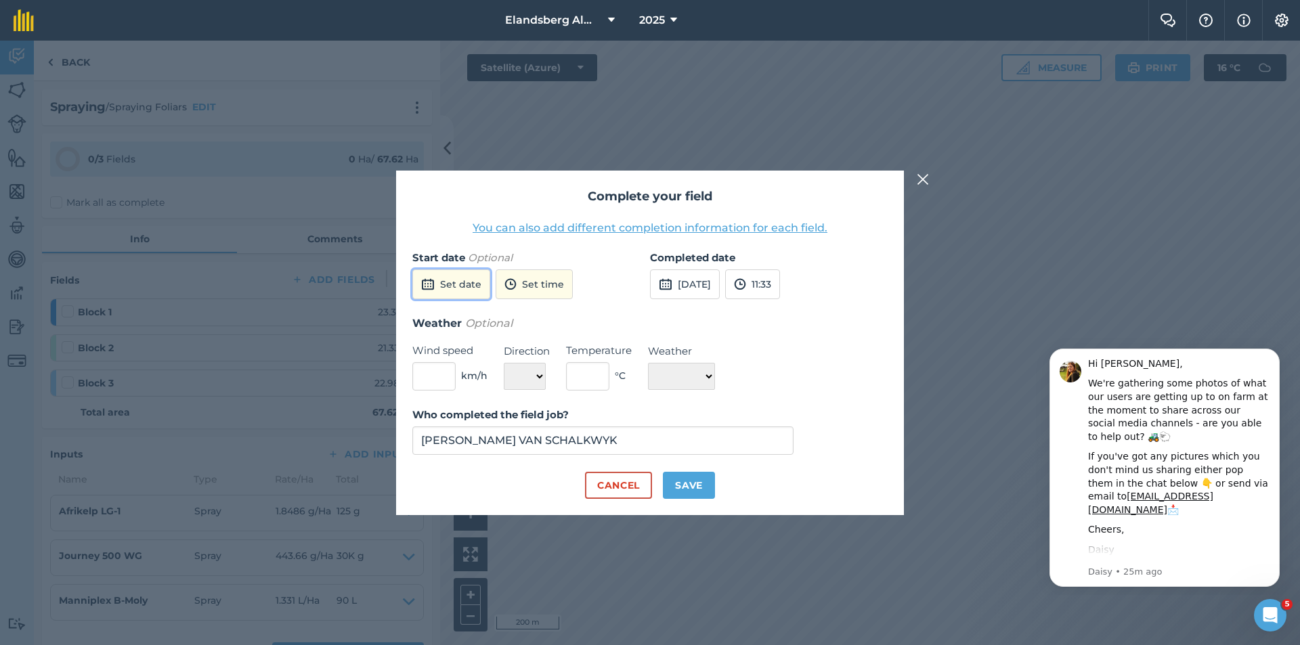
click at [461, 284] on button "Set date" at bounding box center [451, 284] width 78 height 30
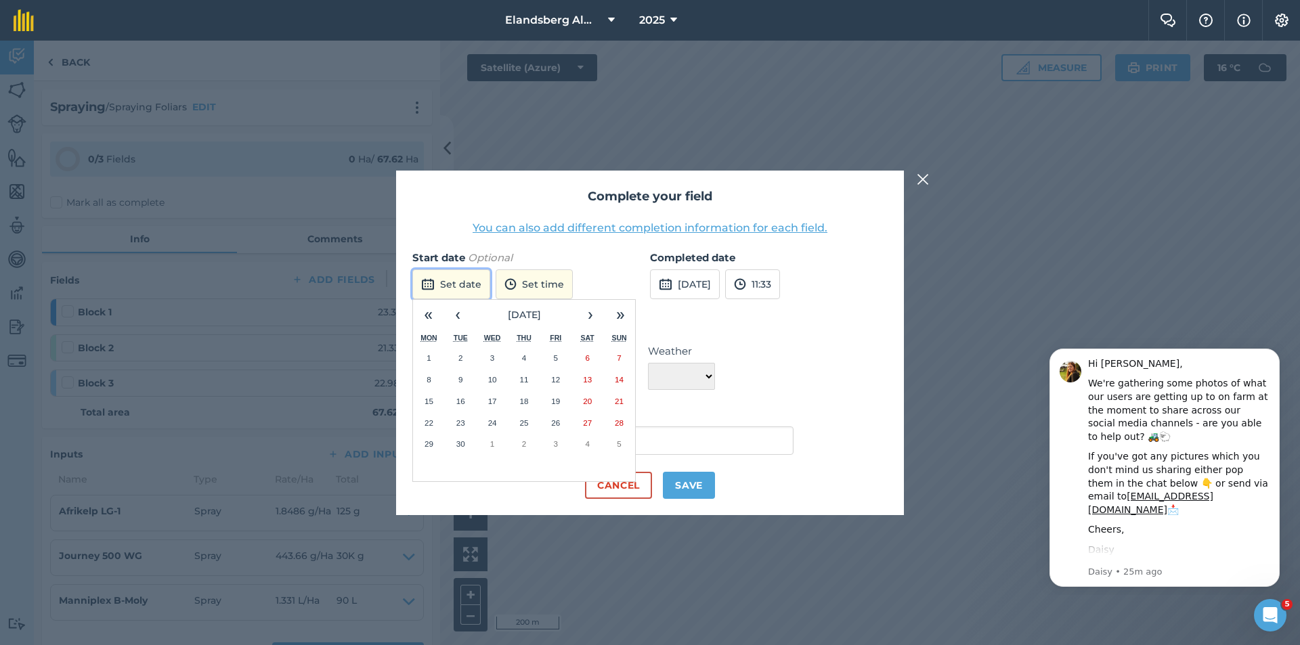
click at [463, 282] on button "Set date" at bounding box center [451, 284] width 78 height 30
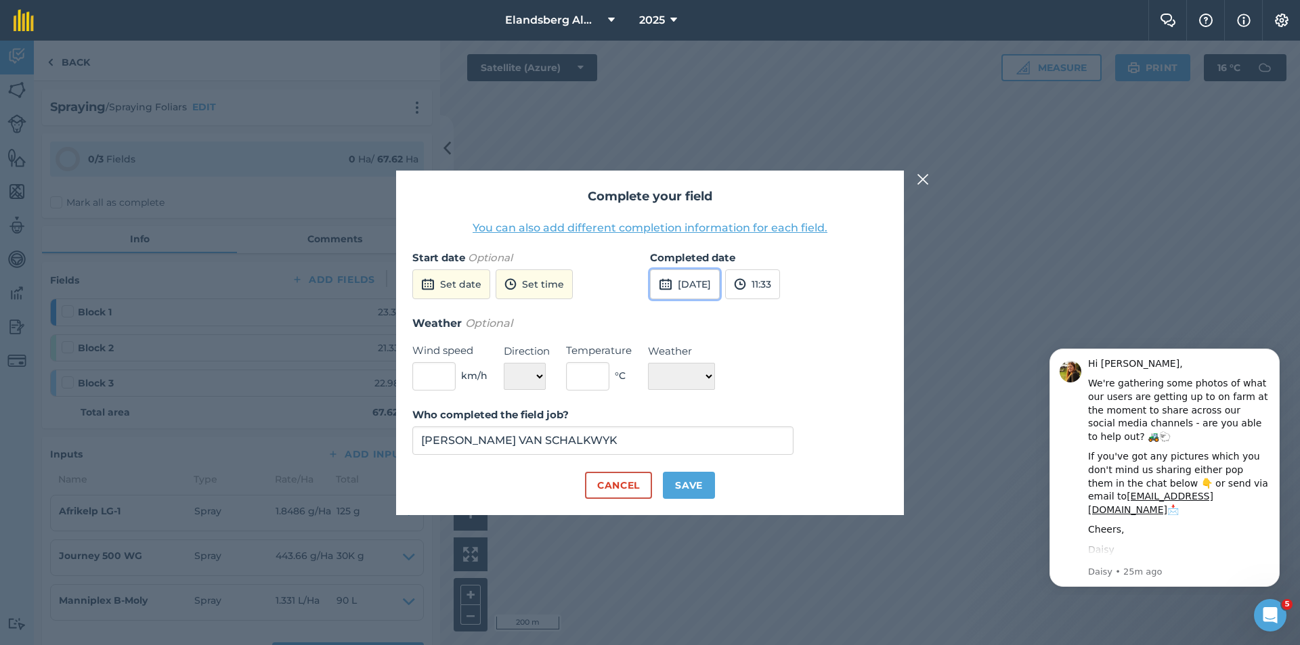
click at [684, 289] on button "[DATE]" at bounding box center [685, 284] width 70 height 30
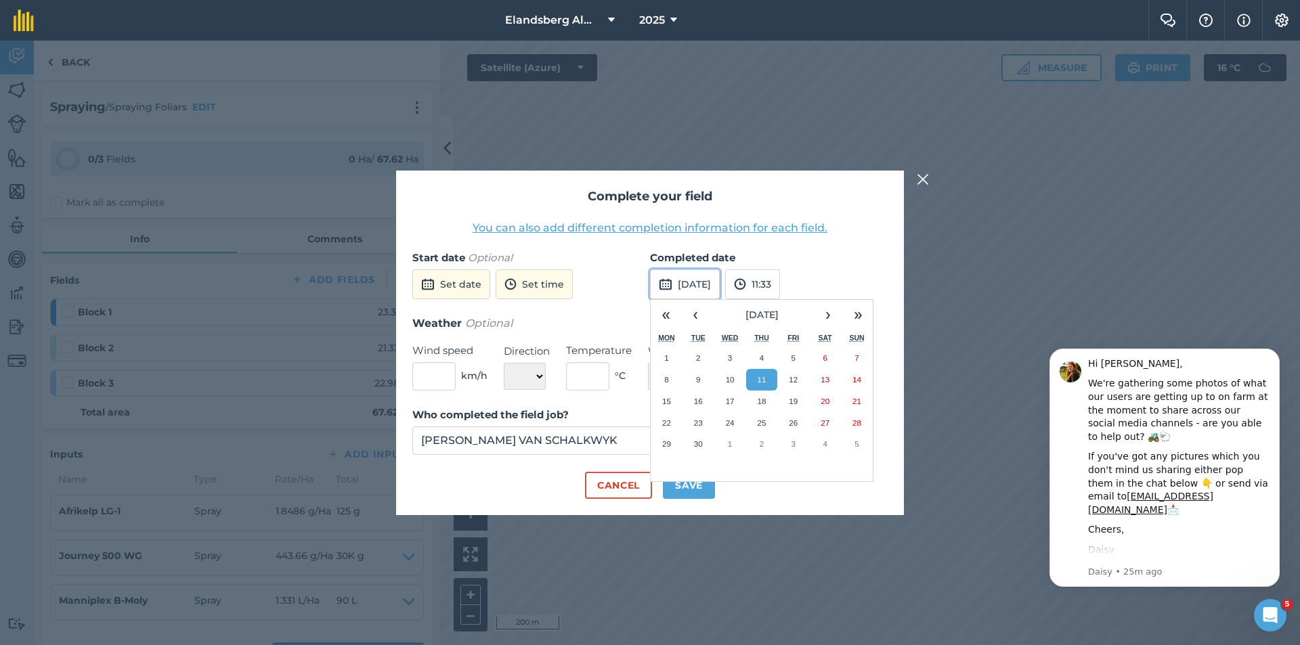
click at [683, 289] on button "[DATE]" at bounding box center [685, 284] width 70 height 30
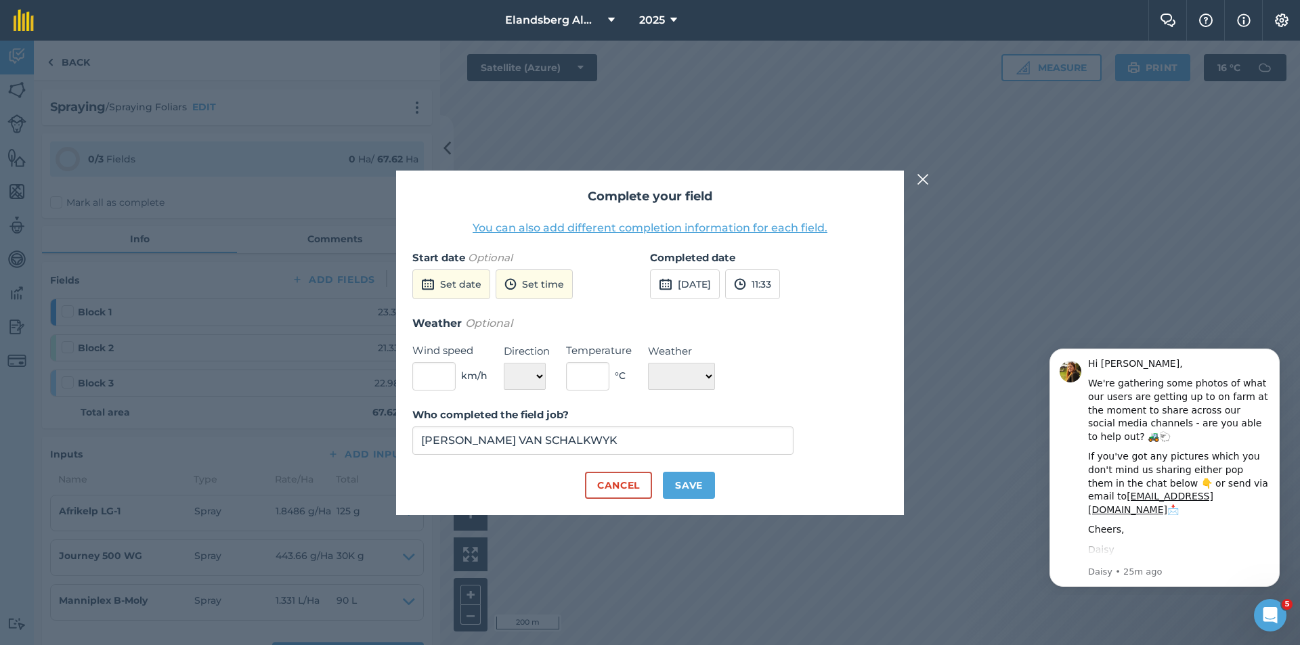
click at [920, 183] on img at bounding box center [923, 179] width 12 height 16
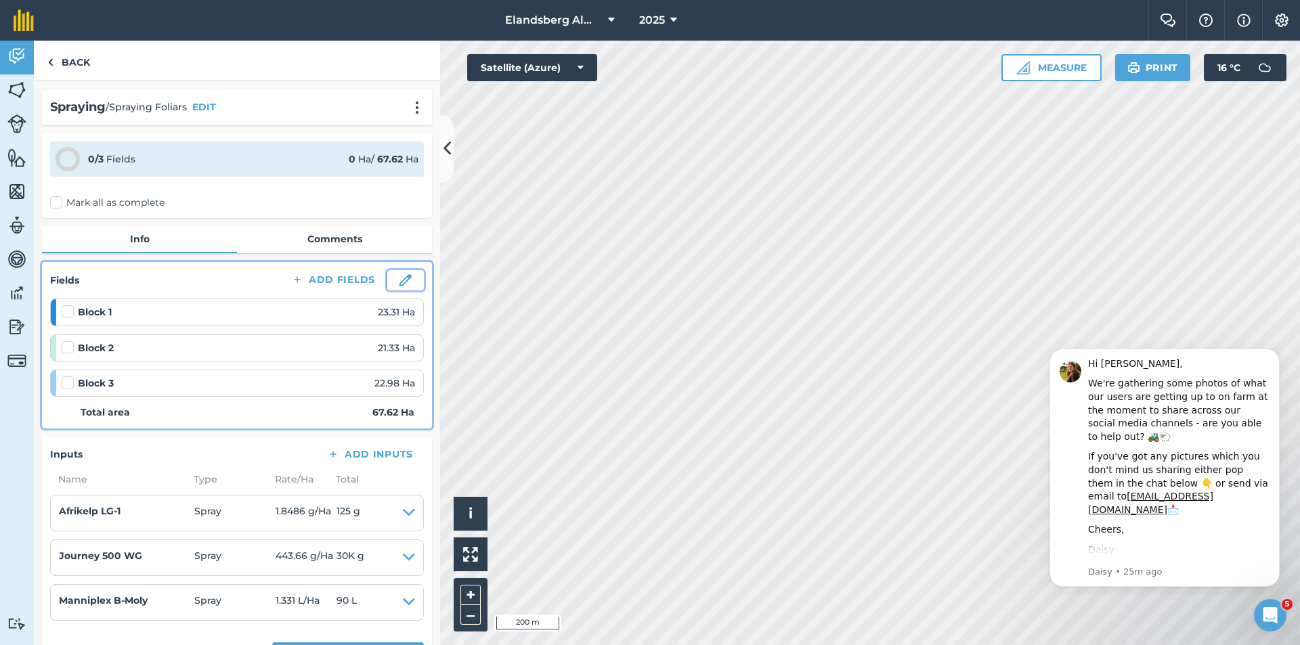
click at [399, 281] on img at bounding box center [405, 280] width 12 height 12
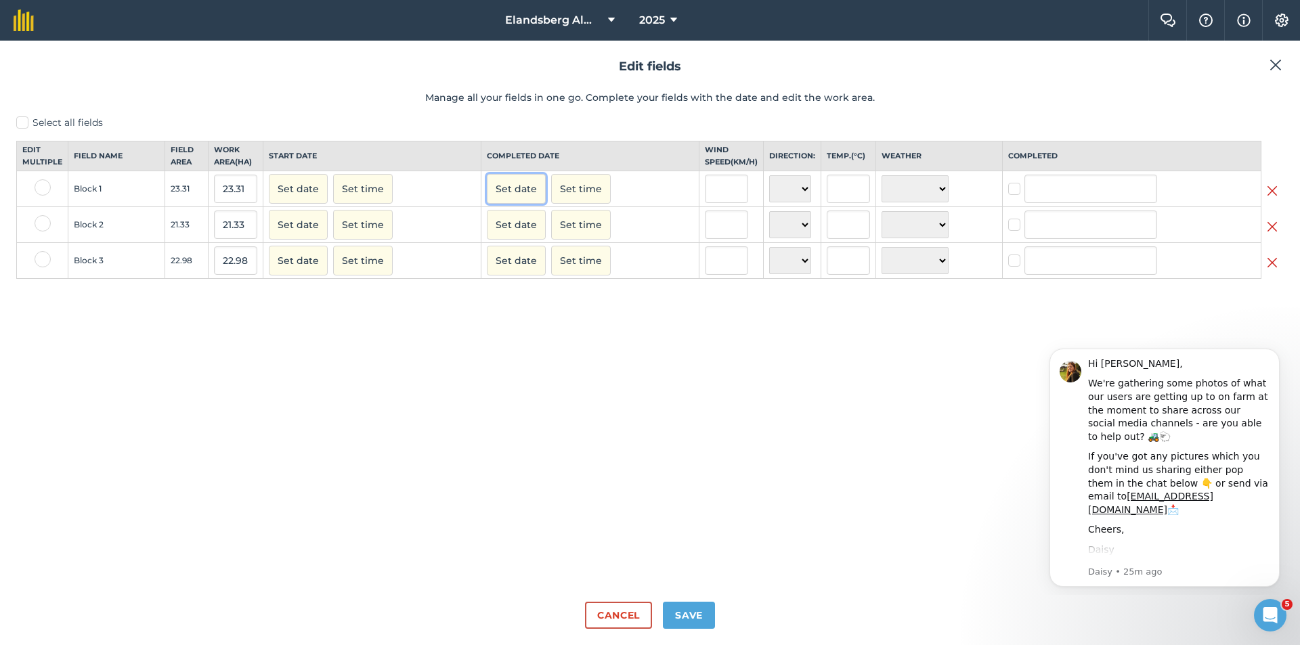
click at [527, 204] on button "Set date" at bounding box center [516, 189] width 59 height 30
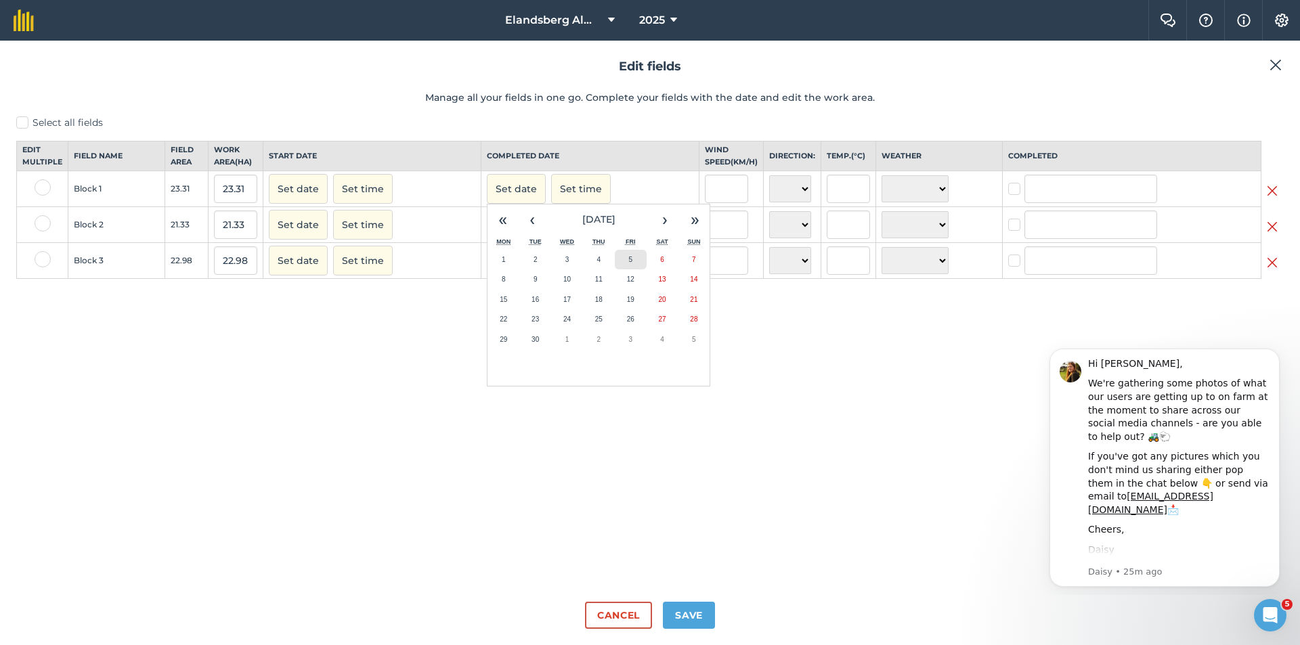
click at [628, 263] on abbr "5" at bounding box center [630, 259] width 4 height 7
checkbox input "true"
type input "[PERSON_NAME] VAN SCHALKWYK"
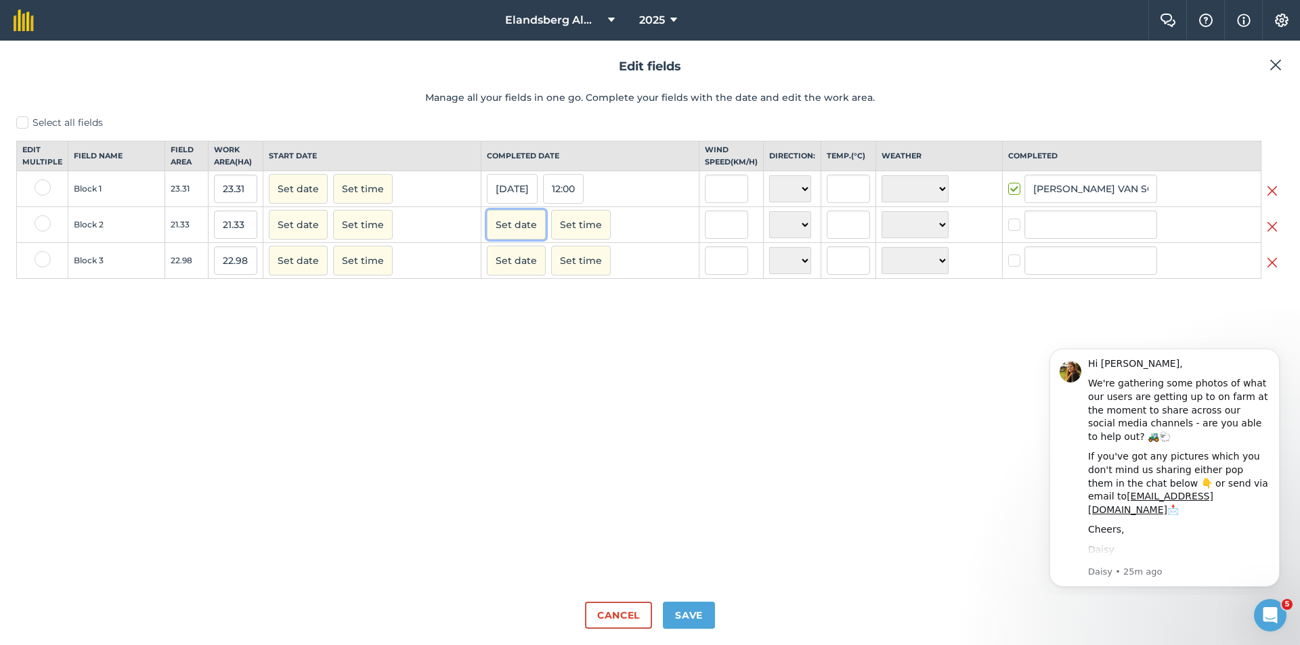
click at [519, 229] on button "Set date" at bounding box center [516, 225] width 59 height 30
click at [631, 306] on button "5" at bounding box center [631, 296] width 32 height 20
checkbox input "true"
type input "[PERSON_NAME] VAN SCHALKWYK"
click at [490, 269] on button "Set date" at bounding box center [516, 261] width 59 height 30
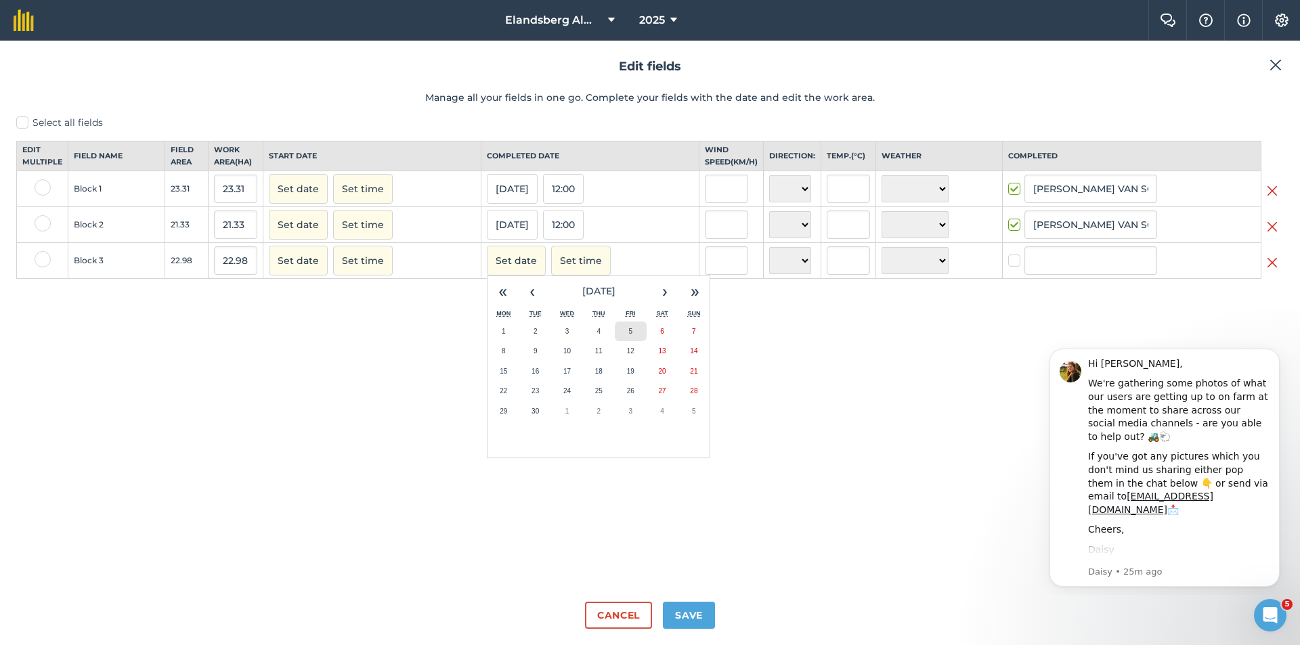
click at [633, 340] on button "5" at bounding box center [631, 332] width 32 height 20
checkbox input "true"
type input "[PERSON_NAME] VAN SCHALKWYK"
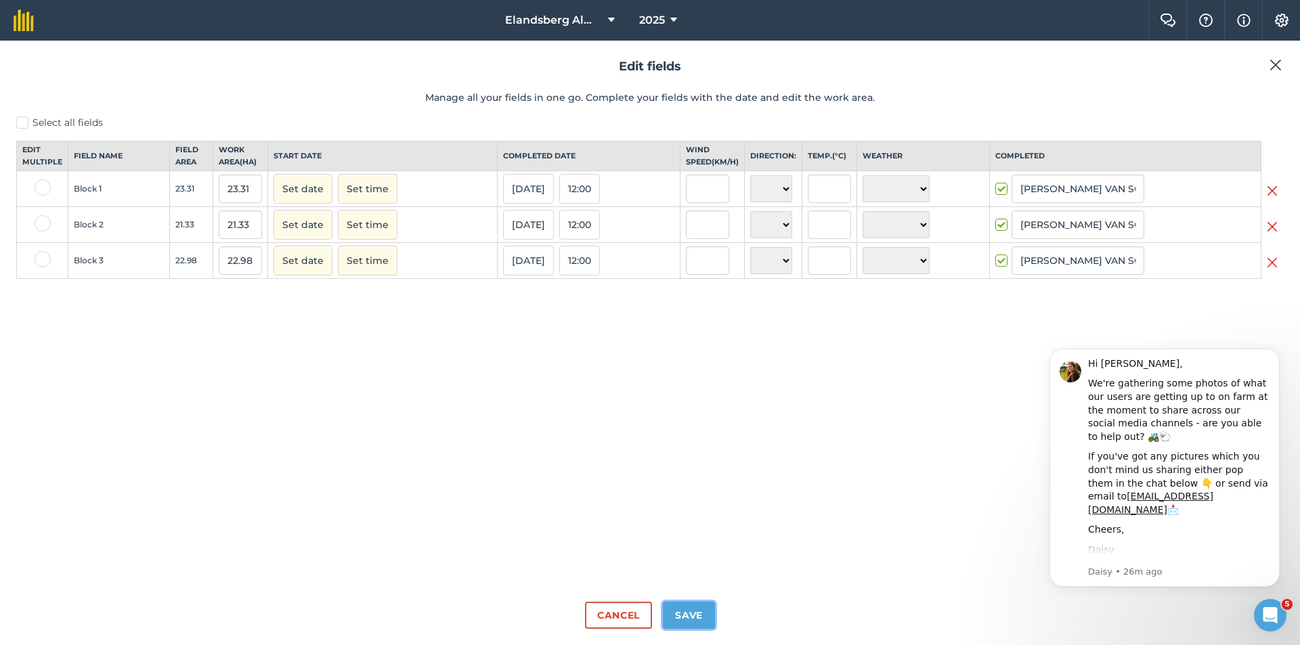
click at [686, 621] on button "Save" at bounding box center [689, 615] width 52 height 27
checkbox input "true"
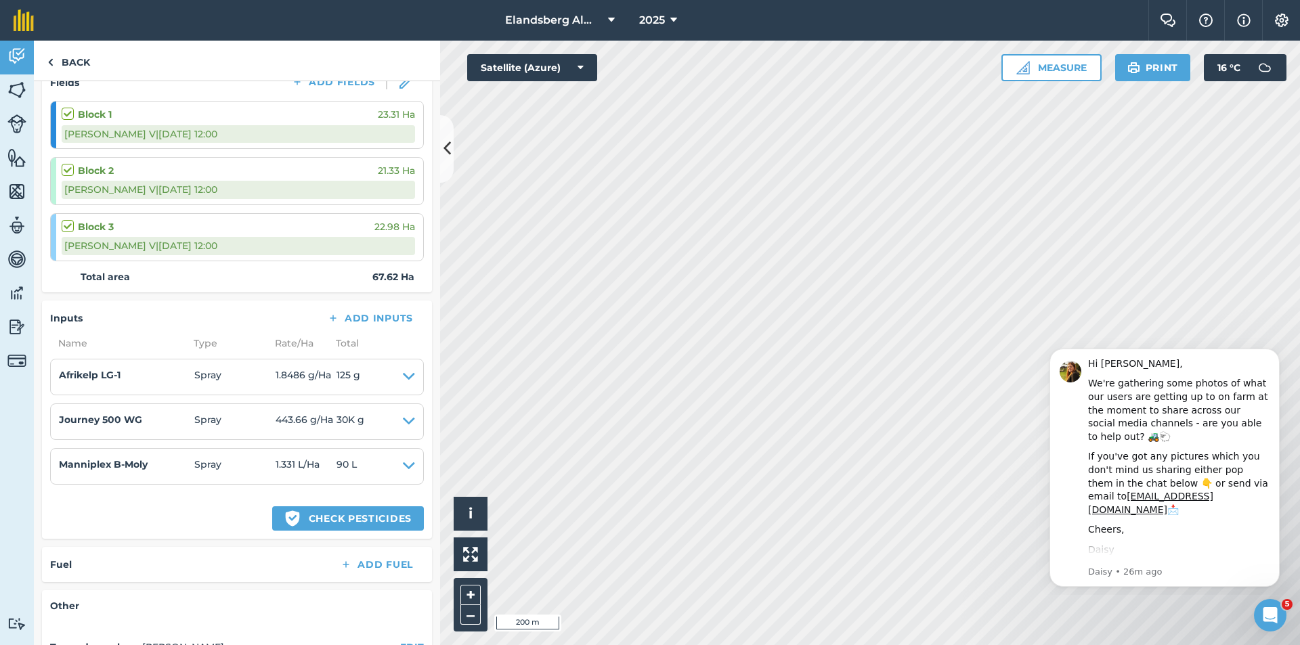
scroll to position [203, 0]
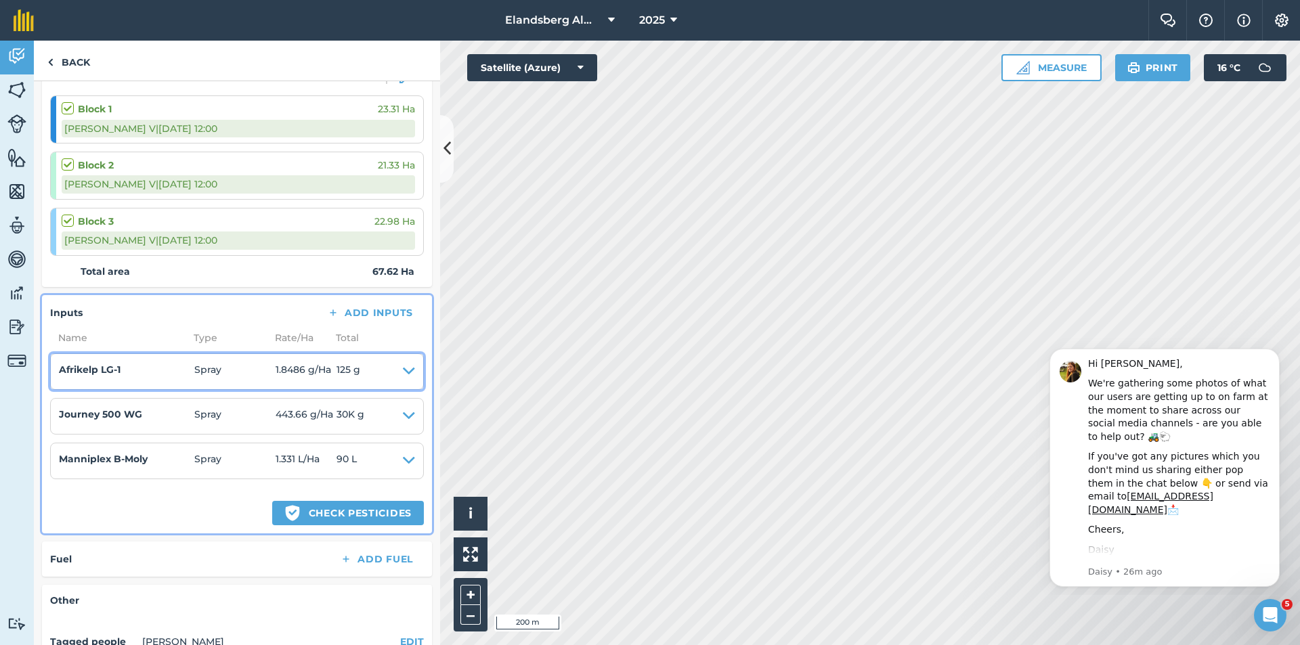
click at [404, 369] on icon at bounding box center [409, 371] width 12 height 19
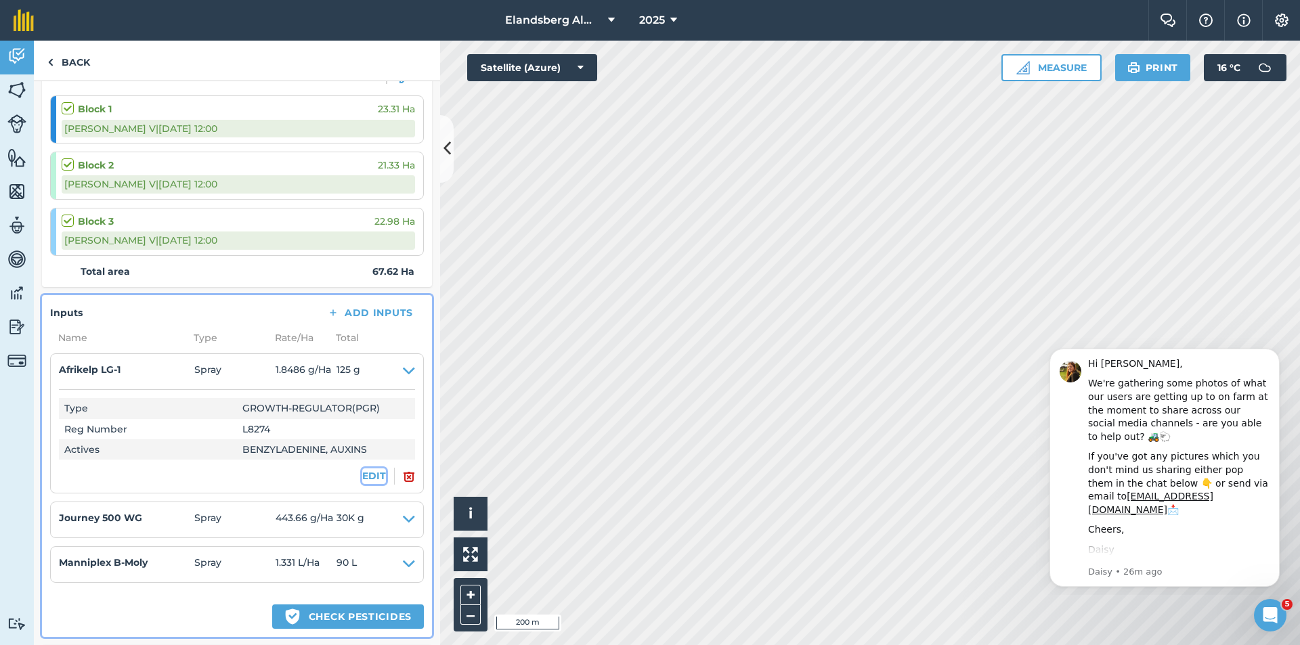
click at [367, 471] on button "EDIT" at bounding box center [374, 476] width 24 height 15
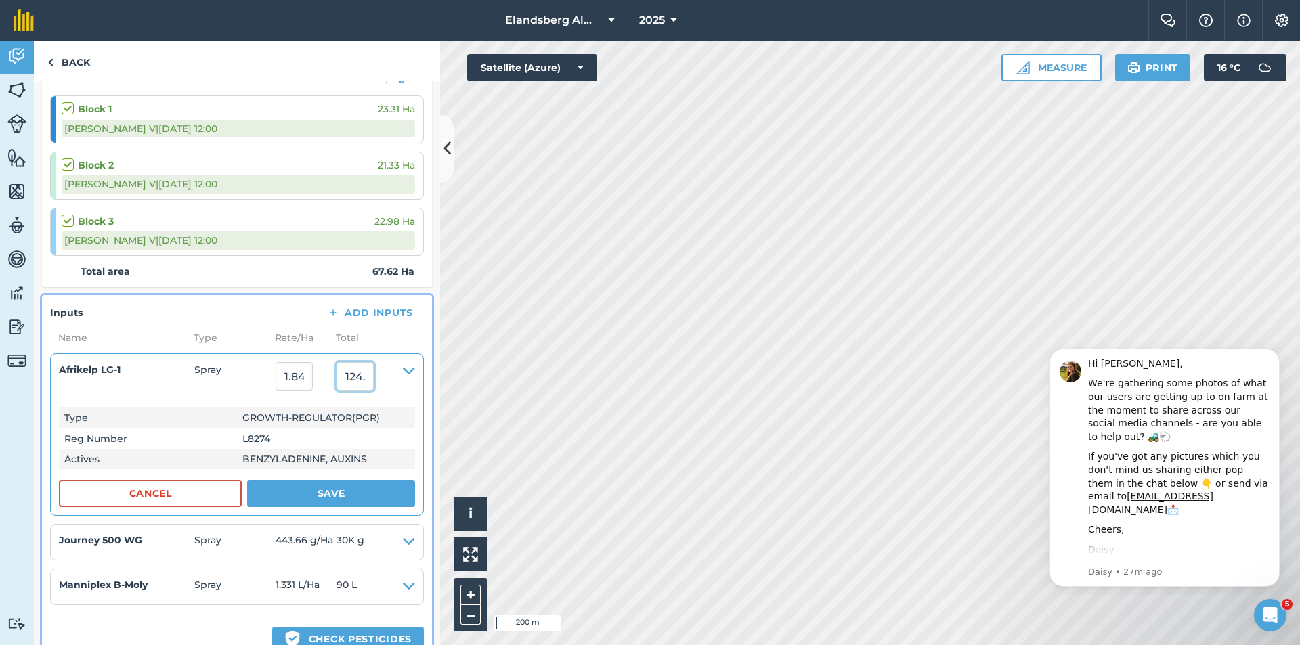
click at [374, 377] on input "124.99999911000002" at bounding box center [354, 376] width 37 height 28
click at [360, 376] on input "124.99911000002" at bounding box center [354, 376] width 37 height 28
click at [374, 376] on input ".99911000002" at bounding box center [354, 376] width 37 height 28
click at [374, 377] on input ".99911000002" at bounding box center [354, 376] width 37 height 28
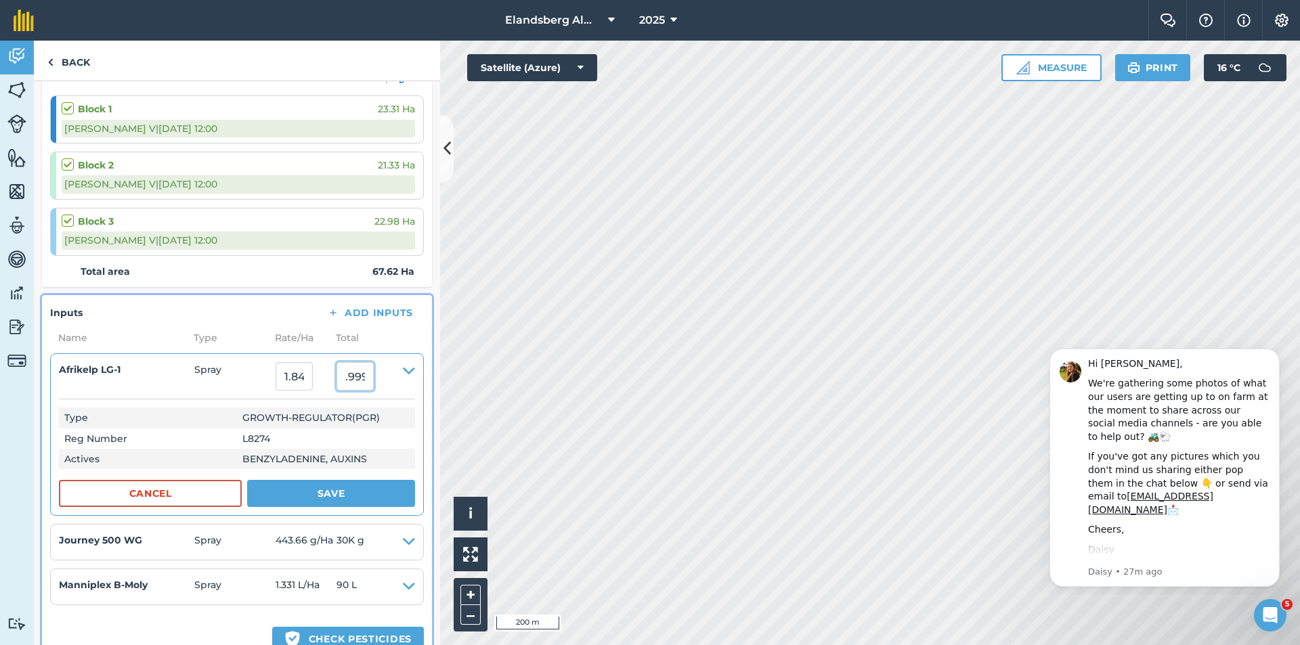
click at [374, 376] on input ".99911000002" at bounding box center [354, 376] width 37 height 28
click at [372, 376] on input ".99911000002" at bounding box center [354, 376] width 37 height 28
click at [352, 376] on input "1000002" at bounding box center [354, 376] width 37 height 28
type input "000002"
type input "0.029577048210588583"
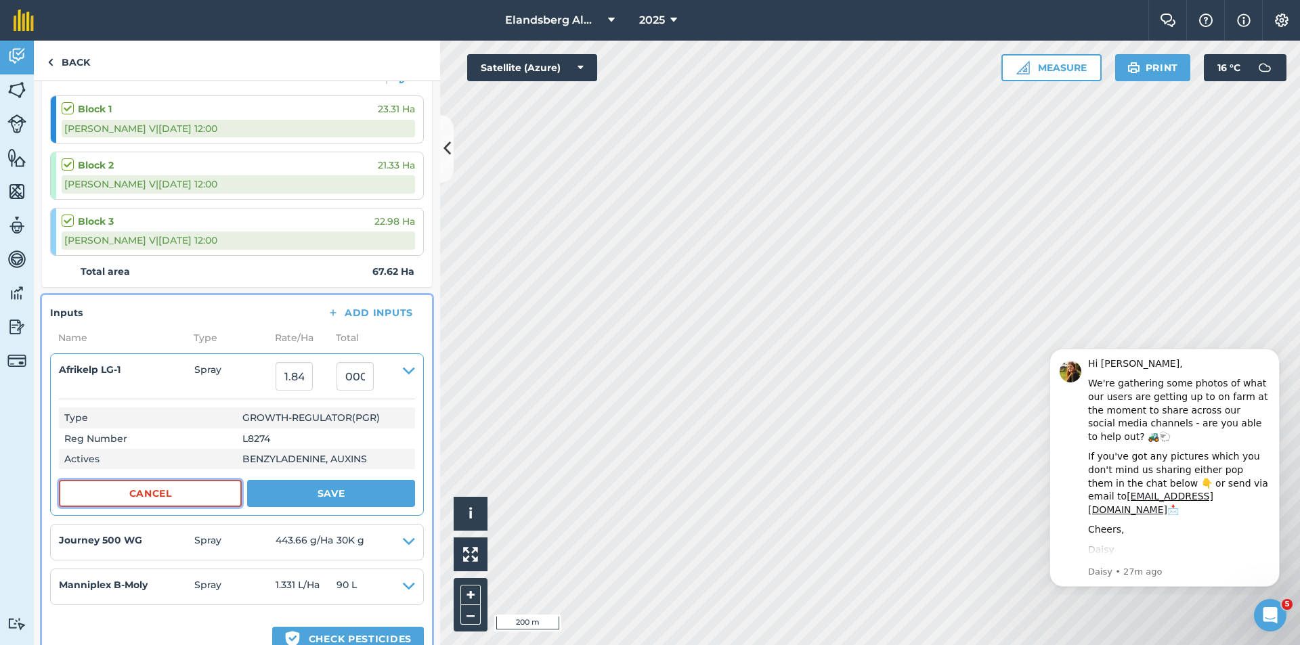
type input "2"
click at [140, 500] on button "Cancel" at bounding box center [150, 493] width 183 height 27
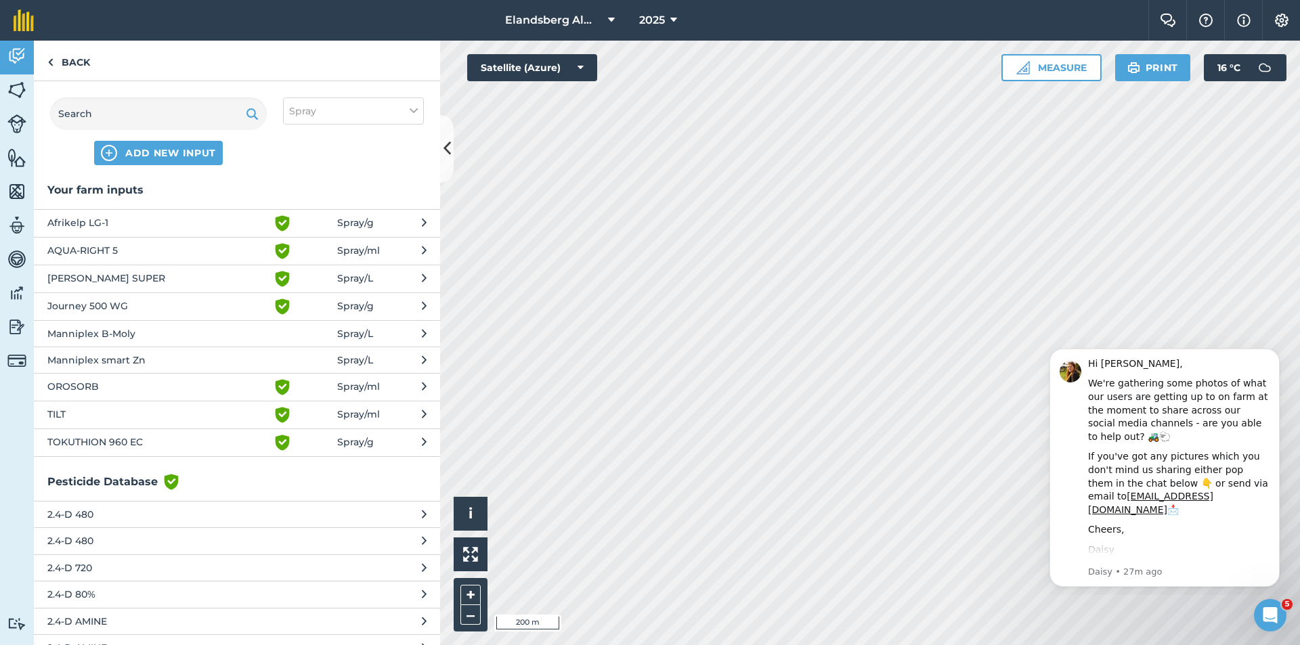
click at [379, 221] on button "Afrikelp LG-1 Green shield with white tick Spray / g" at bounding box center [237, 223] width 406 height 28
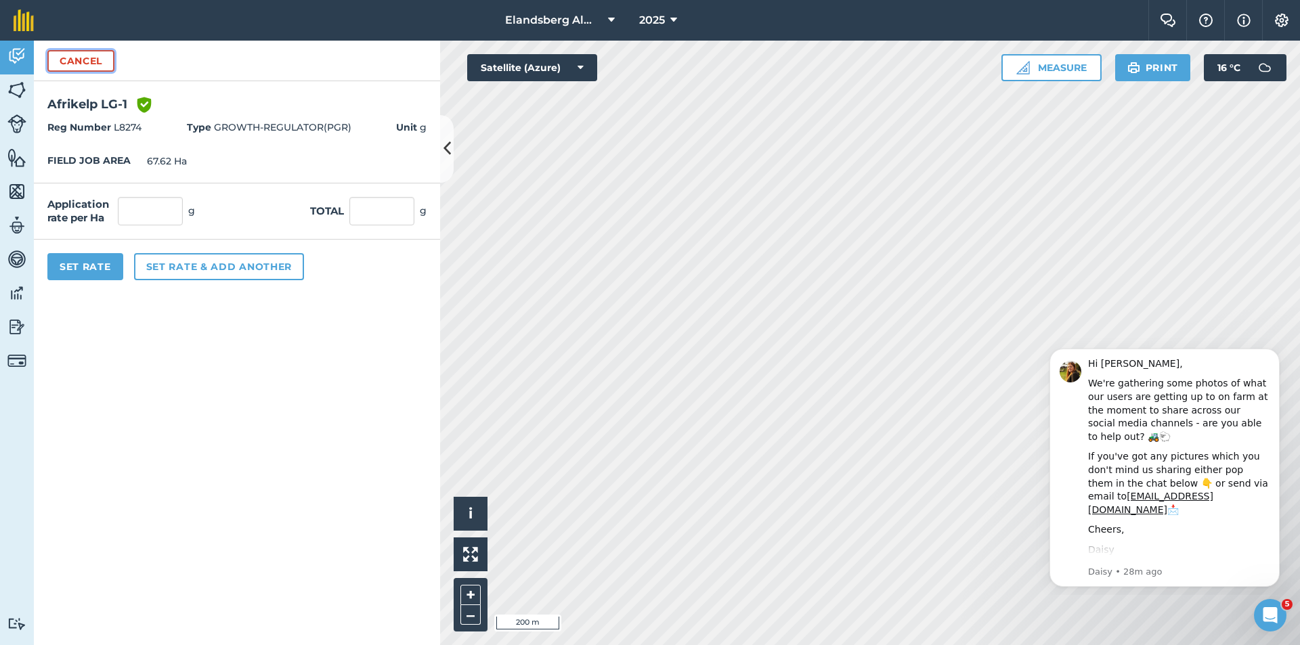
click at [87, 64] on button "Cancel" at bounding box center [80, 61] width 67 height 22
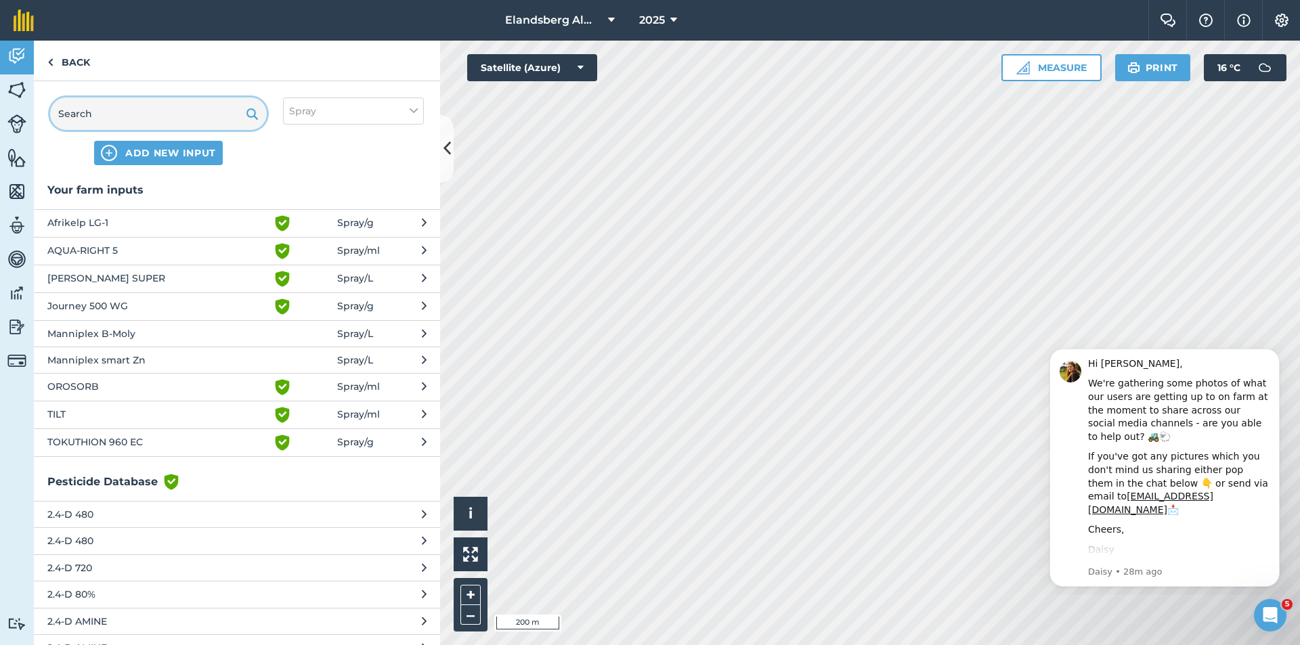
click at [95, 111] on input "text" at bounding box center [158, 113] width 217 height 32
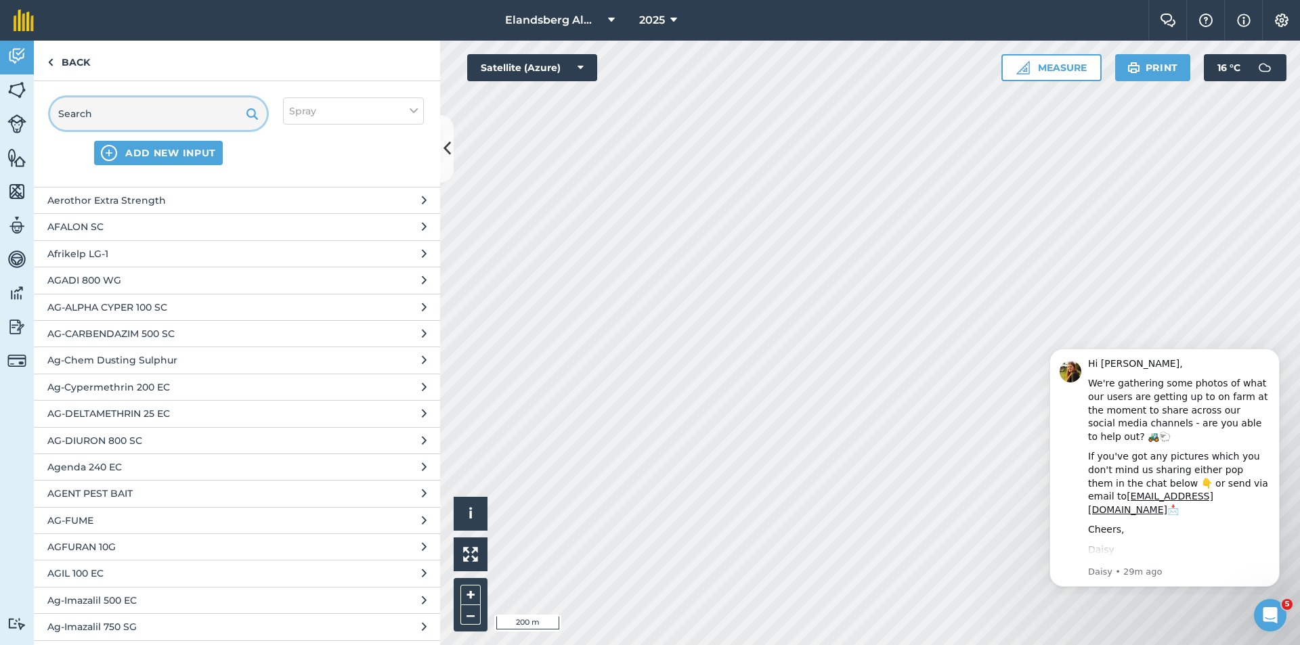
scroll to position [3047, 0]
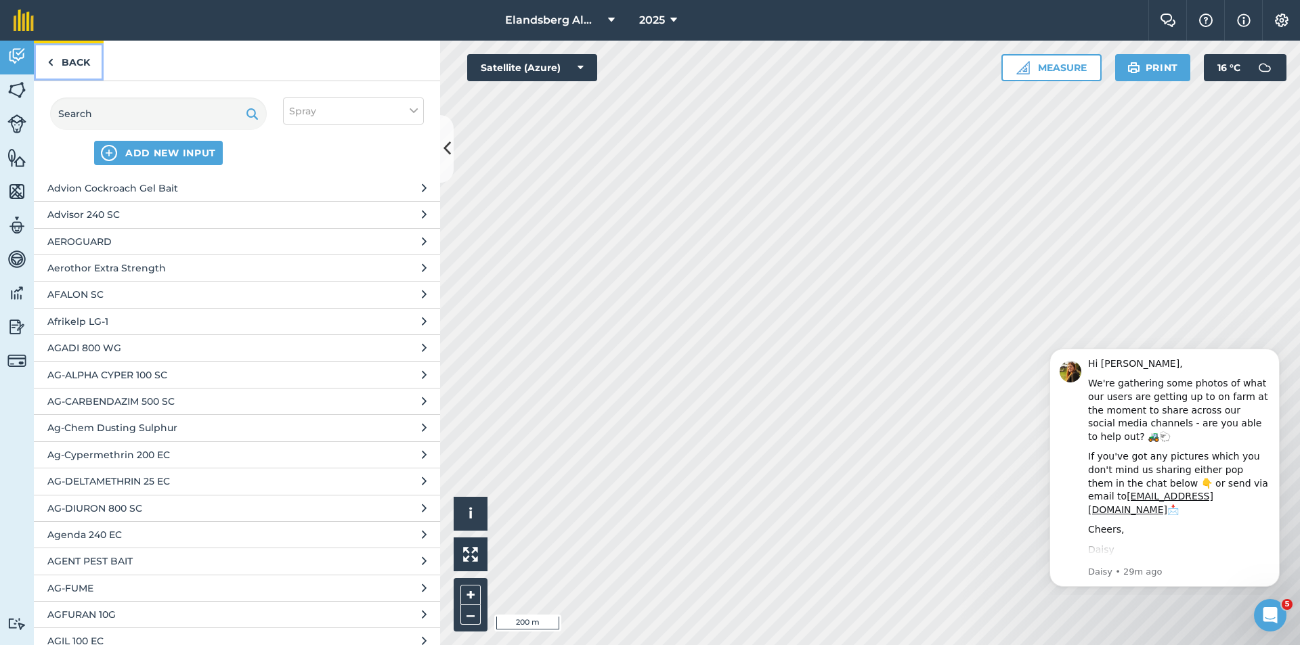
click at [56, 61] on link "Back" at bounding box center [69, 61] width 70 height 40
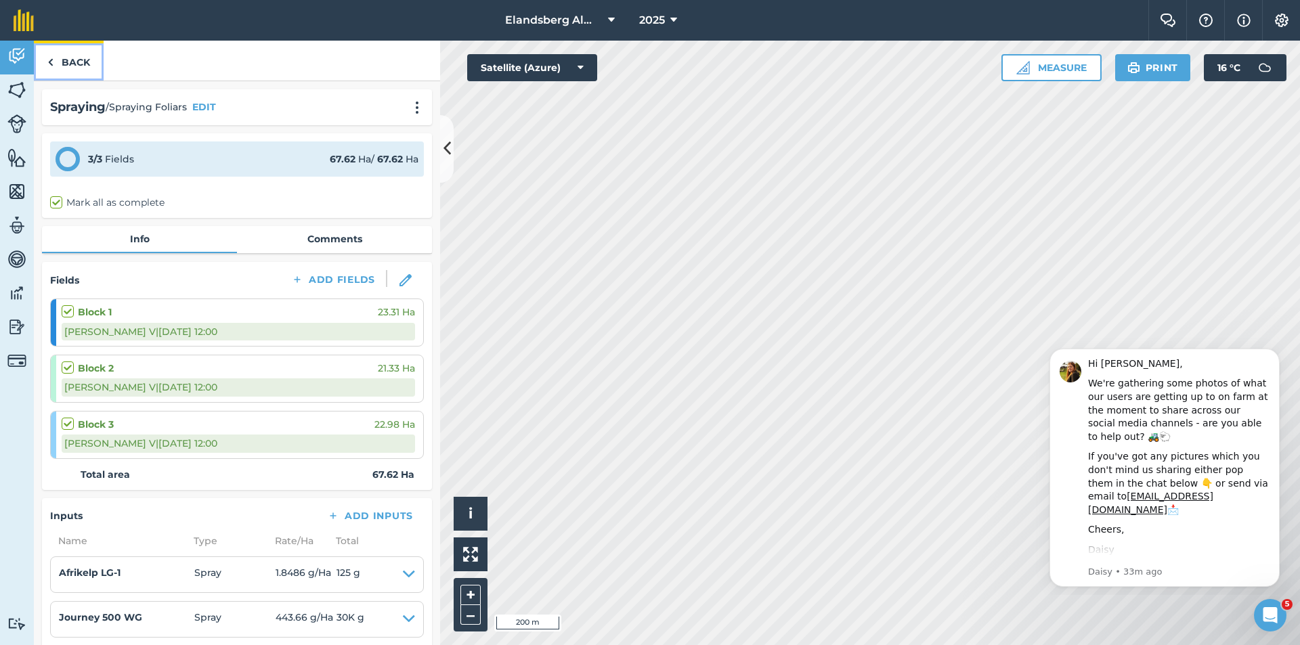
click at [62, 60] on link "Back" at bounding box center [69, 61] width 70 height 40
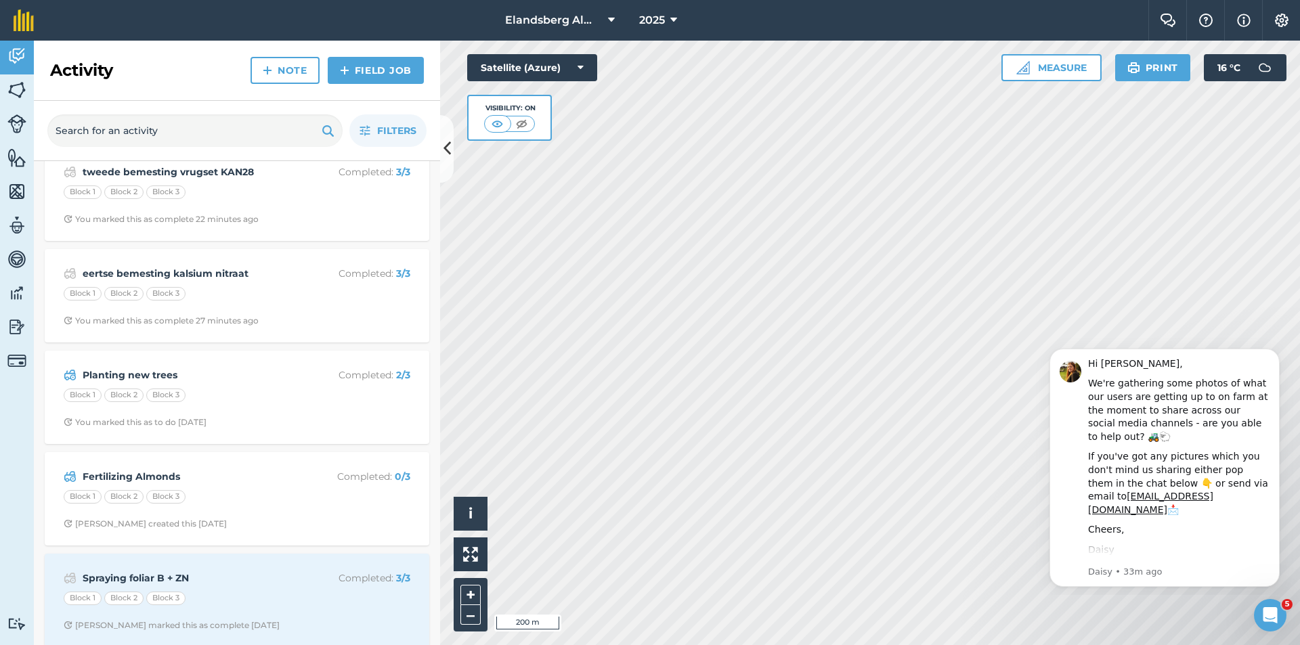
scroll to position [135, 0]
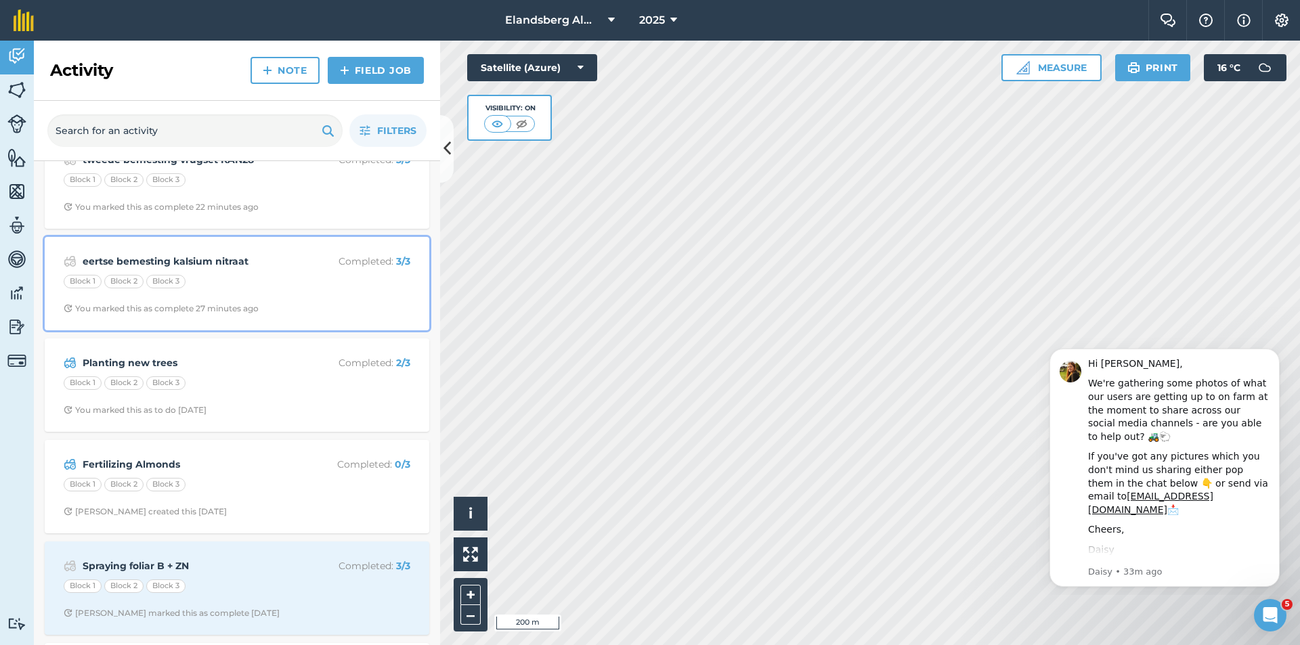
click at [248, 260] on strong "eertse bemesting kalsium nitraat" at bounding box center [190, 261] width 215 height 15
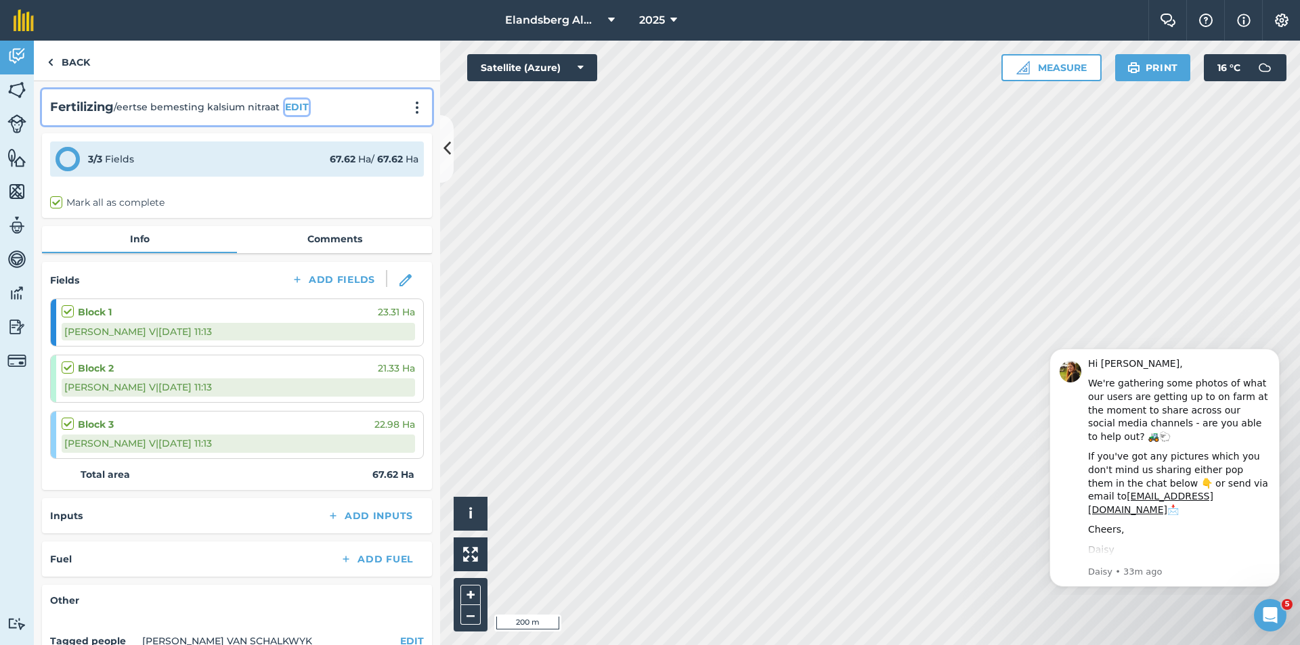
click at [300, 106] on button "EDIT" at bounding box center [297, 107] width 24 height 15
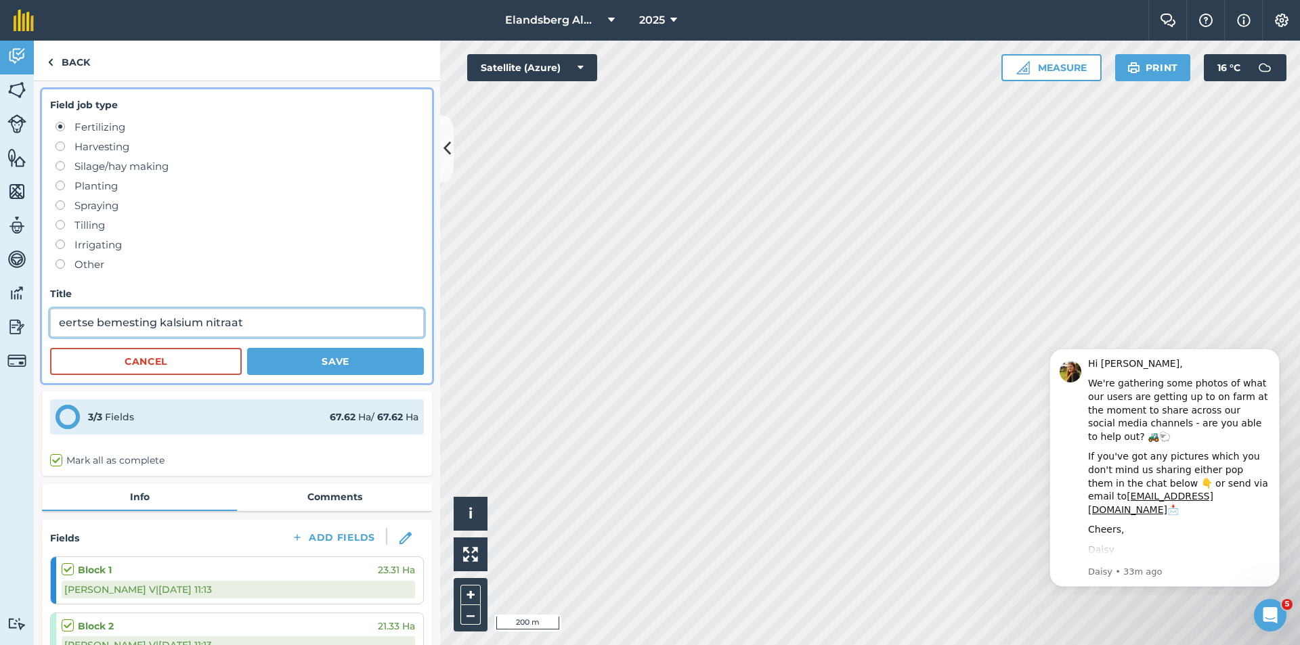
click at [304, 327] on input "eertse bemesting kalsium nitraat" at bounding box center [237, 323] width 374 height 28
type input "eertse bemesting kalsium nitraat tydens [PERSON_NAME]"
click at [376, 364] on button "Save" at bounding box center [335, 361] width 177 height 27
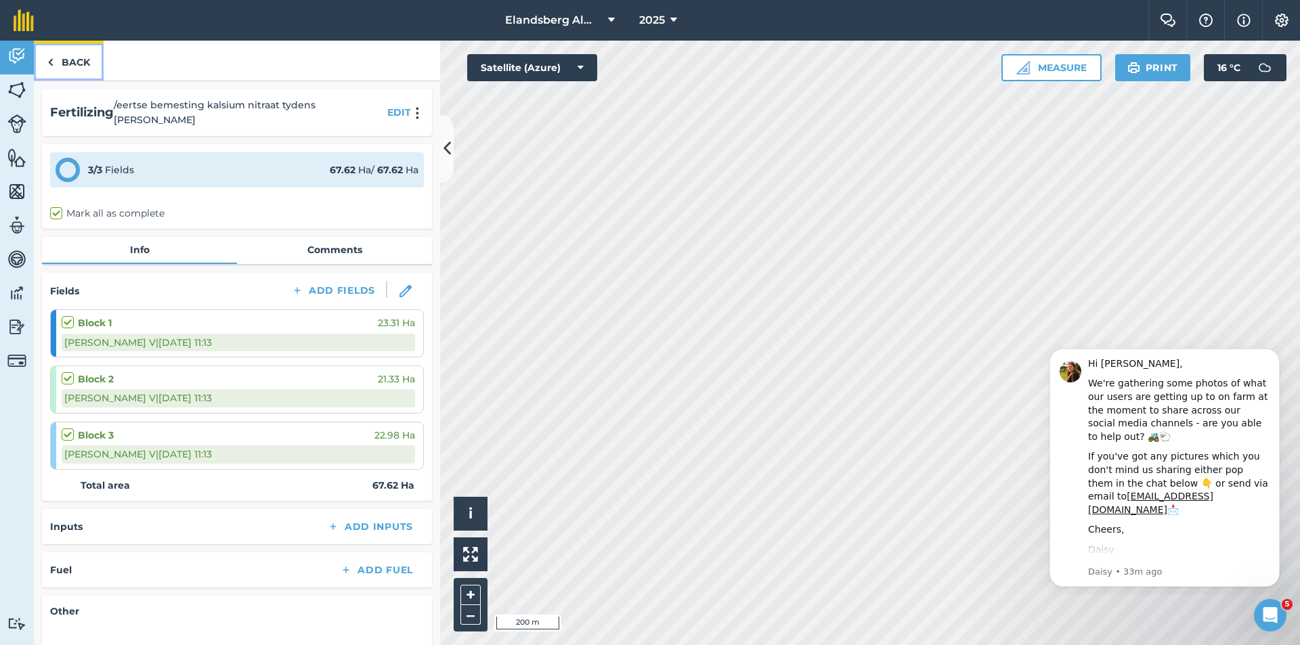
click at [60, 65] on link "Back" at bounding box center [69, 61] width 70 height 40
